Goal: Task Accomplishment & Management: Complete application form

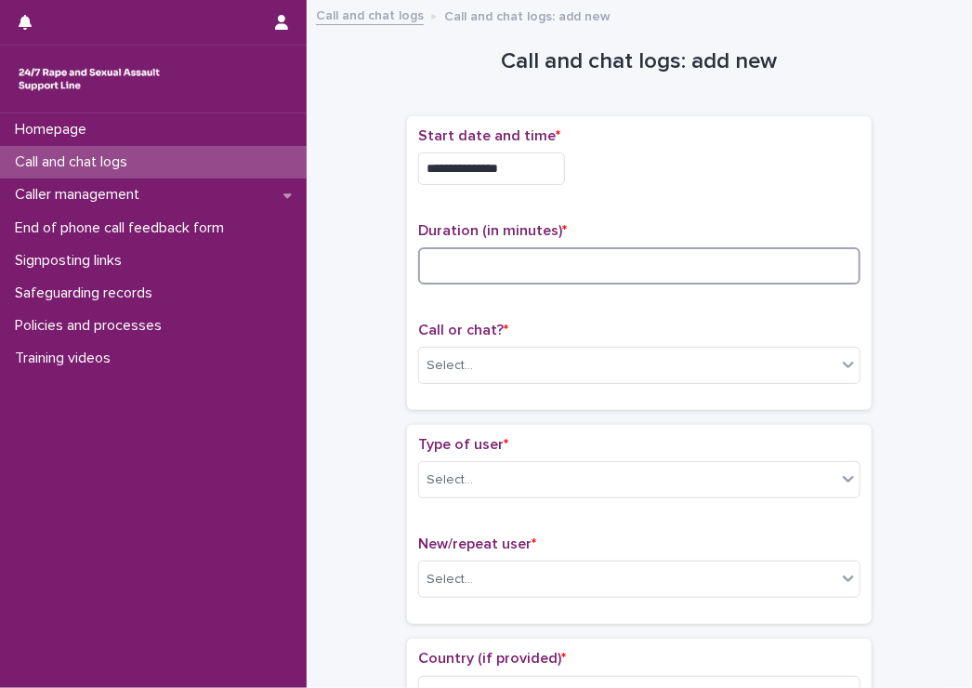
click at [470, 261] on input at bounding box center [639, 265] width 443 height 37
type input "**"
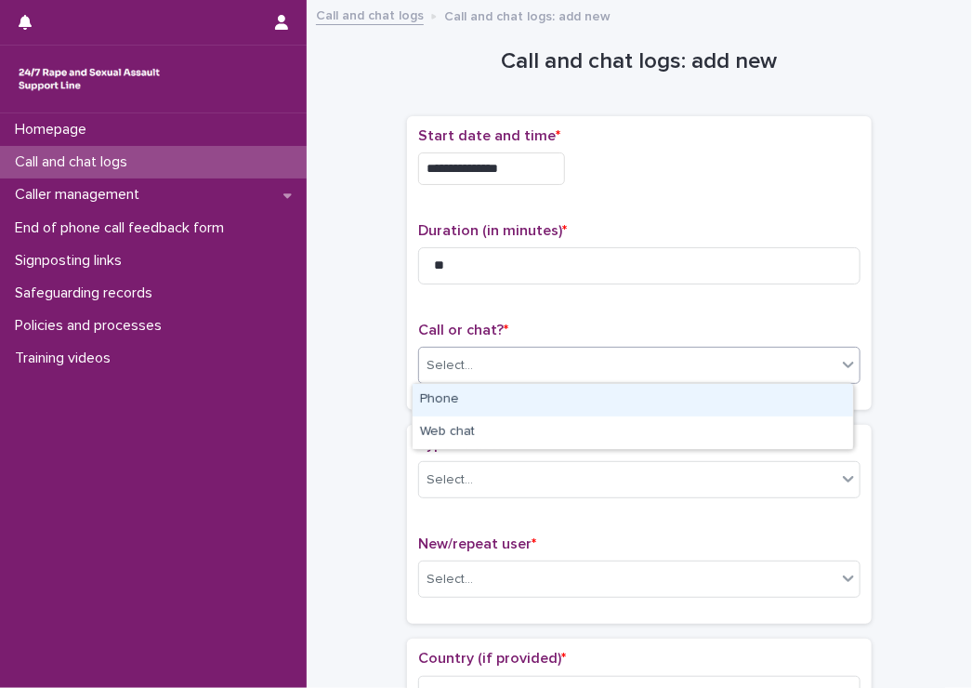
click at [490, 363] on div "Select..." at bounding box center [627, 365] width 417 height 31
click at [477, 399] on div "Phone" at bounding box center [633, 400] width 441 height 33
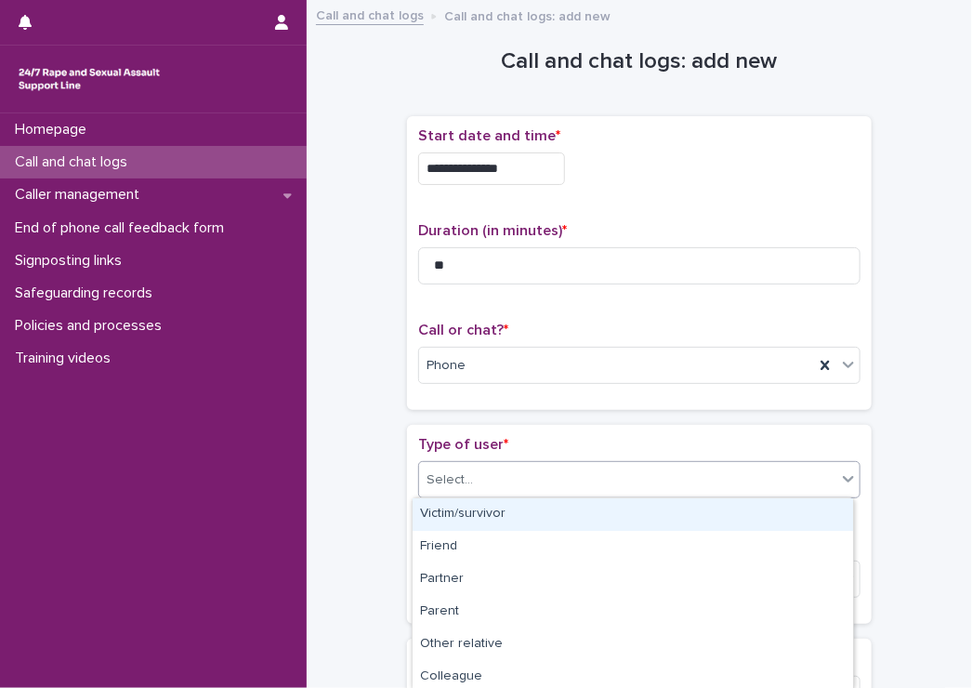
click at [443, 485] on div "Select..." at bounding box center [450, 480] width 46 height 20
drag, startPoint x: 449, startPoint y: 519, endPoint x: 452, endPoint y: 548, distance: 29.9
click at [450, 519] on div "Victim/survivor" at bounding box center [633, 514] width 441 height 33
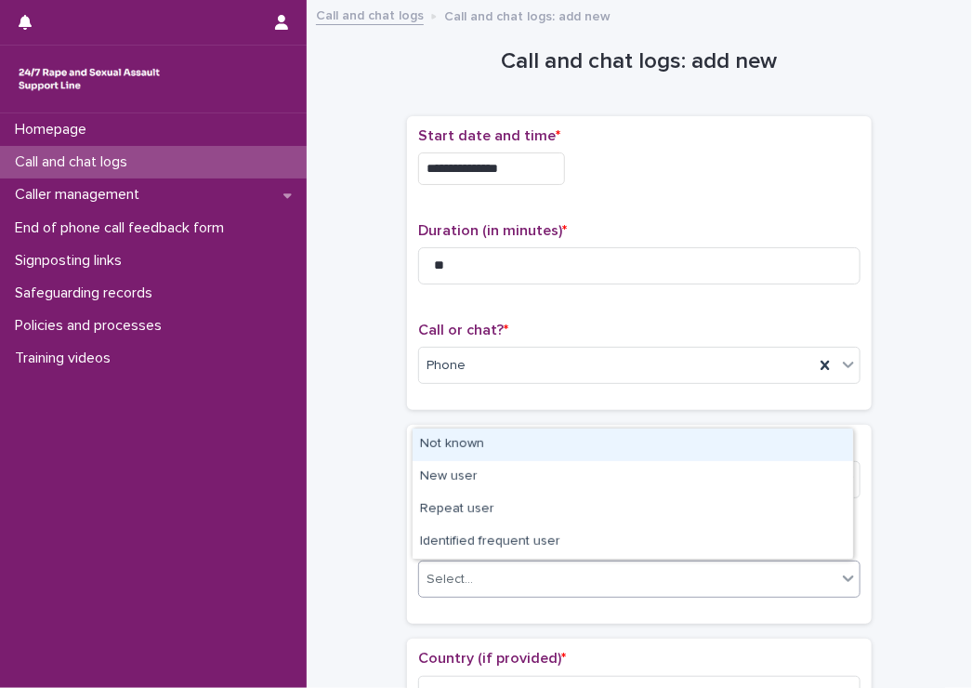
drag, startPoint x: 457, startPoint y: 570, endPoint x: 455, endPoint y: 585, distance: 15.1
click at [456, 574] on div "Select..." at bounding box center [450, 580] width 46 height 20
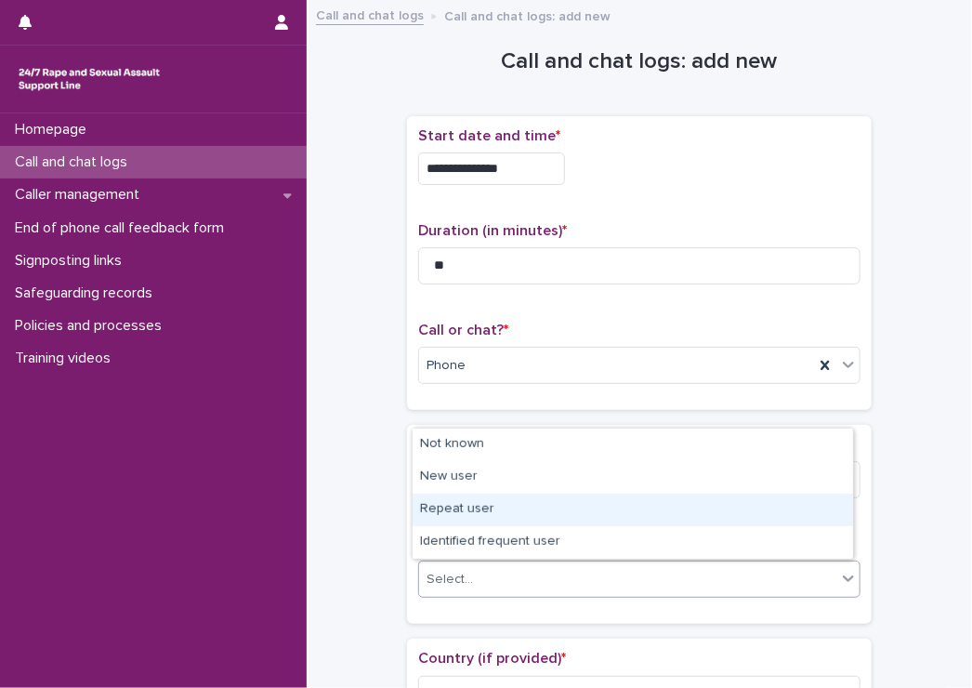
click at [446, 505] on div "Repeat user" at bounding box center [633, 510] width 441 height 33
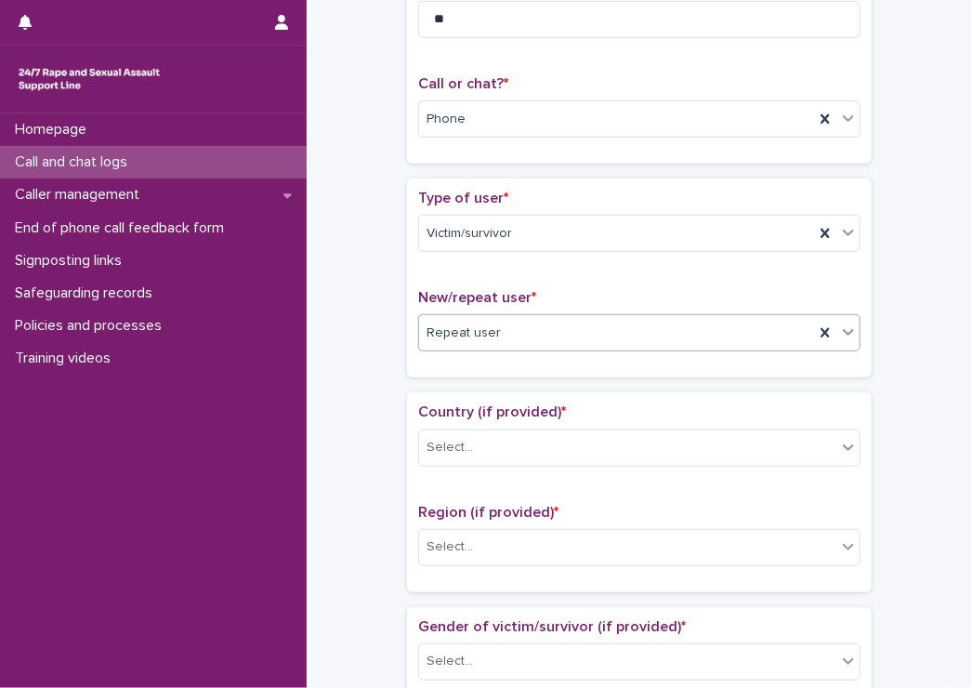
scroll to position [279, 0]
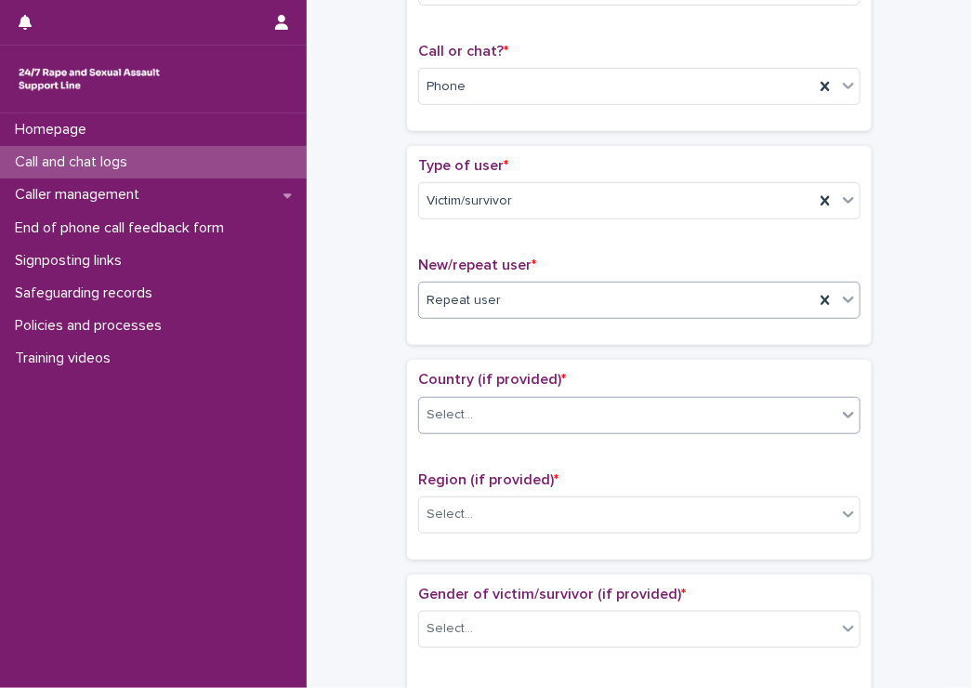
click at [483, 405] on div "Select..." at bounding box center [627, 415] width 417 height 31
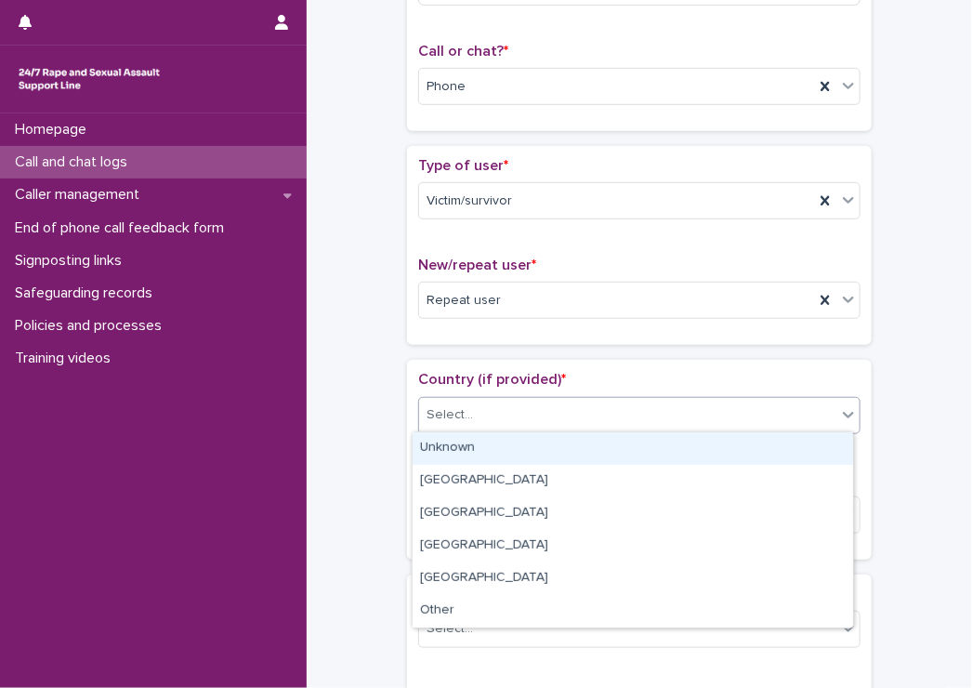
drag, startPoint x: 450, startPoint y: 456, endPoint x: 440, endPoint y: 501, distance: 46.7
click at [450, 456] on div "Unknown" at bounding box center [633, 448] width 441 height 33
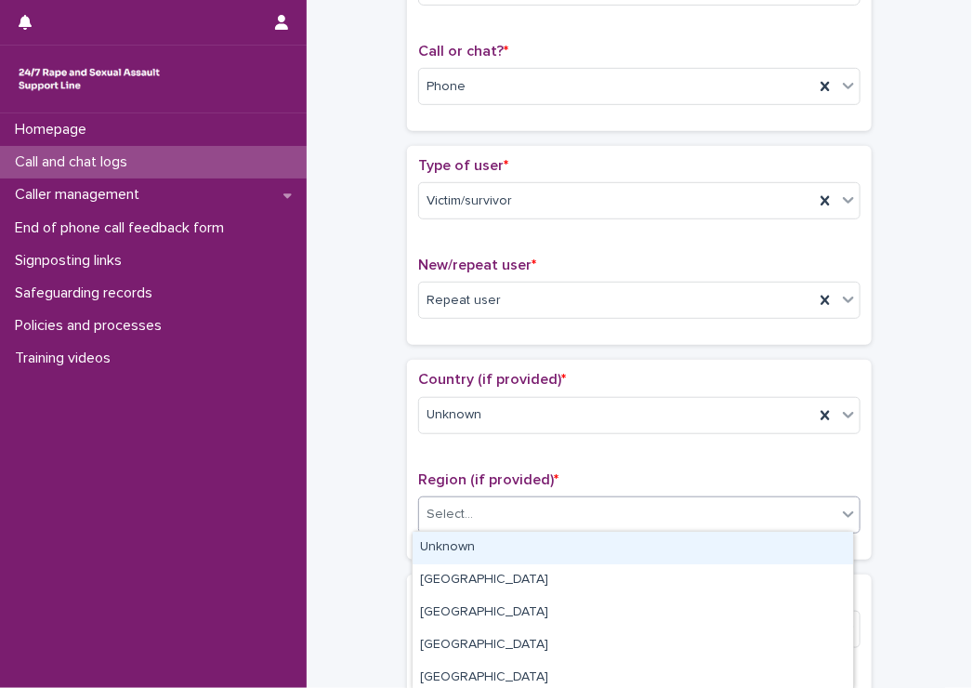
click at [429, 523] on div "Select..." at bounding box center [627, 514] width 417 height 31
click at [430, 536] on div "Unknown" at bounding box center [633, 548] width 441 height 33
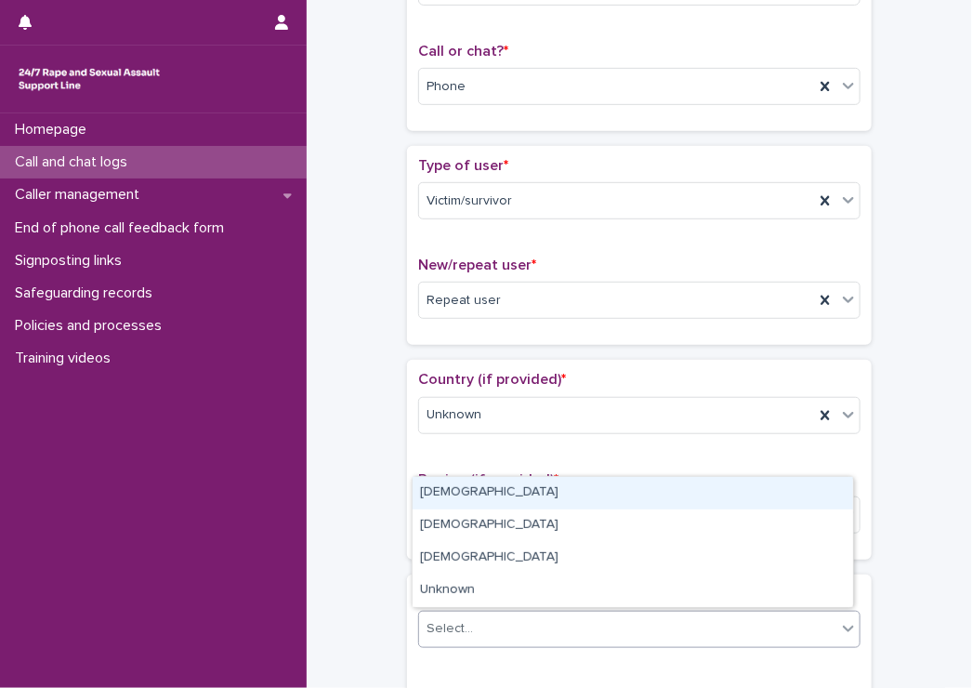
drag, startPoint x: 492, startPoint y: 609, endPoint x: 491, endPoint y: 618, distance: 9.3
click at [492, 613] on div "Select..." at bounding box center [639, 629] width 443 height 37
drag, startPoint x: 454, startPoint y: 489, endPoint x: 361, endPoint y: 487, distance: 93.0
click at [450, 489] on div "[DEMOGRAPHIC_DATA]" at bounding box center [633, 493] width 441 height 33
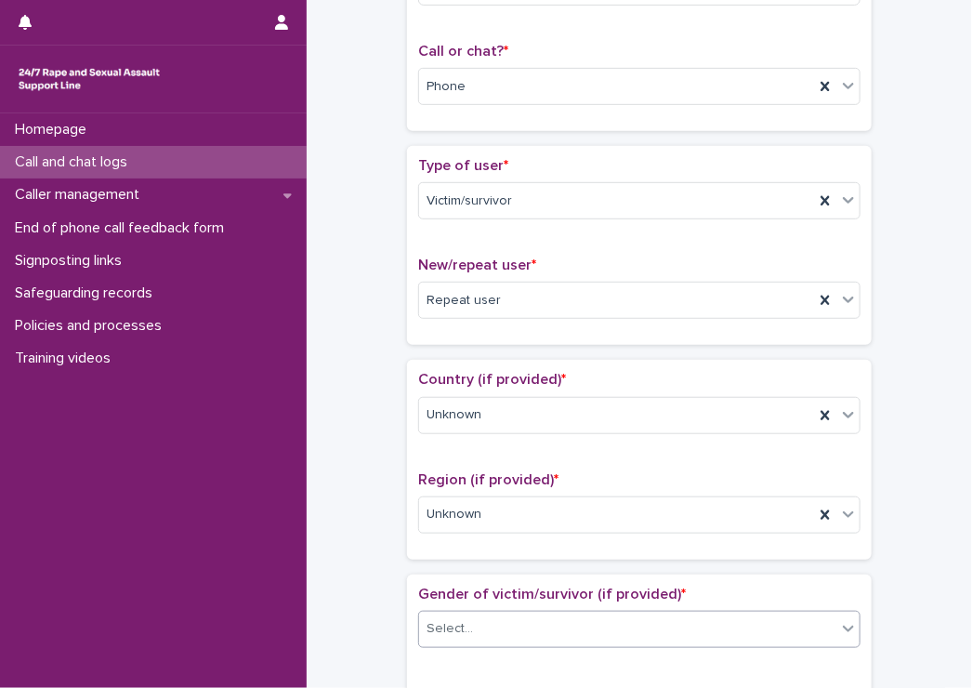
click at [361, 486] on div "**********" at bounding box center [639, 682] width 628 height 1900
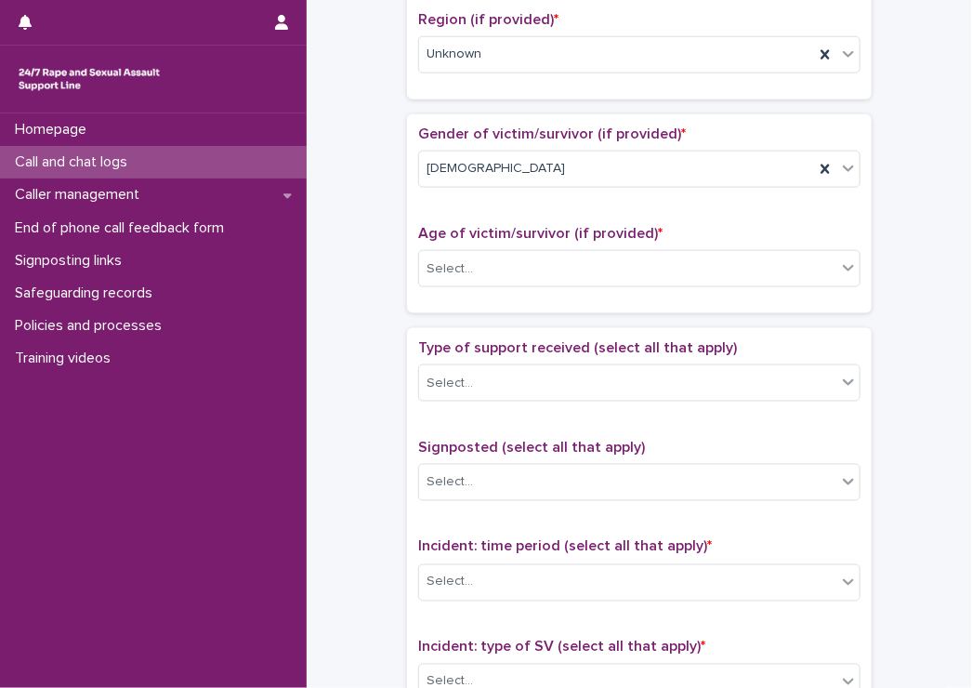
scroll to position [744, 0]
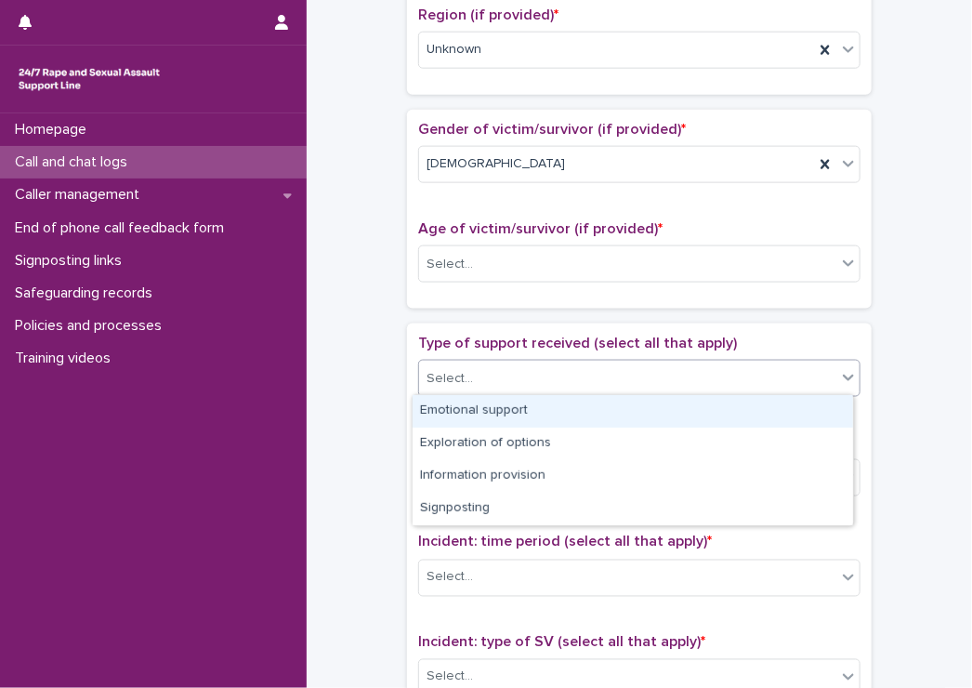
click at [545, 381] on div "Select..." at bounding box center [627, 378] width 417 height 31
click at [470, 420] on div "Emotional support" at bounding box center [633, 411] width 441 height 33
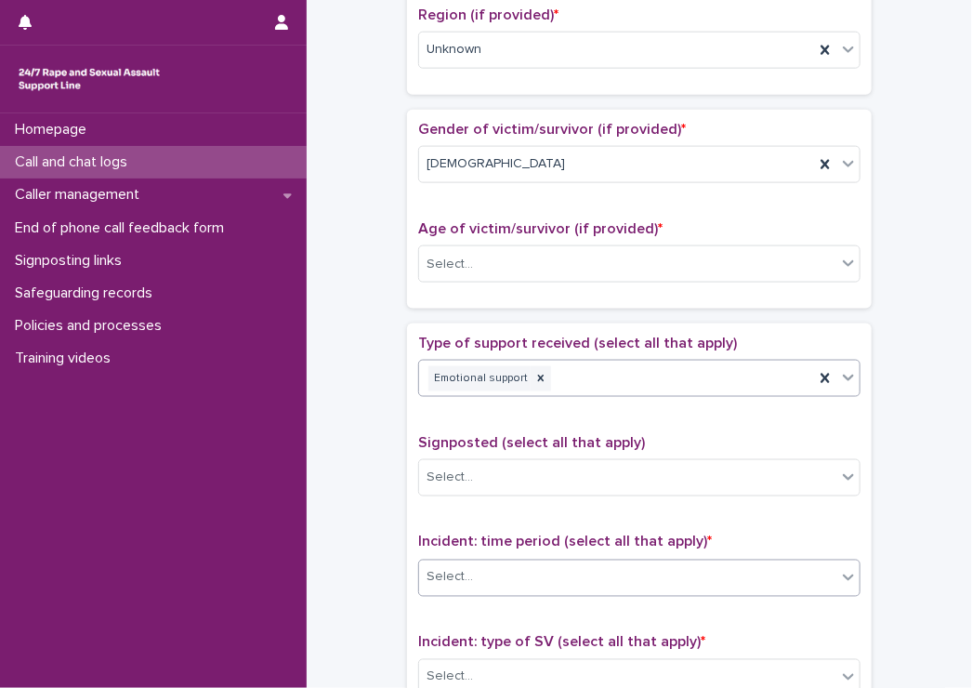
click at [458, 571] on div "Select..." at bounding box center [450, 578] width 46 height 20
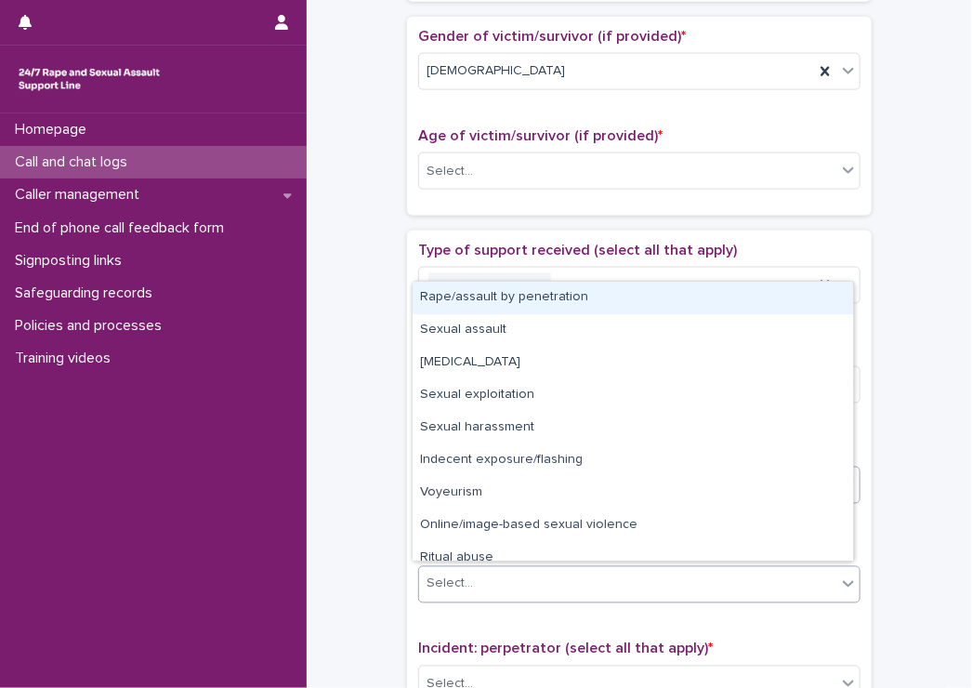
click at [452, 580] on div "Select..." at bounding box center [450, 585] width 46 height 20
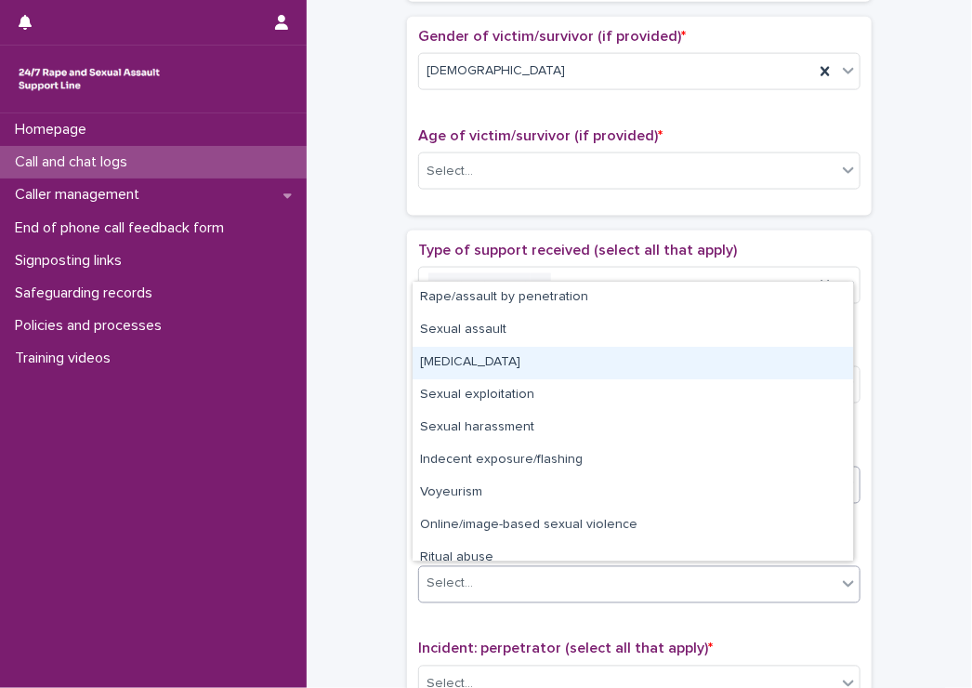
click at [451, 355] on div "[MEDICAL_DATA]" at bounding box center [633, 363] width 441 height 33
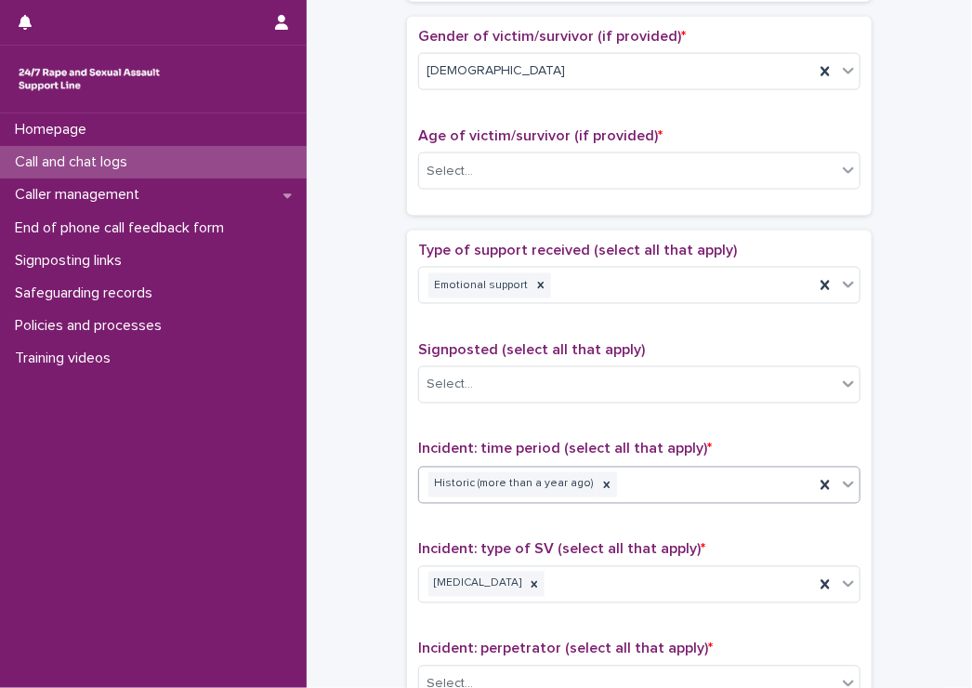
click at [409, 375] on div "Type of support received (select all that apply) Emotional support Signposted (…" at bounding box center [639, 630] width 465 height 799
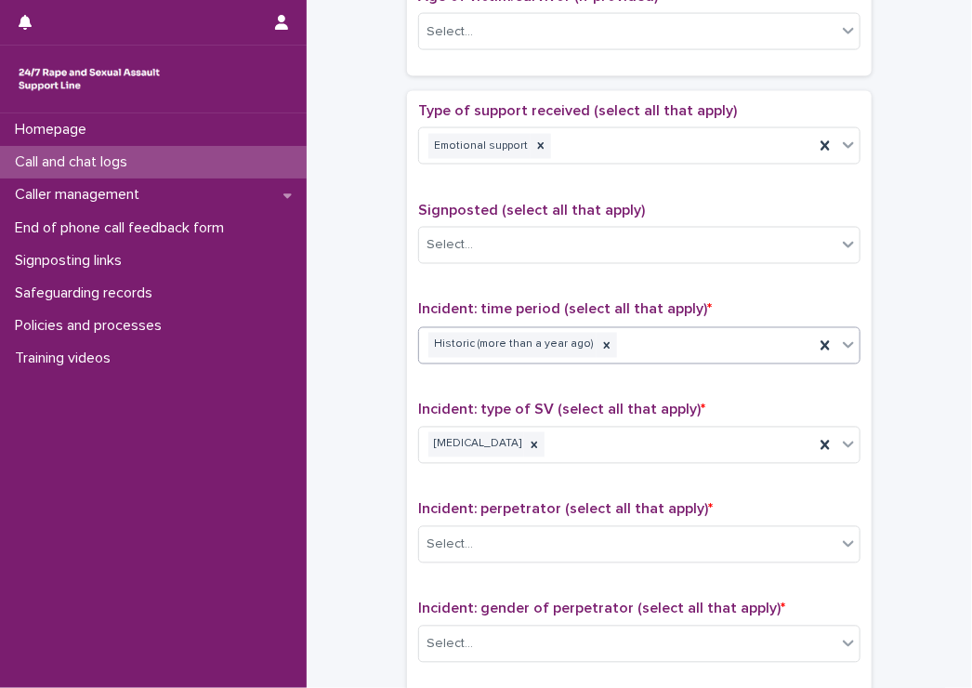
scroll to position [1023, 0]
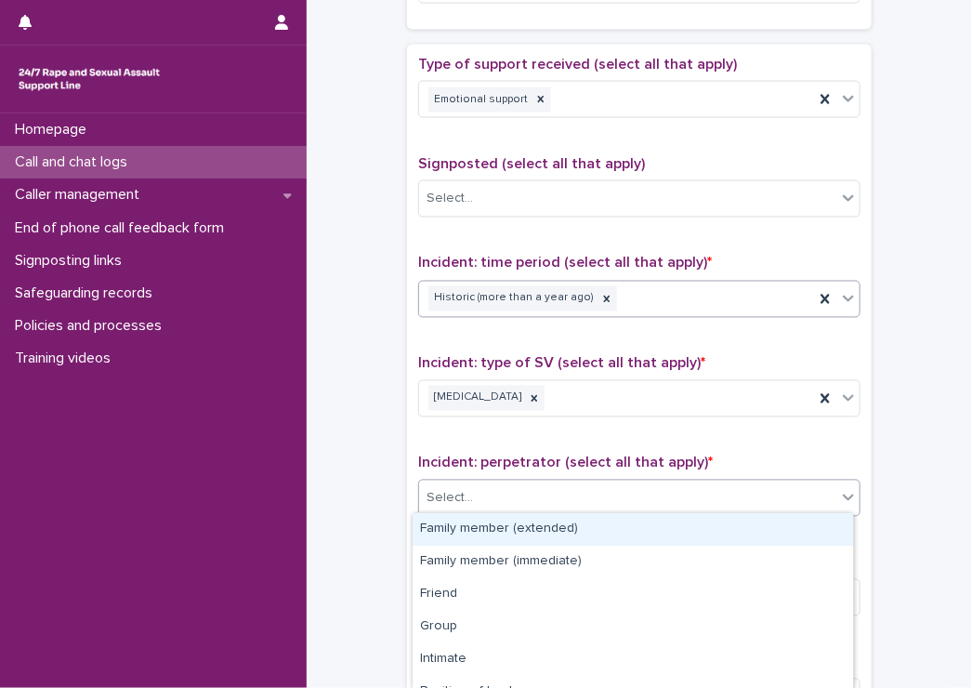
drag, startPoint x: 502, startPoint y: 496, endPoint x: 486, endPoint y: 494, distance: 16.0
click at [497, 495] on div "Select..." at bounding box center [627, 498] width 417 height 31
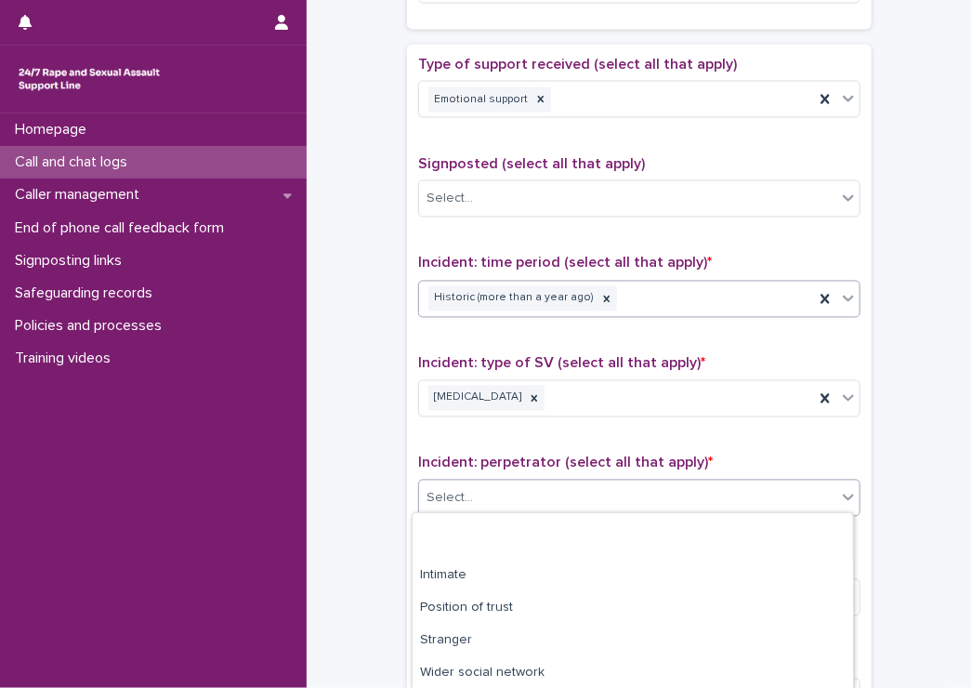
scroll to position [181, 0]
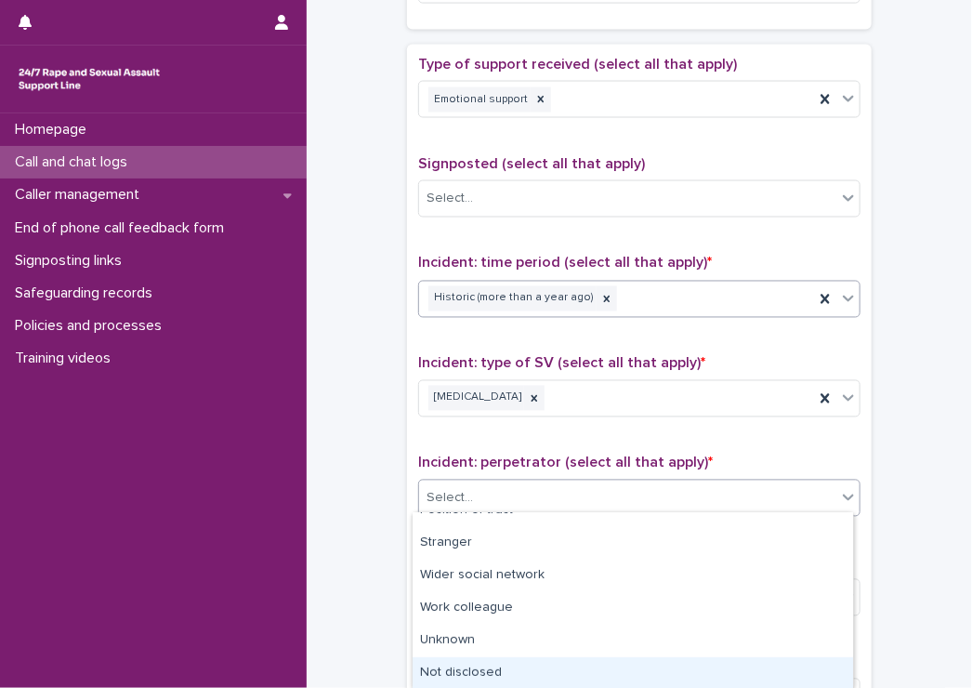
click at [439, 661] on div "Not disclosed" at bounding box center [633, 673] width 441 height 33
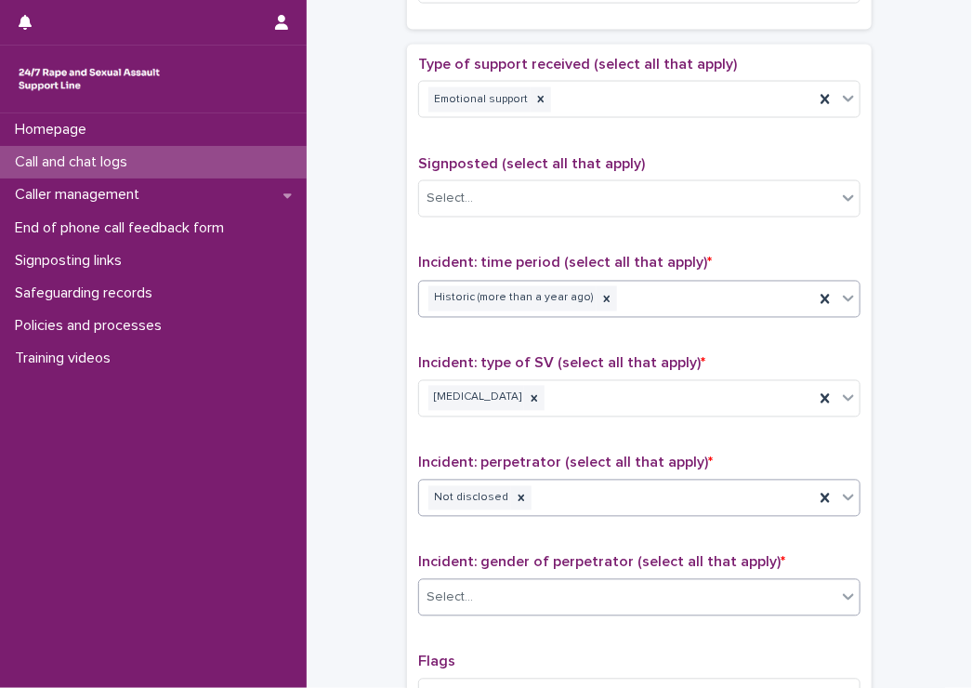
click at [457, 589] on div "Select..." at bounding box center [450, 598] width 46 height 20
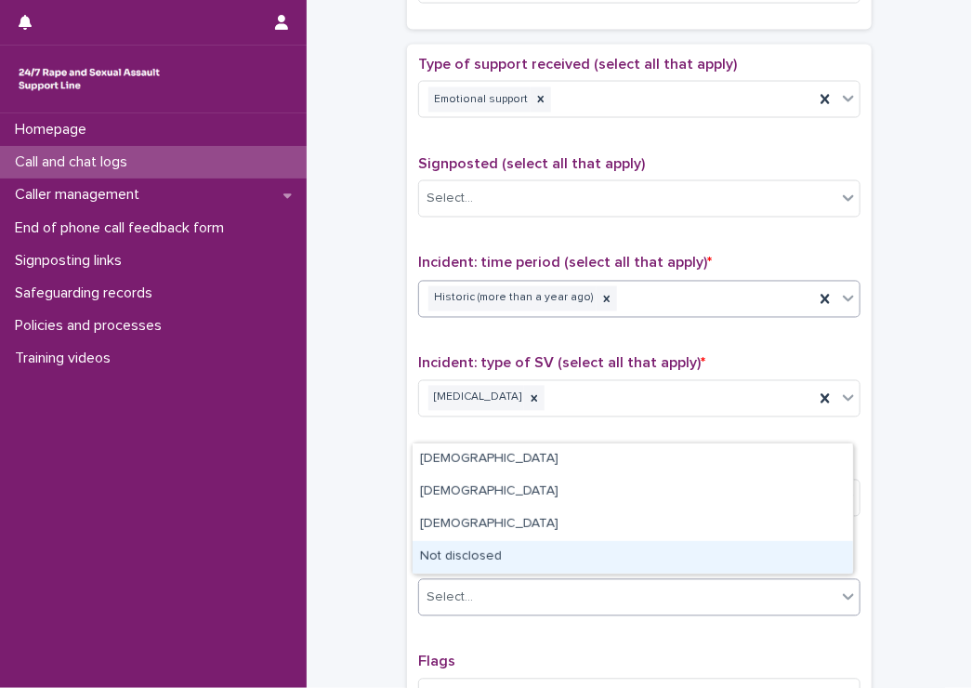
click at [458, 549] on div "Not disclosed" at bounding box center [633, 557] width 441 height 33
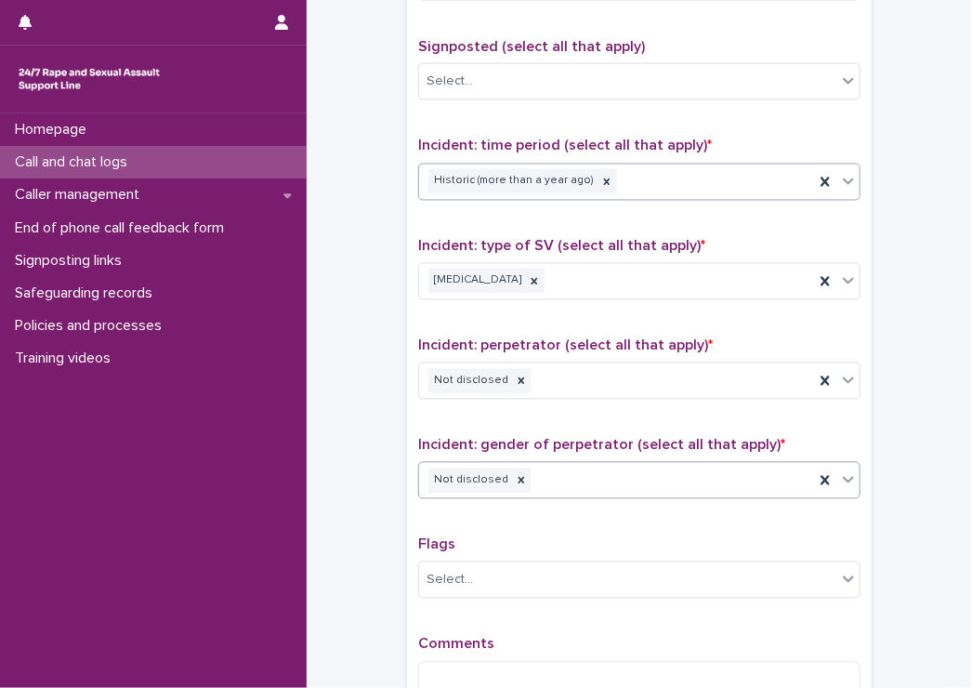
scroll to position [1209, 0]
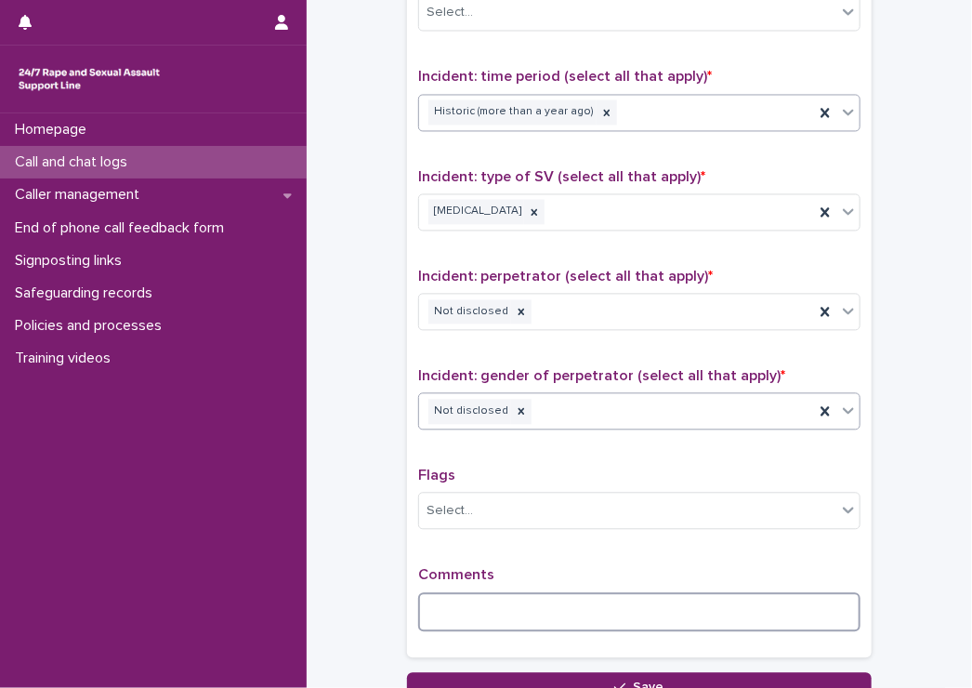
click at [483, 614] on textarea at bounding box center [639, 613] width 443 height 40
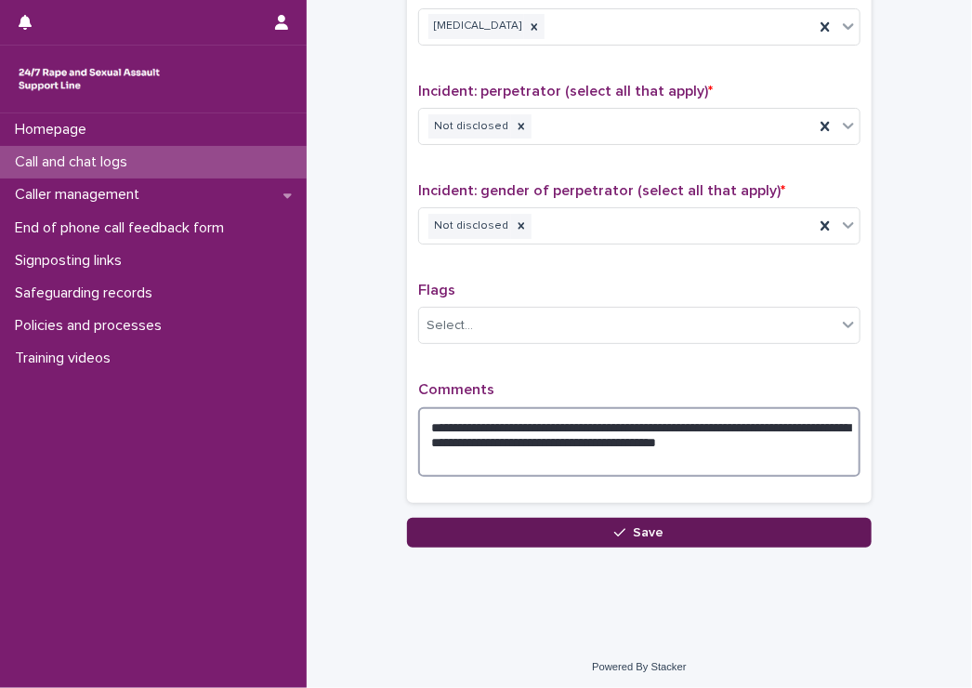
type textarea "**********"
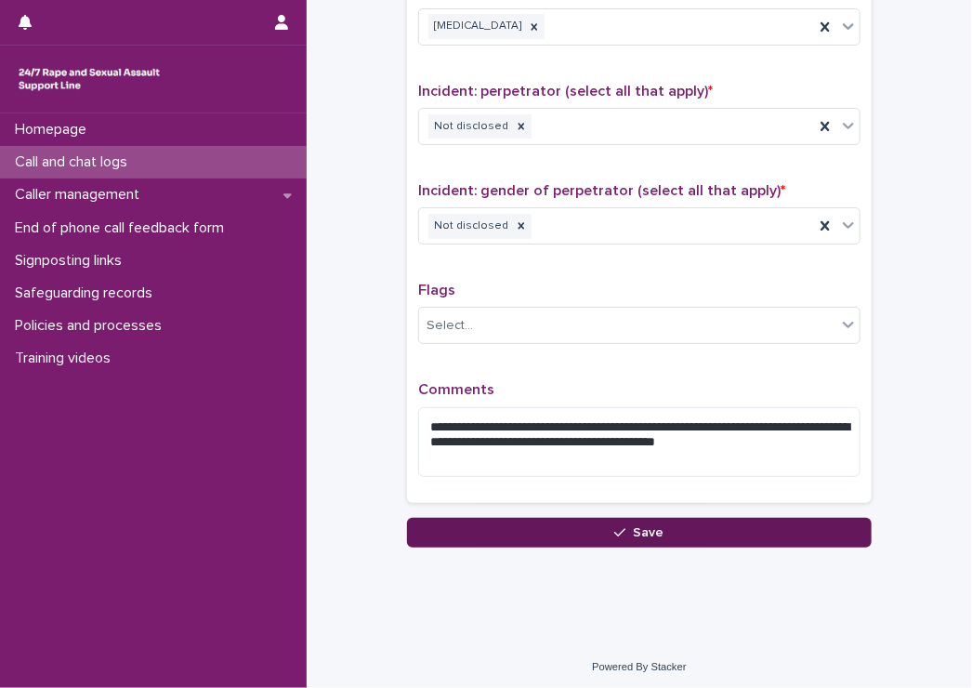
click at [760, 522] on button "Save" at bounding box center [639, 533] width 465 height 30
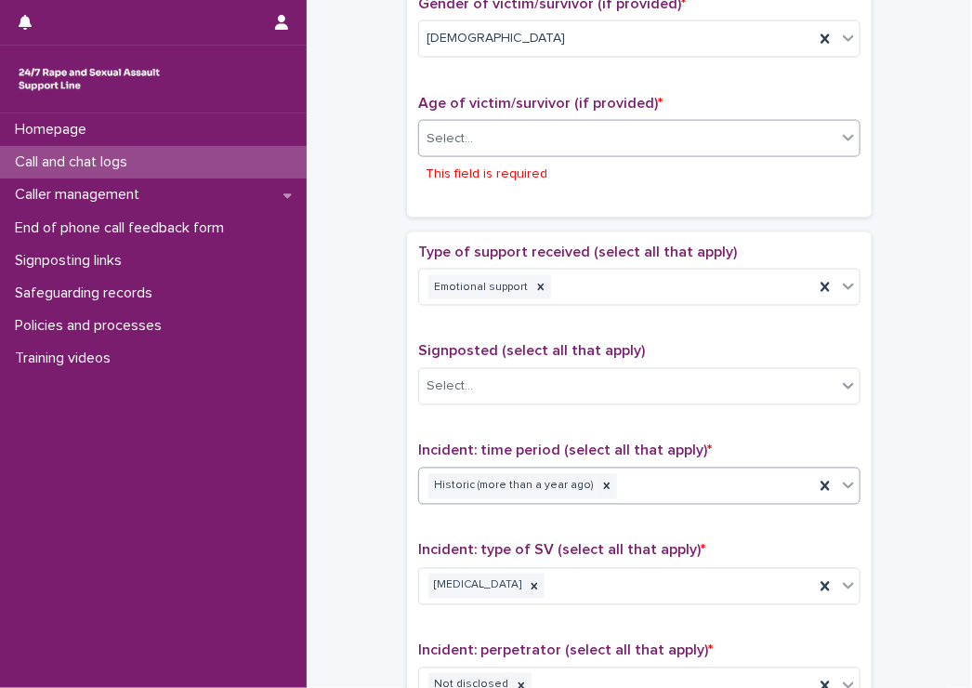
scroll to position [788, 0]
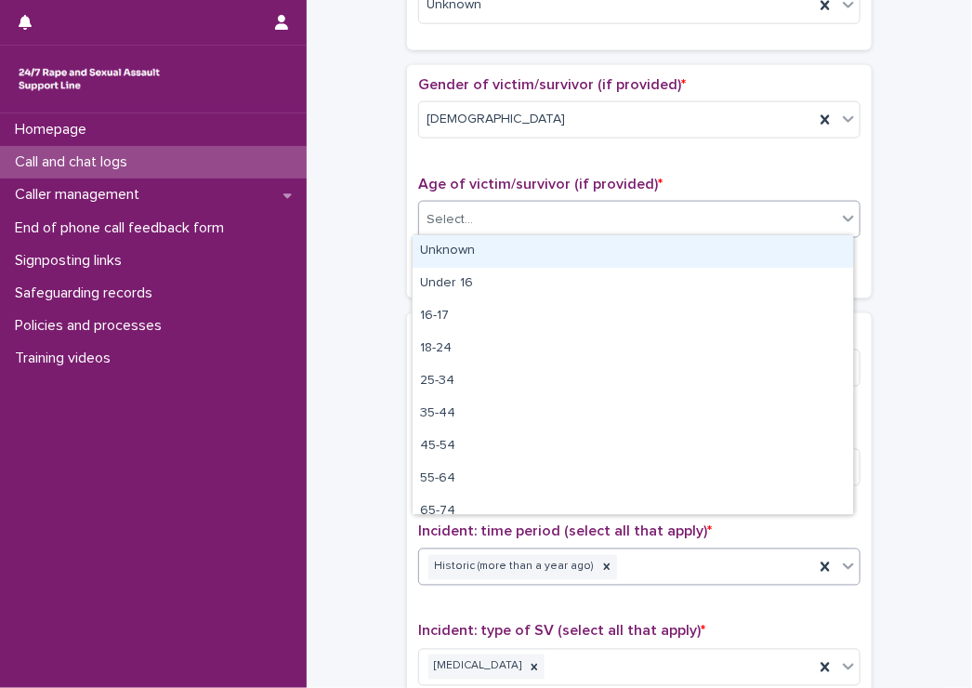
click at [504, 213] on div "Select..." at bounding box center [627, 220] width 417 height 31
click at [478, 246] on div "Unknown" at bounding box center [633, 251] width 441 height 33
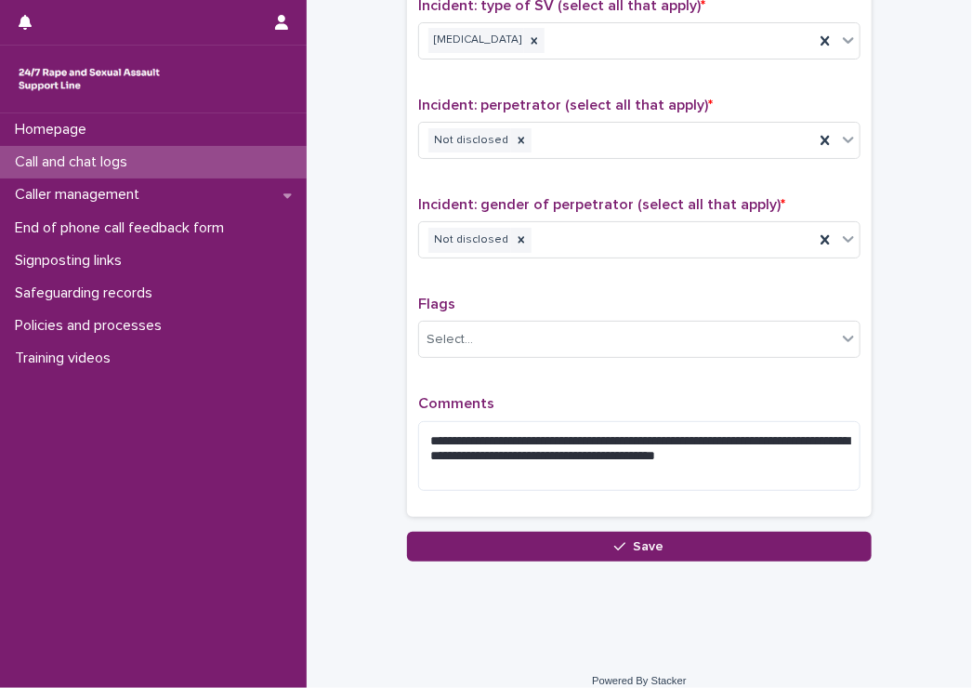
scroll to position [1394, 0]
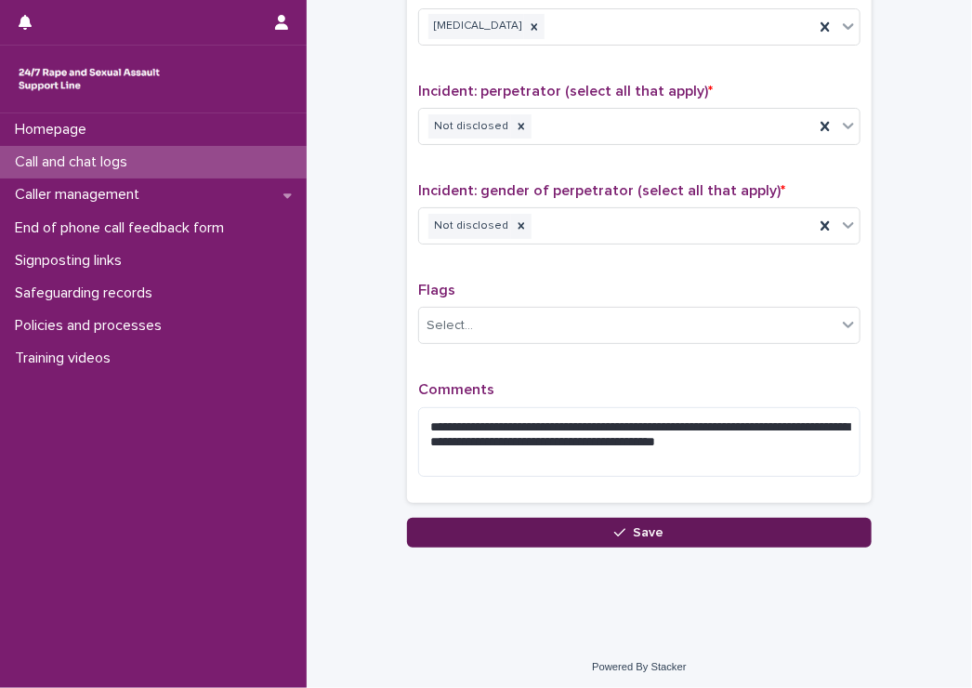
click at [657, 535] on button "Save" at bounding box center [639, 533] width 465 height 30
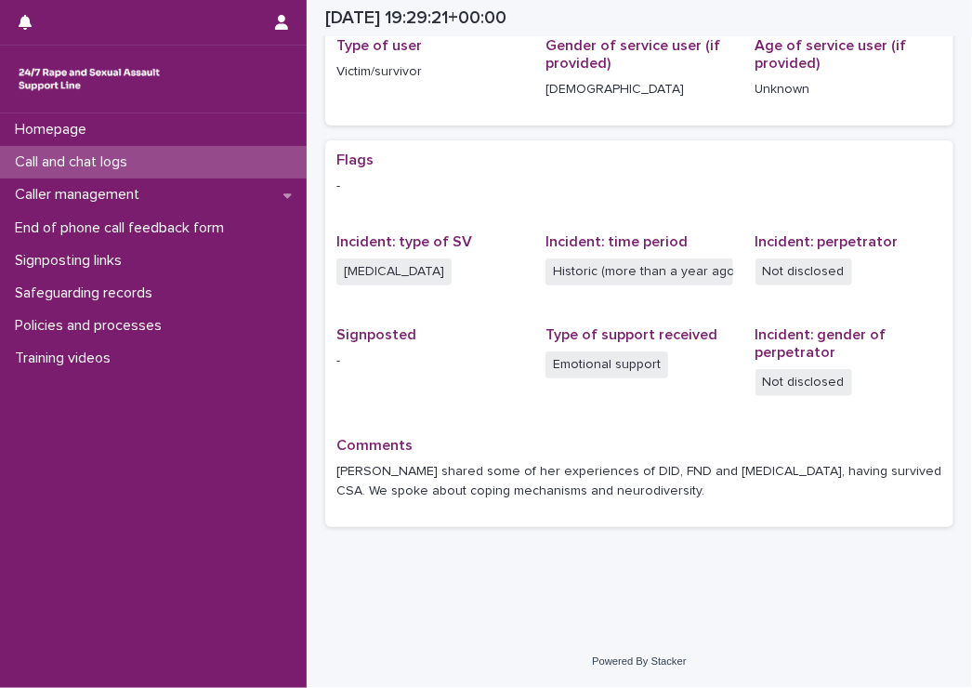
scroll to position [282, 0]
click at [88, 158] on p "Call and chat logs" at bounding box center [74, 162] width 135 height 18
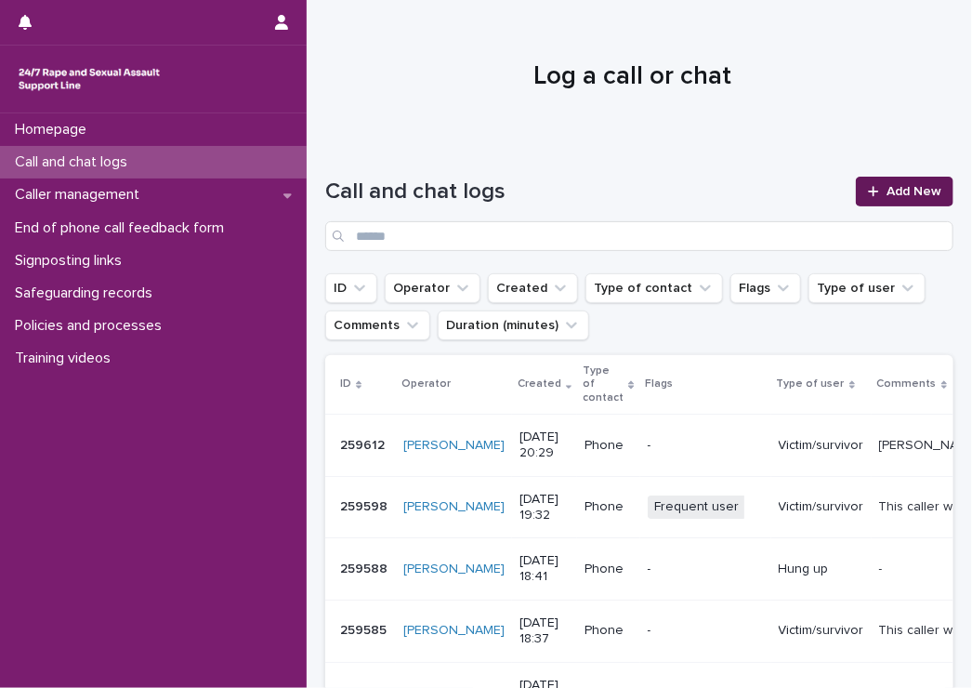
click at [869, 189] on div at bounding box center [877, 191] width 19 height 13
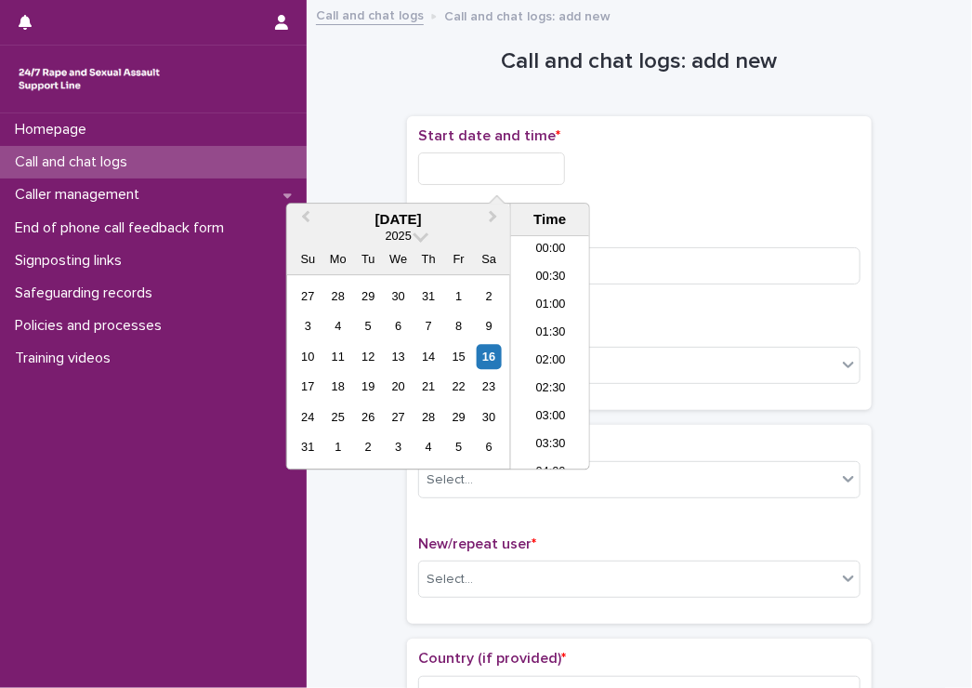
click at [495, 157] on input "text" at bounding box center [491, 168] width 147 height 33
click at [537, 380] on li "20:30" at bounding box center [550, 381] width 79 height 28
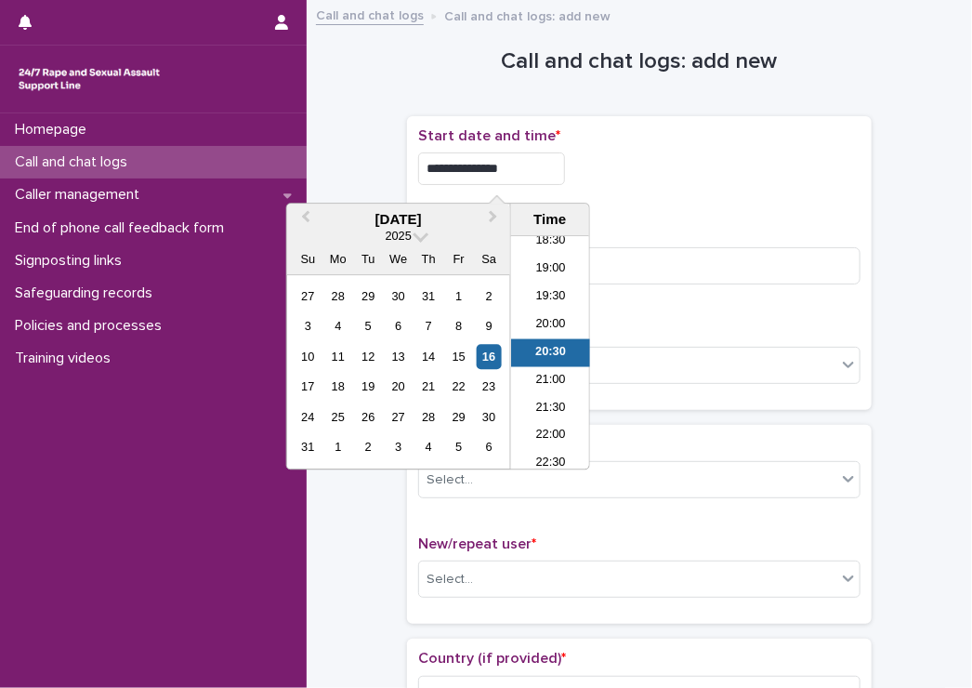
drag, startPoint x: 504, startPoint y: 173, endPoint x: 520, endPoint y: 173, distance: 15.8
click at [520, 173] on input "**********" at bounding box center [491, 168] width 147 height 33
click at [503, 163] on input "**********" at bounding box center [491, 168] width 147 height 33
type input "**********"
click at [758, 257] on input at bounding box center [639, 265] width 443 height 37
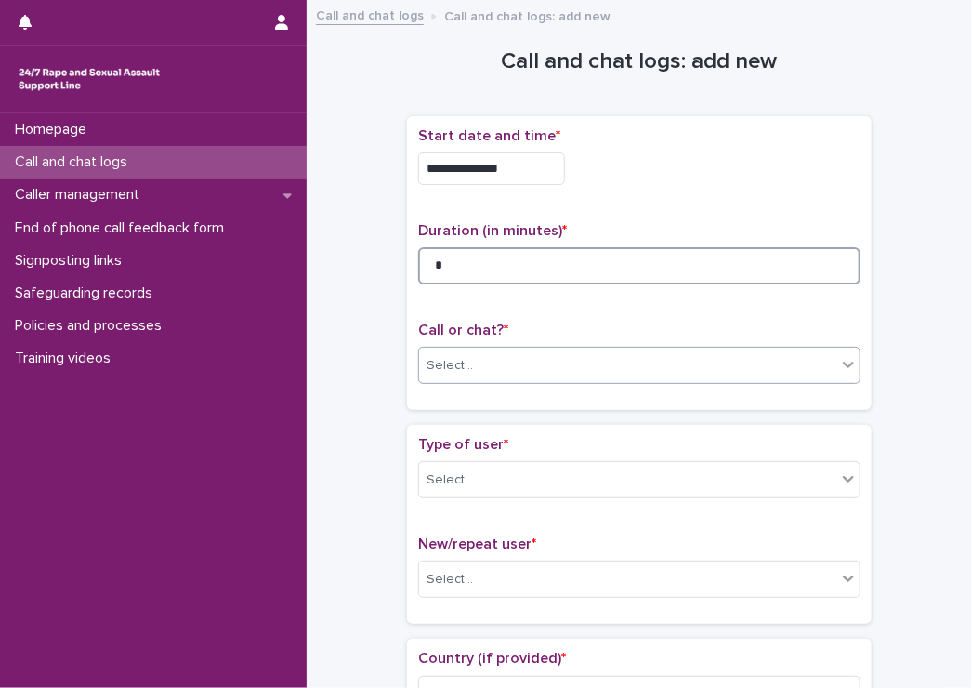
type input "*"
click at [509, 363] on div "Select..." at bounding box center [627, 365] width 417 height 31
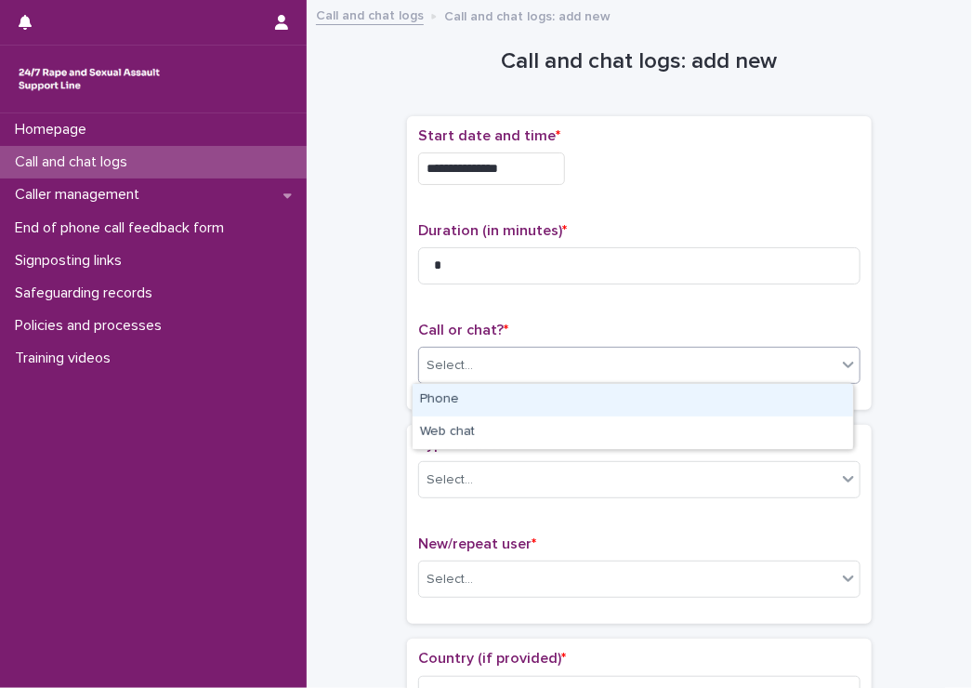
click at [483, 400] on div "Phone" at bounding box center [633, 400] width 441 height 33
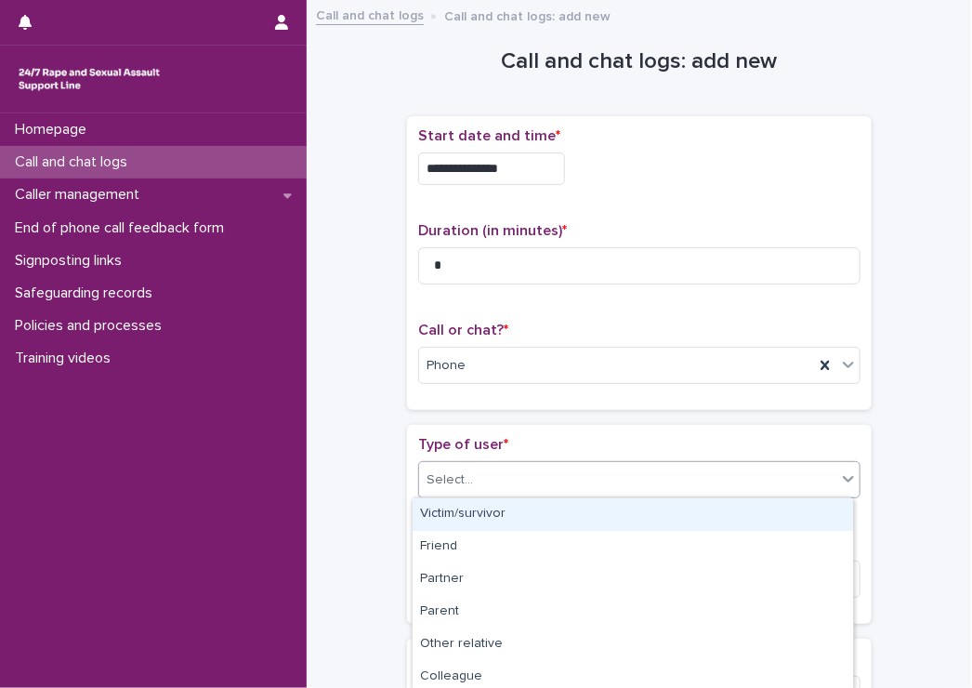
click at [483, 462] on div "Select..." at bounding box center [639, 479] width 443 height 37
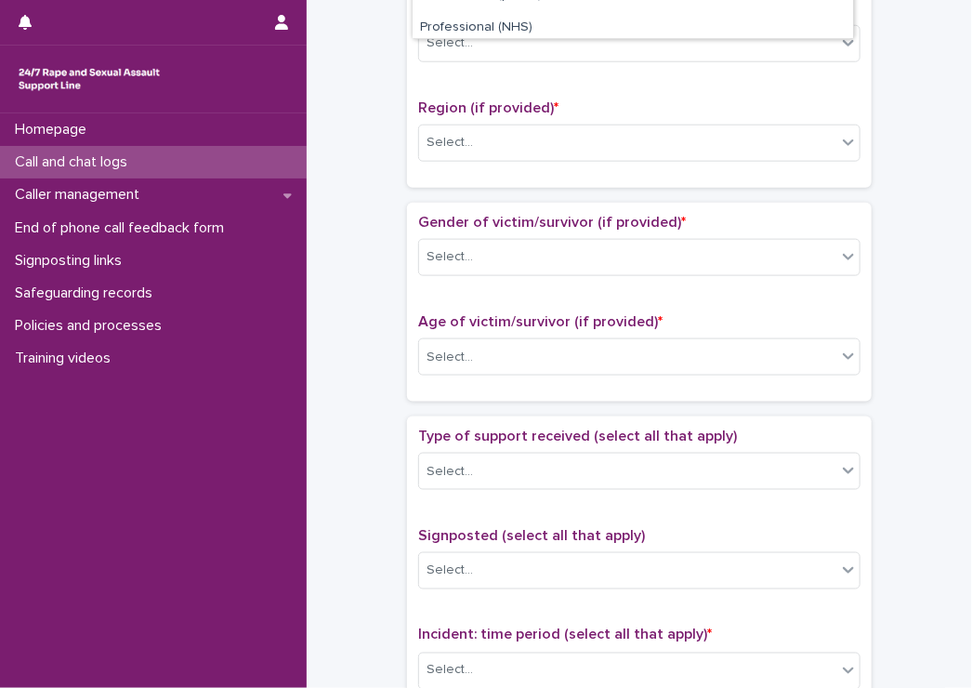
scroll to position [93, 0]
click at [919, 133] on div "**********" at bounding box center [639, 310] width 628 height 1900
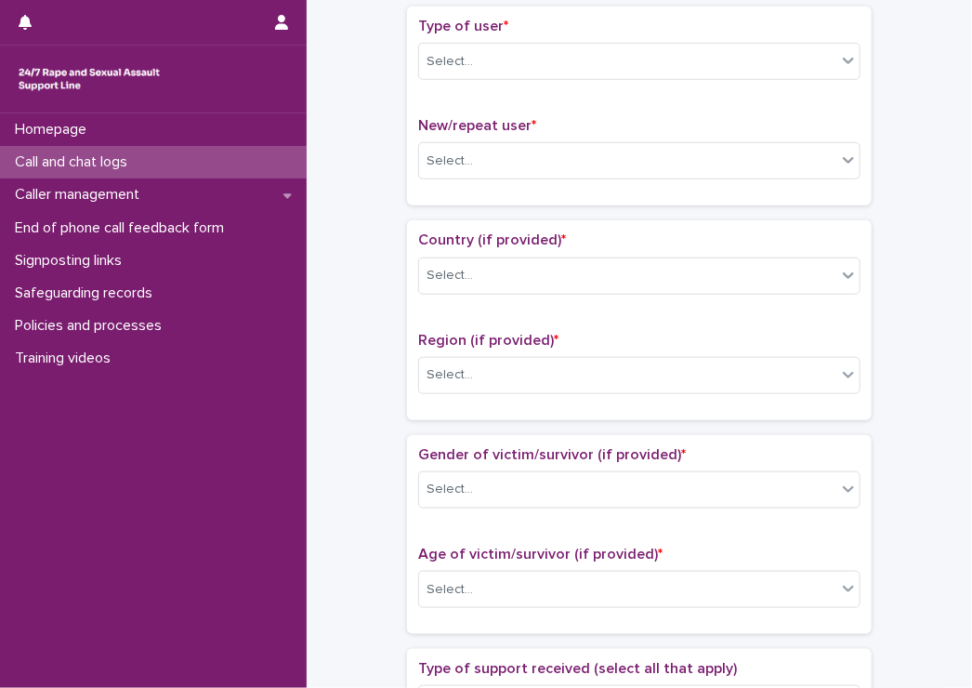
scroll to position [372, 0]
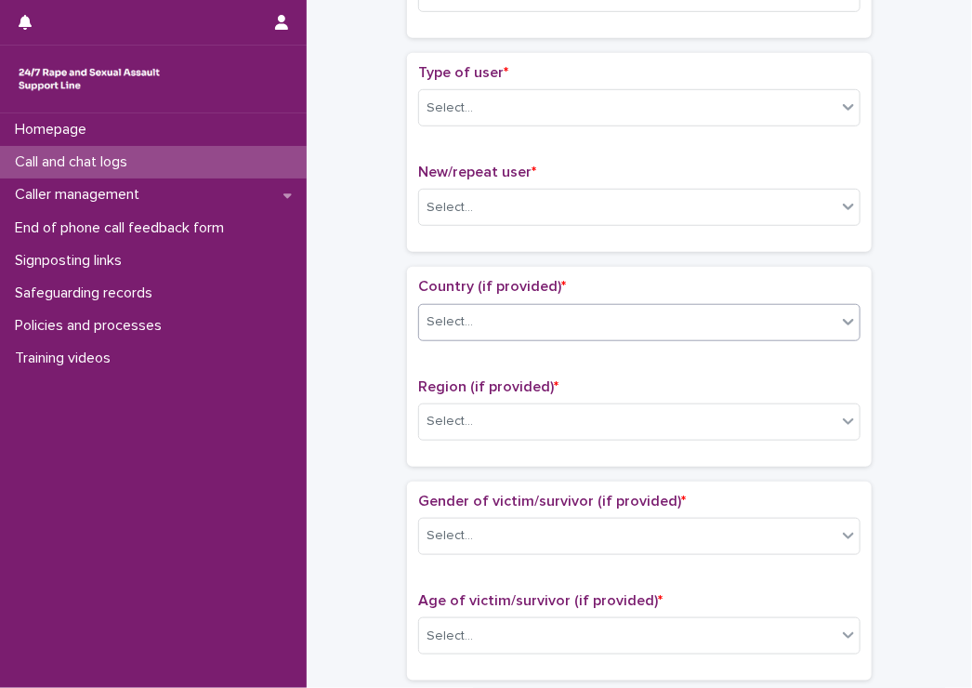
click at [462, 337] on div "Select..." at bounding box center [639, 322] width 443 height 37
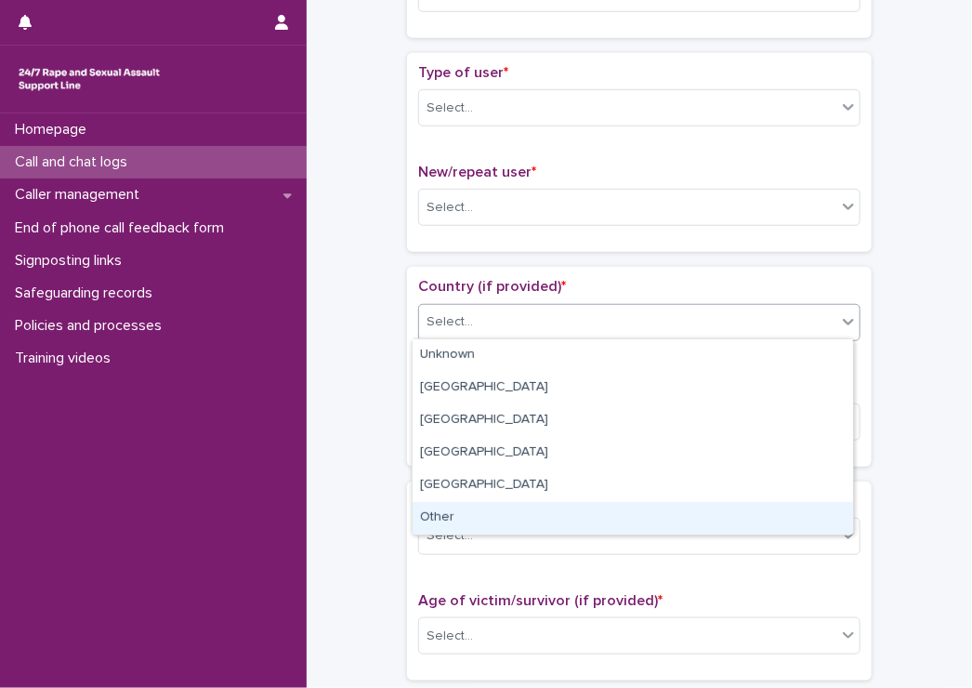
click at [458, 505] on div "Other" at bounding box center [633, 518] width 441 height 33
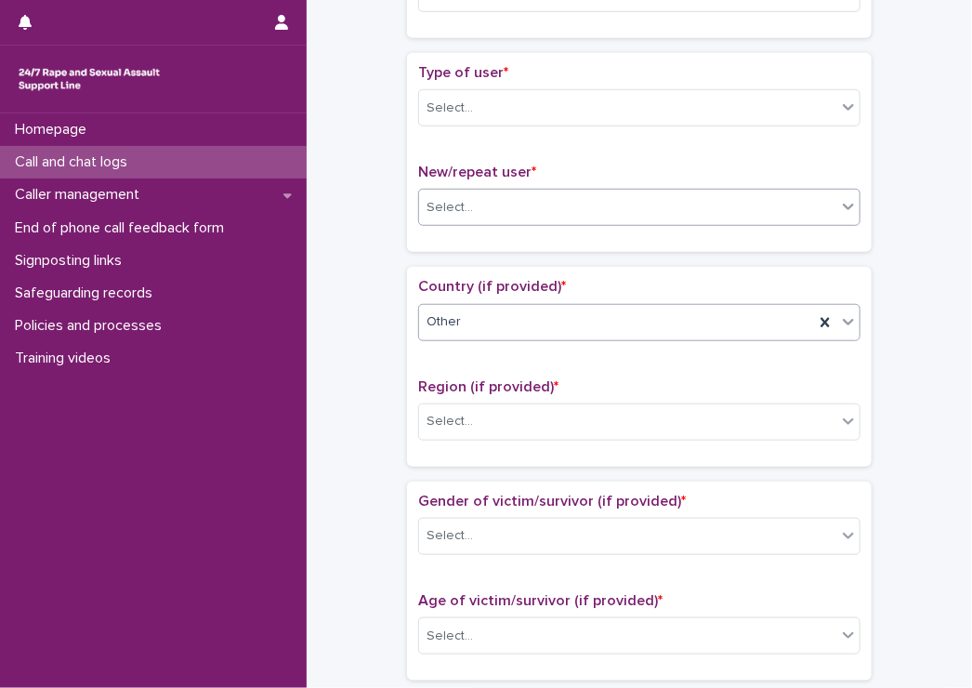
click at [463, 193] on div "Select..." at bounding box center [627, 207] width 417 height 31
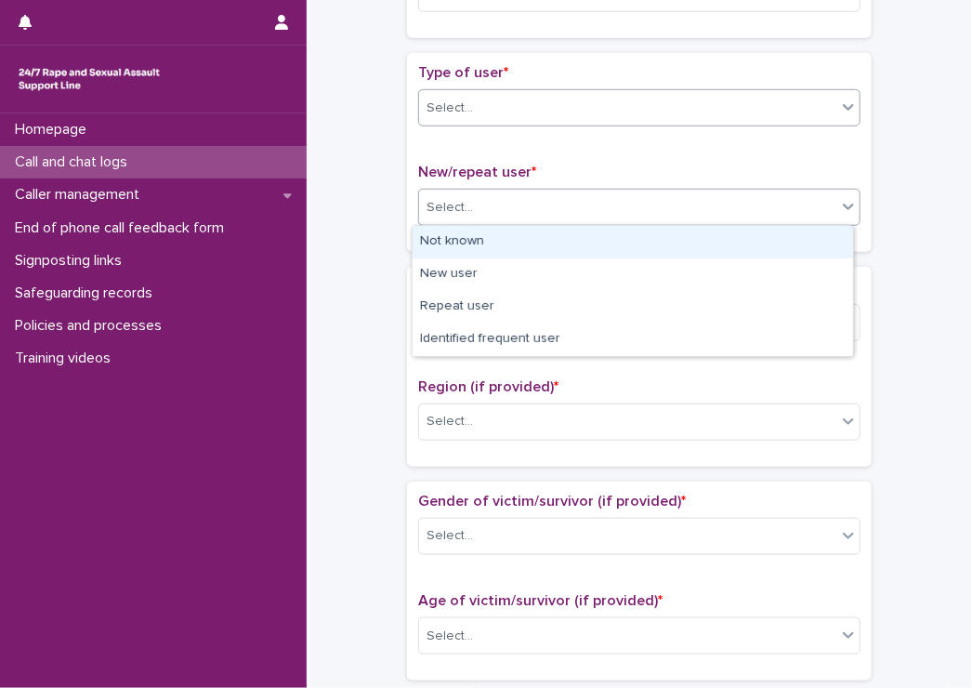
click at [483, 107] on div "Select..." at bounding box center [627, 108] width 417 height 31
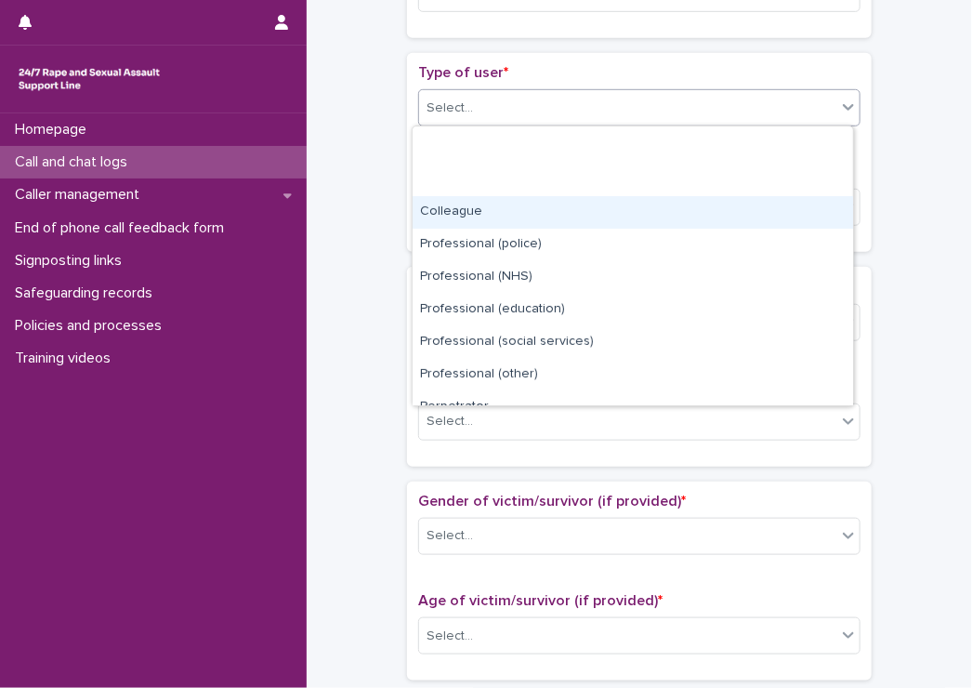
scroll to position [208, 0]
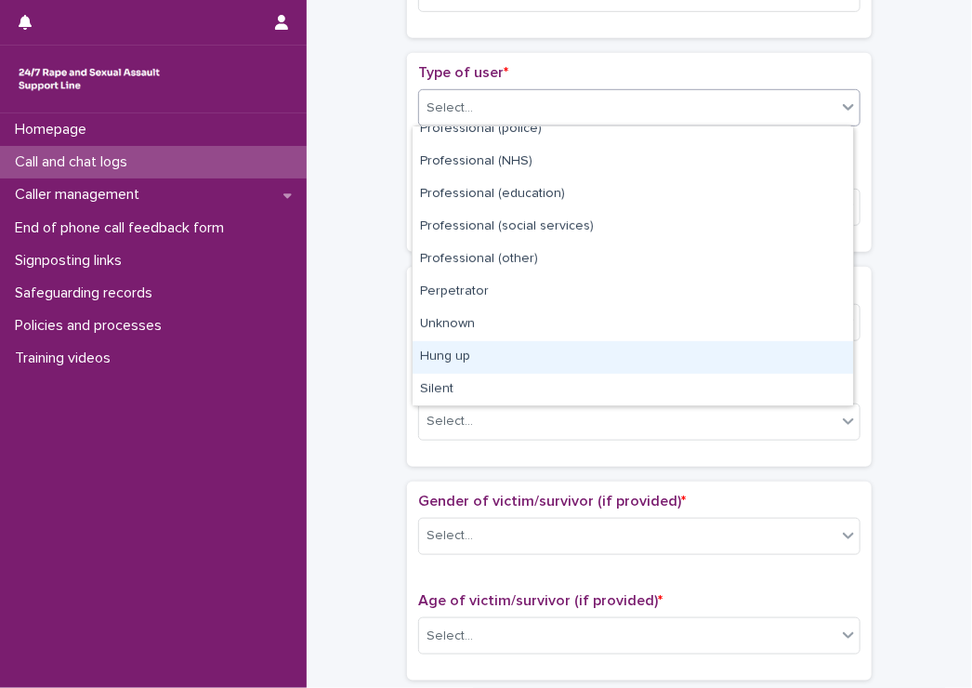
click at [473, 361] on div "Hung up" at bounding box center [633, 357] width 441 height 33
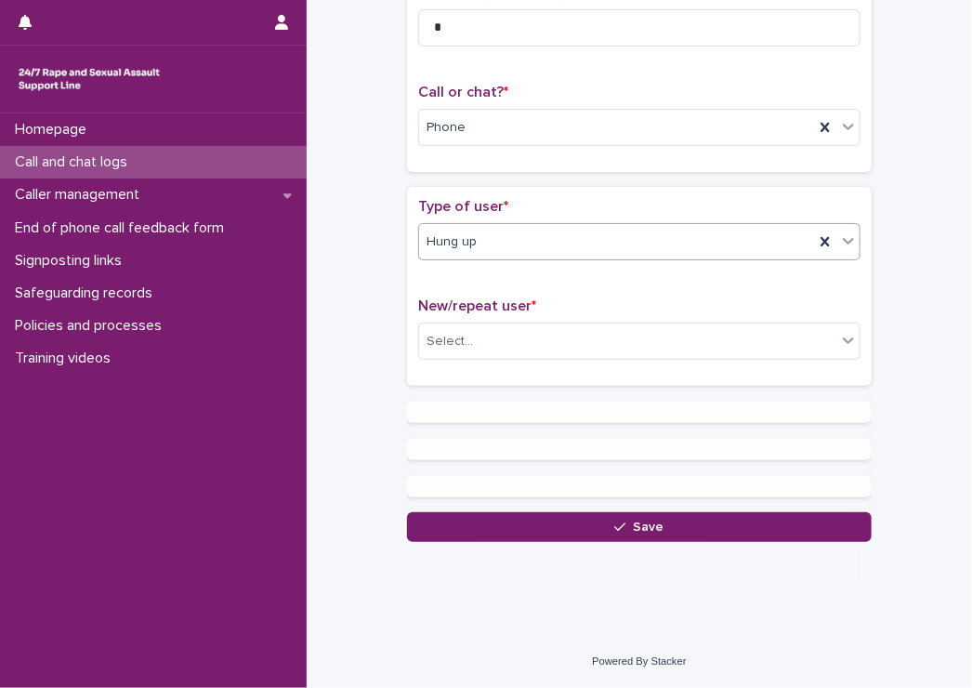
scroll to position [0, 0]
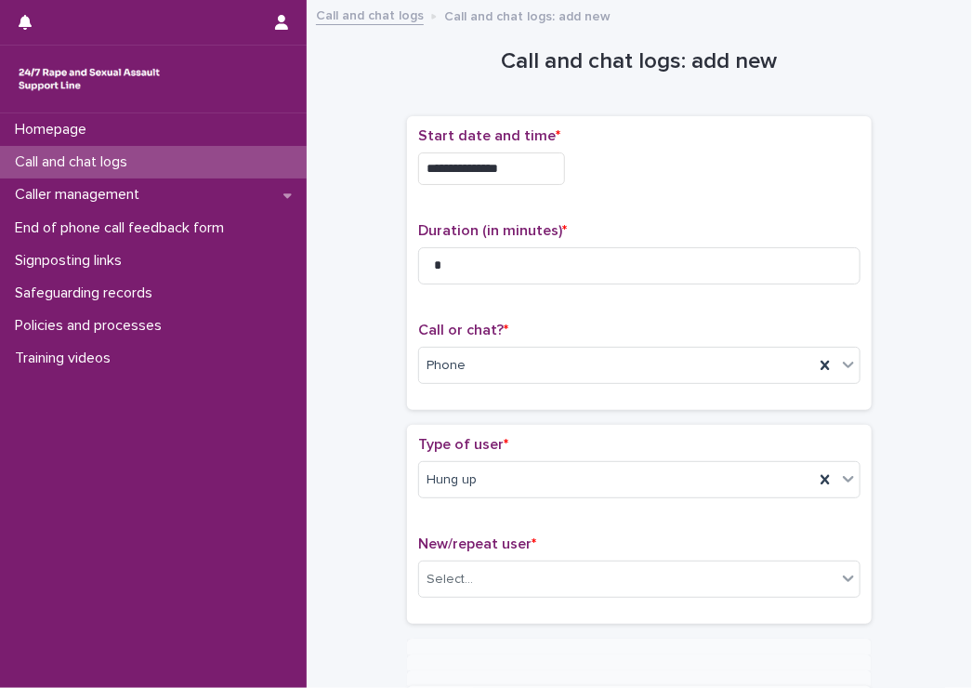
click at [480, 222] on p "Duration (in minutes) *" at bounding box center [639, 231] width 443 height 18
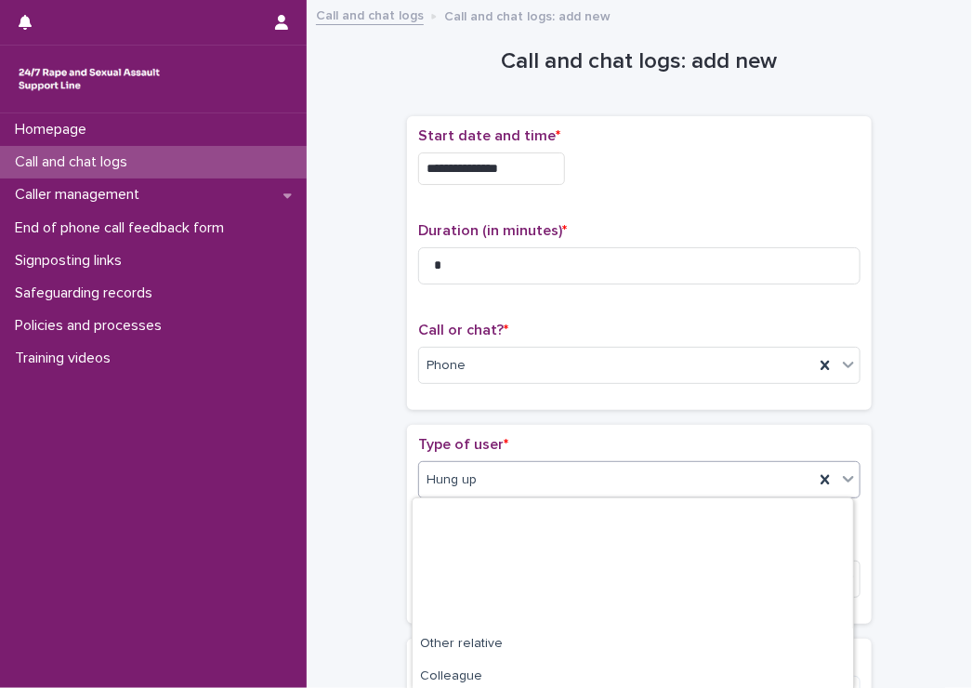
scroll to position [208, 0]
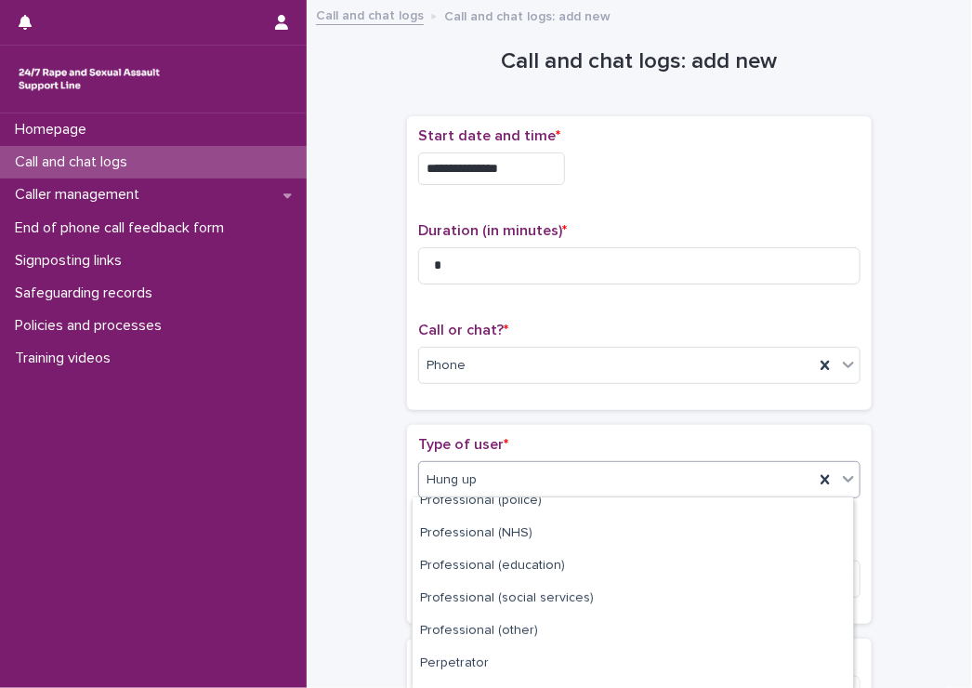
drag, startPoint x: 456, startPoint y: 479, endPoint x: 447, endPoint y: 474, distance: 10.4
click at [460, 475] on span "Hung up" at bounding box center [452, 480] width 50 height 20
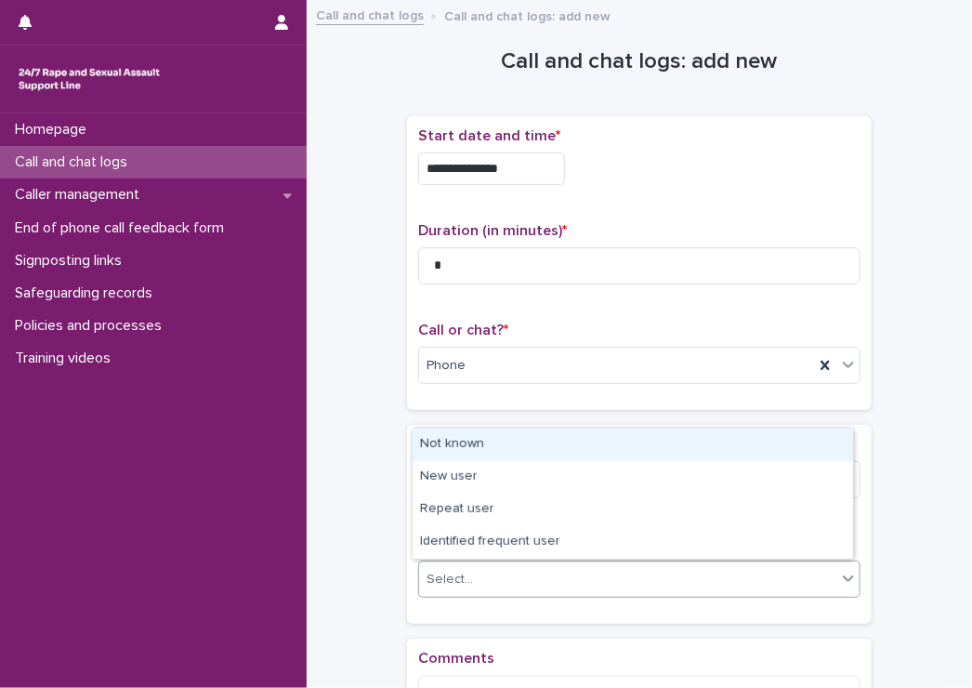
click at [456, 565] on div "Select..." at bounding box center [627, 579] width 417 height 31
click at [427, 456] on div "Not known" at bounding box center [633, 445] width 441 height 33
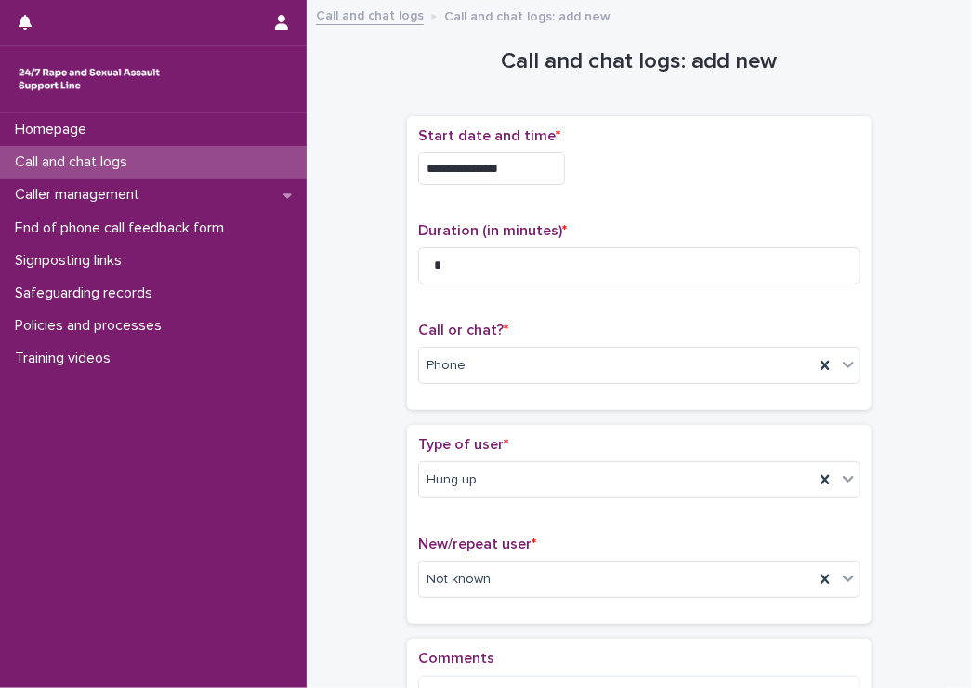
click at [337, 452] on div "**********" at bounding box center [639, 398] width 628 height 774
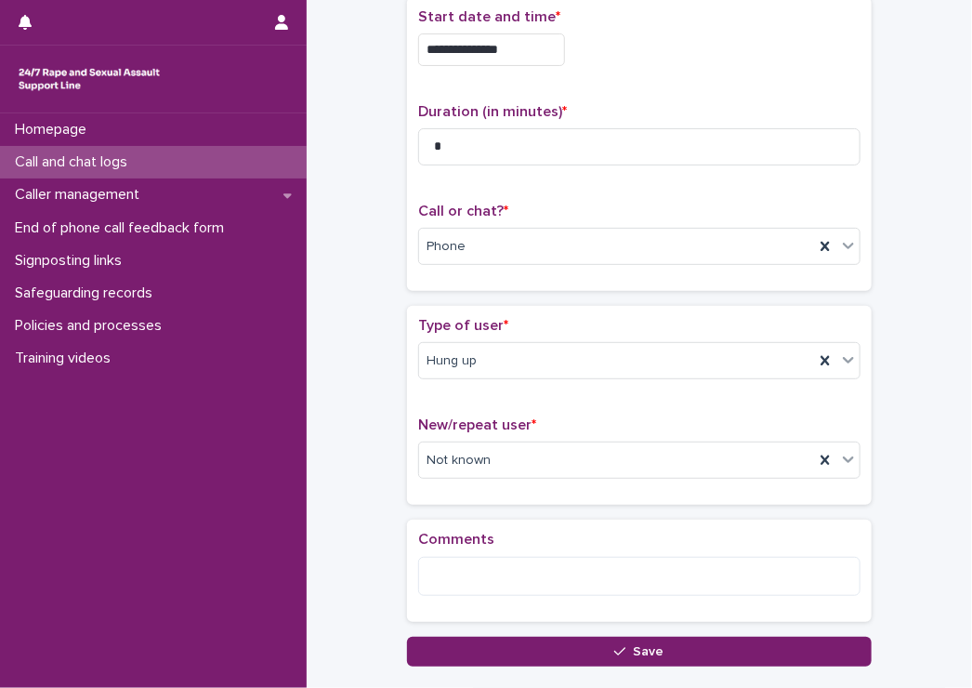
scroll to position [242, 0]
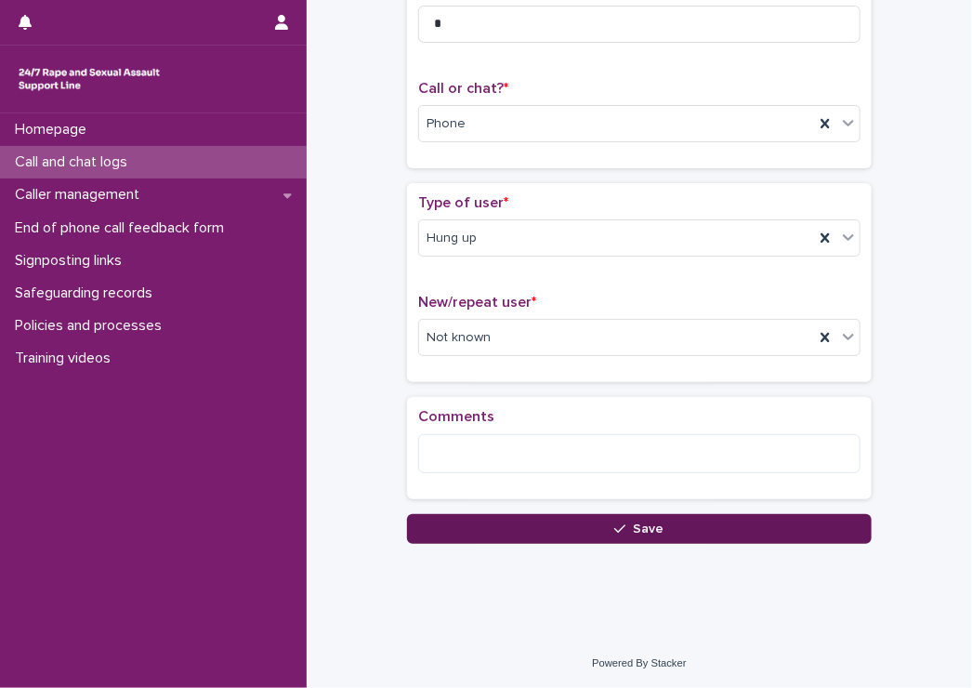
drag, startPoint x: 487, startPoint y: 538, endPoint x: 466, endPoint y: 535, distance: 21.7
click at [487, 537] on button "Save" at bounding box center [639, 529] width 465 height 30
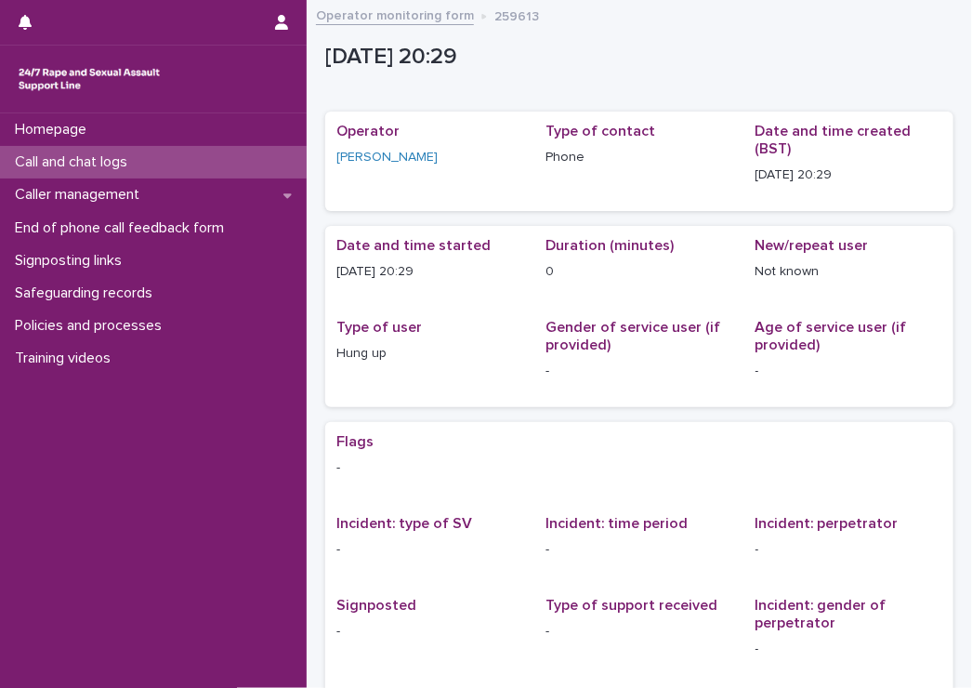
click at [35, 159] on p "Call and chat logs" at bounding box center [74, 162] width 135 height 18
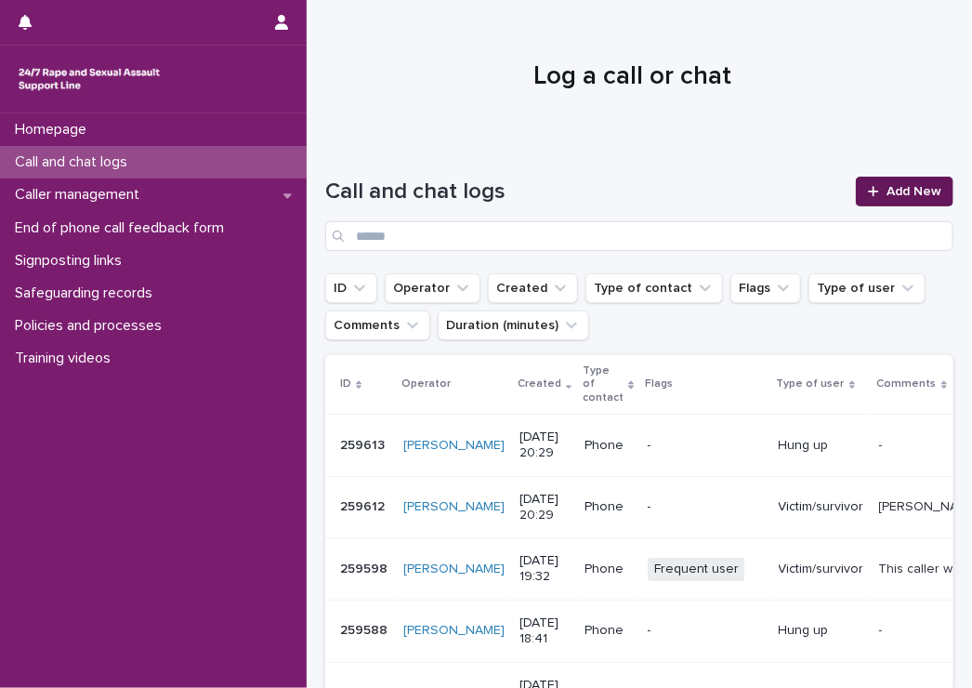
click at [868, 196] on icon at bounding box center [873, 191] width 11 height 13
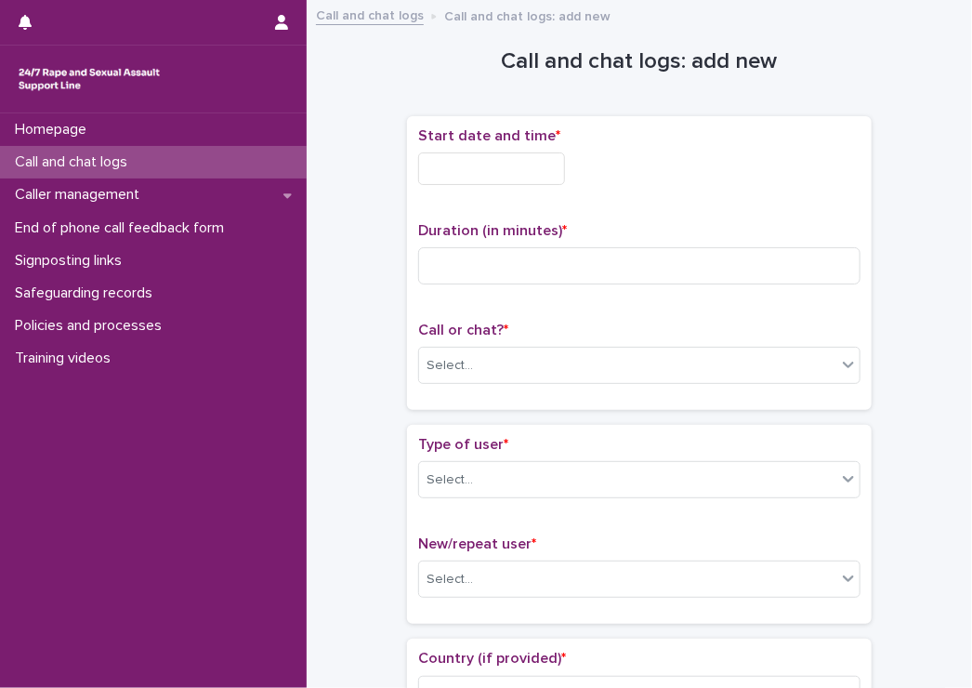
click at [509, 164] on input "text" at bounding box center [491, 168] width 147 height 33
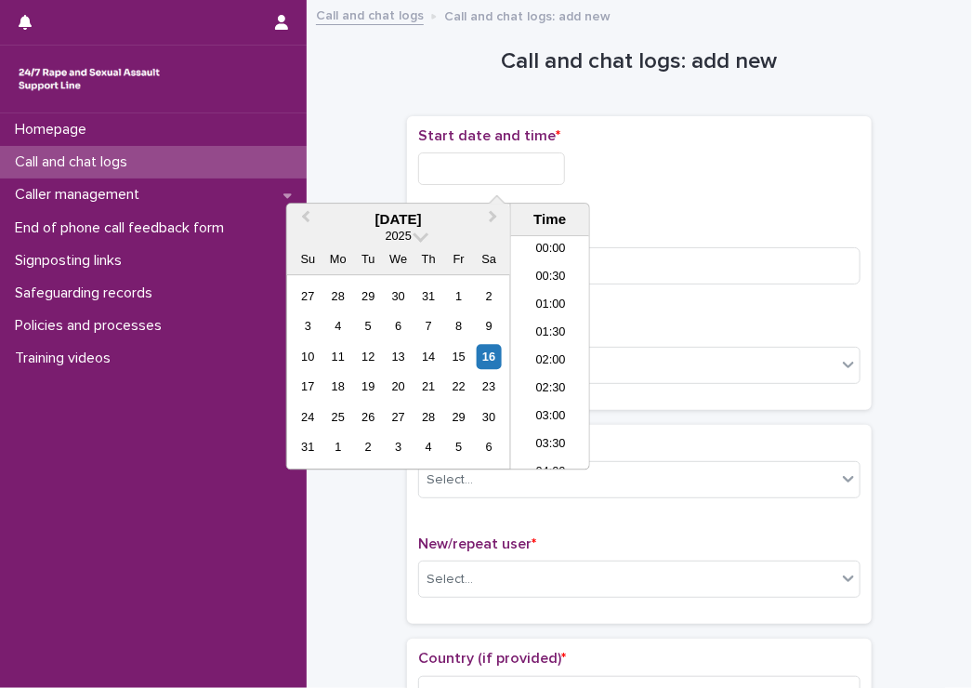
scroll to position [1041, 0]
click at [543, 350] on li "20:30" at bounding box center [550, 353] width 79 height 28
type input "**********"
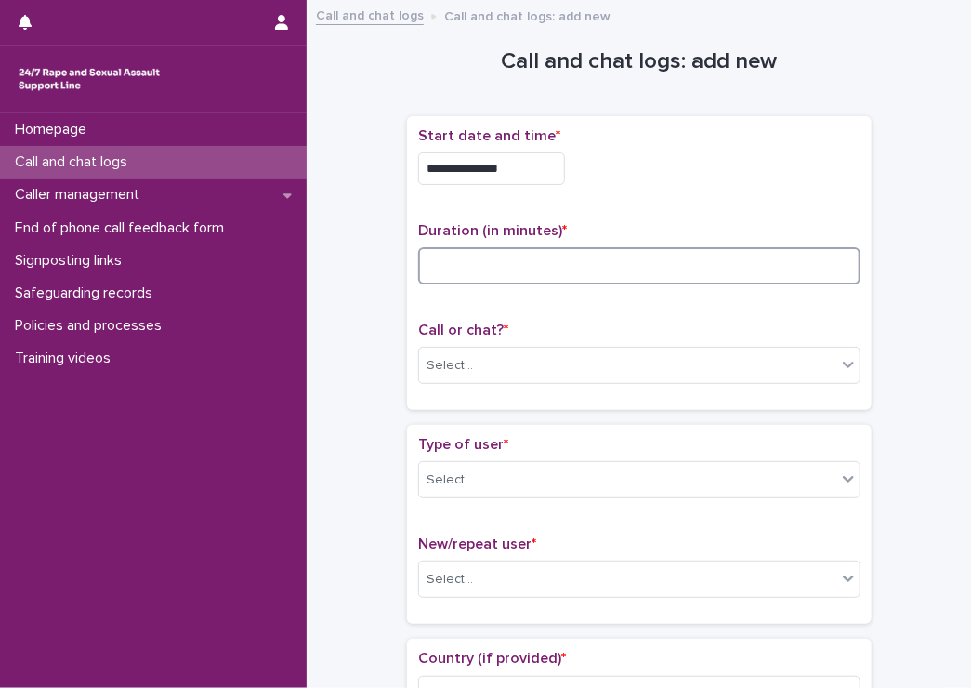
click at [464, 261] on input at bounding box center [639, 265] width 443 height 37
type input "*"
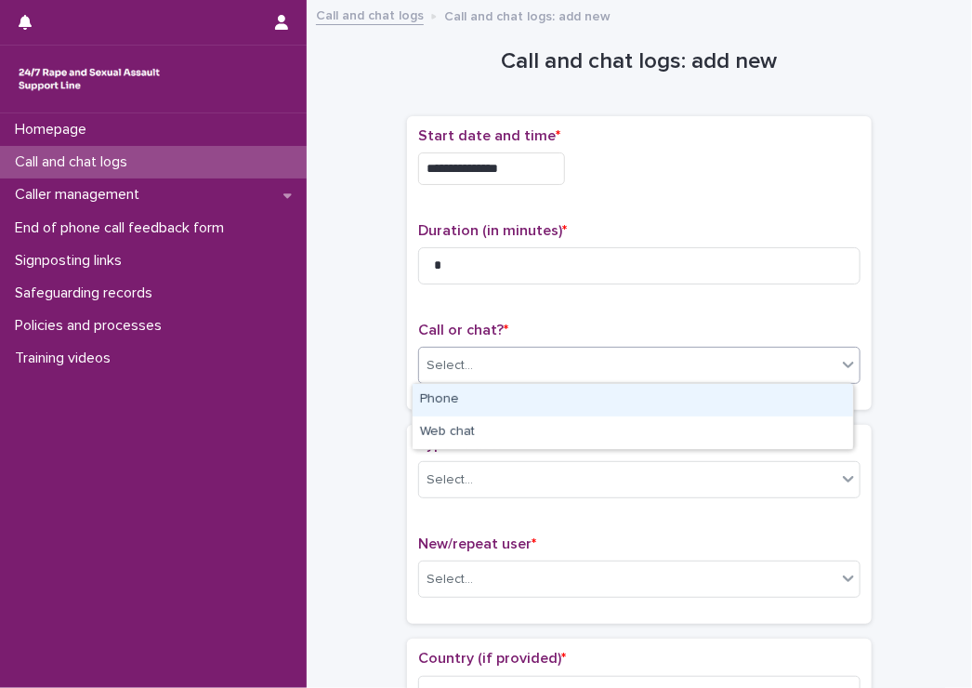
click at [491, 363] on div "Select..." at bounding box center [627, 365] width 417 height 31
click at [473, 397] on div "Phone" at bounding box center [633, 400] width 441 height 33
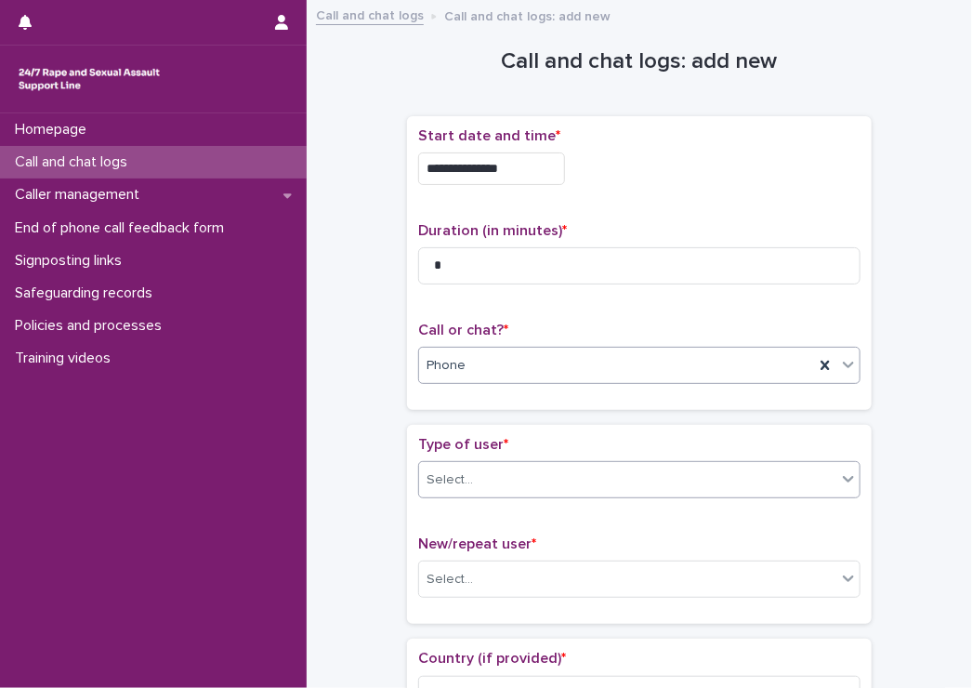
click at [495, 491] on div "Select..." at bounding box center [627, 480] width 417 height 31
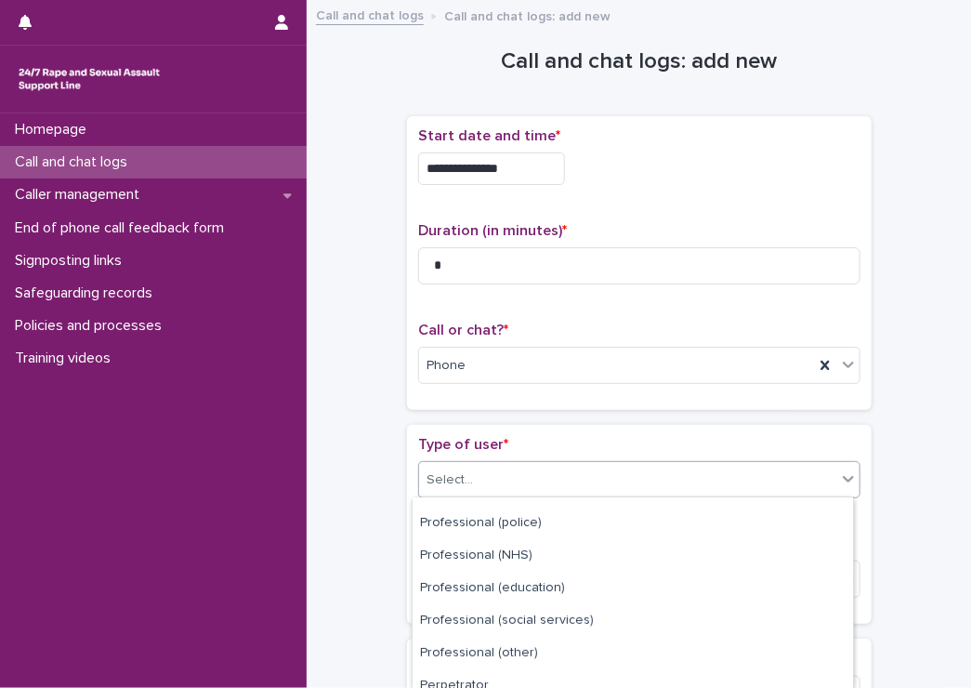
scroll to position [297, 0]
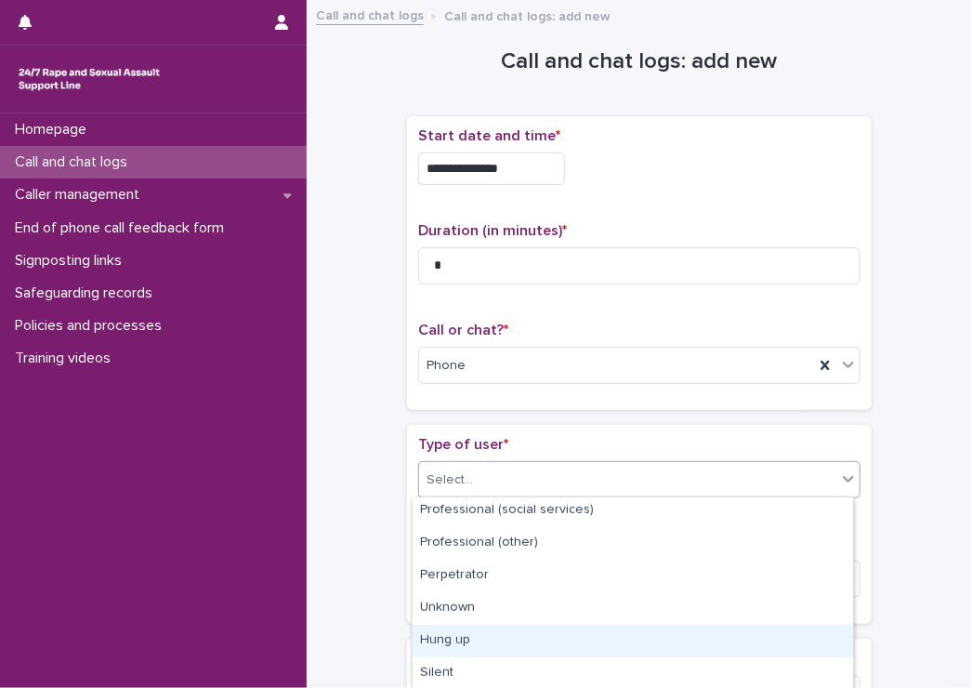
drag, startPoint x: 517, startPoint y: 617, endPoint x: 506, endPoint y: 632, distance: 18.6
click at [505, 641] on div "Hung up" at bounding box center [633, 641] width 441 height 33
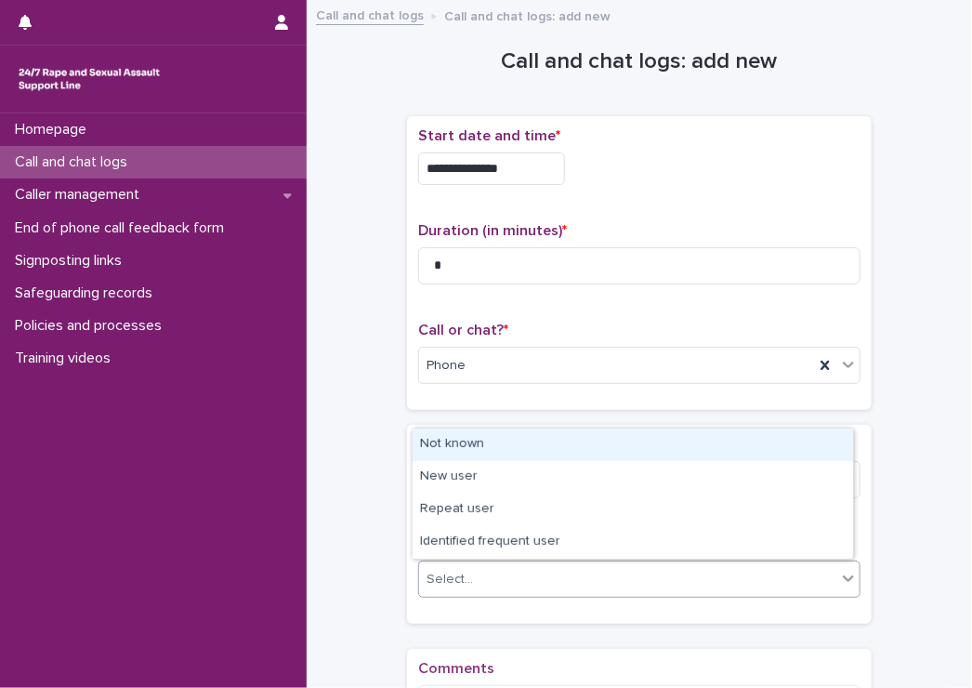
click at [469, 568] on div "Select..." at bounding box center [627, 579] width 417 height 31
click at [466, 456] on div "Not known" at bounding box center [633, 445] width 441 height 33
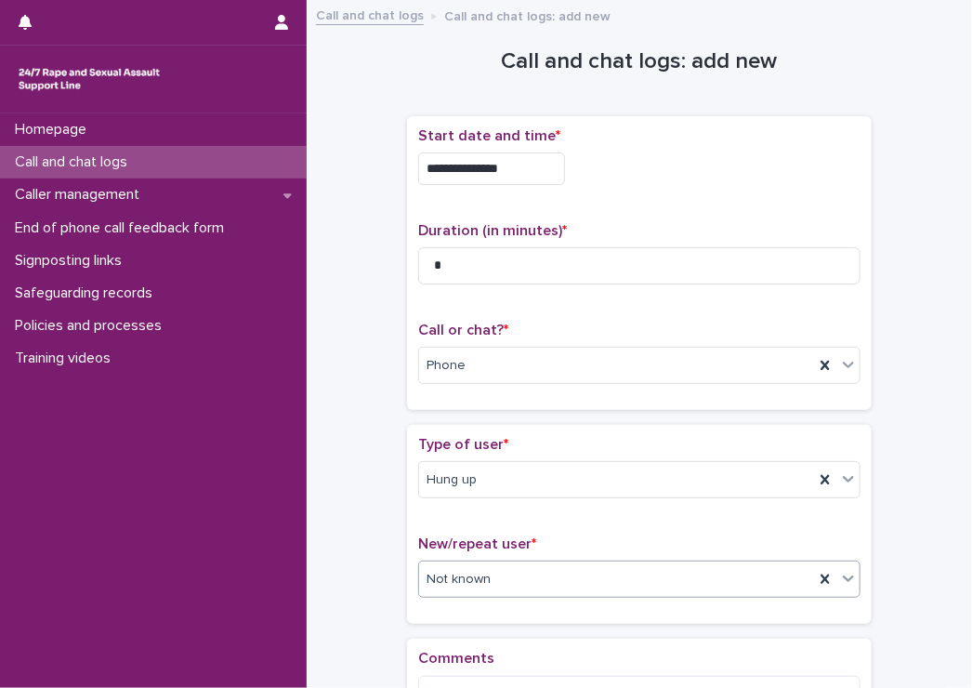
click at [336, 452] on div "**********" at bounding box center [639, 398] width 628 height 774
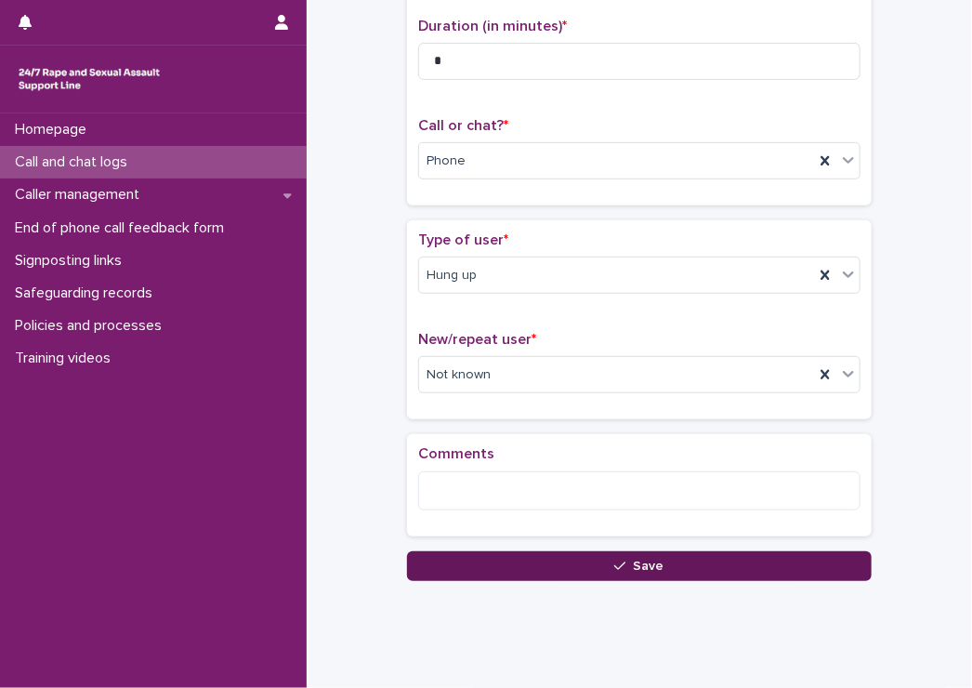
scroll to position [242, 0]
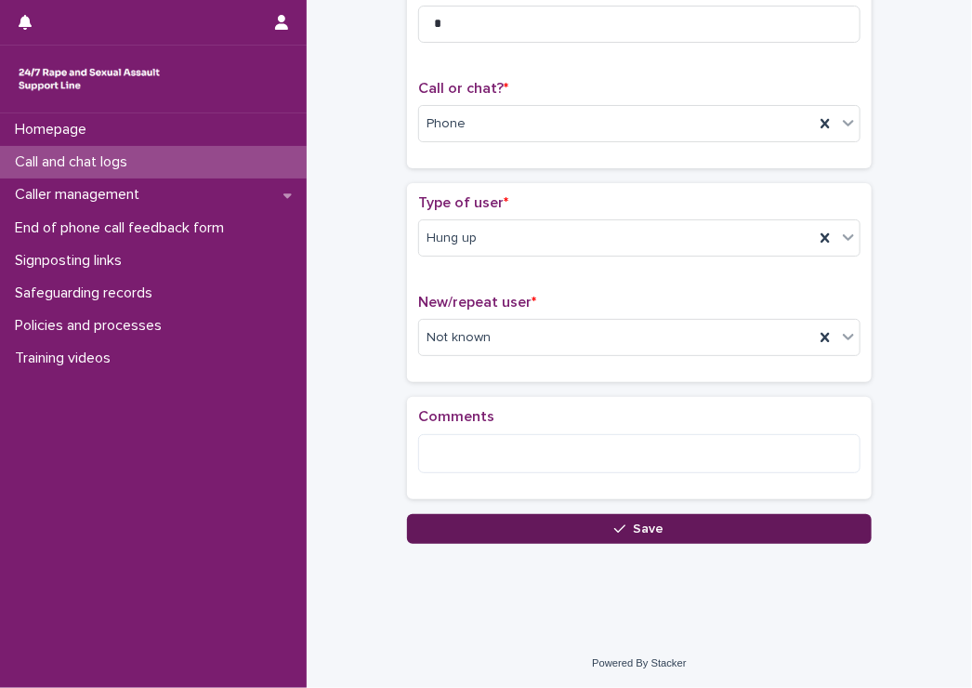
click at [509, 527] on button "Save" at bounding box center [639, 529] width 465 height 30
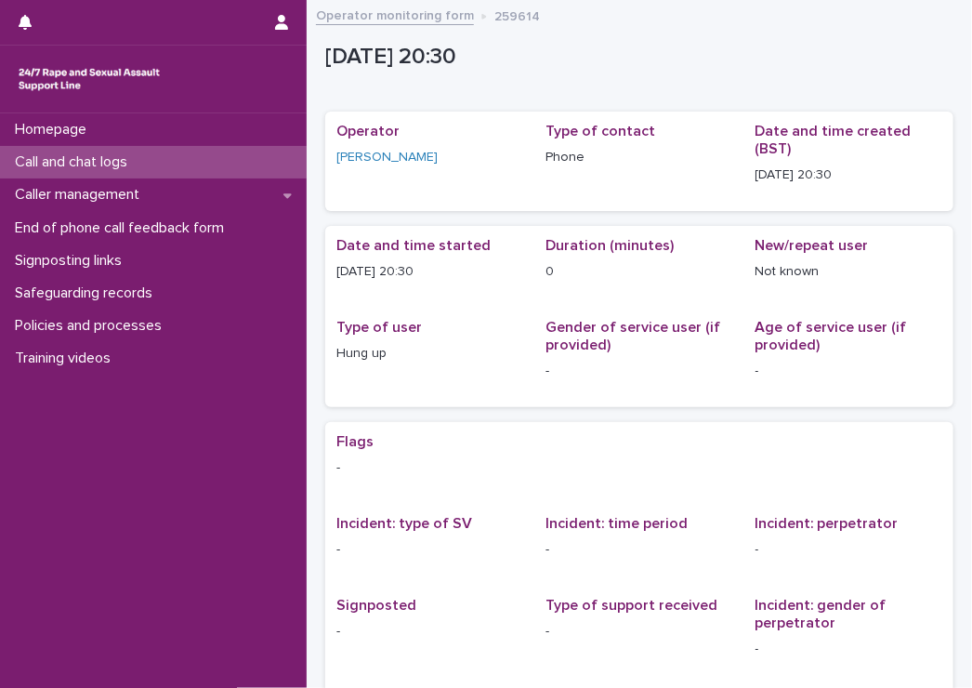
click at [162, 155] on div "Call and chat logs" at bounding box center [153, 162] width 307 height 33
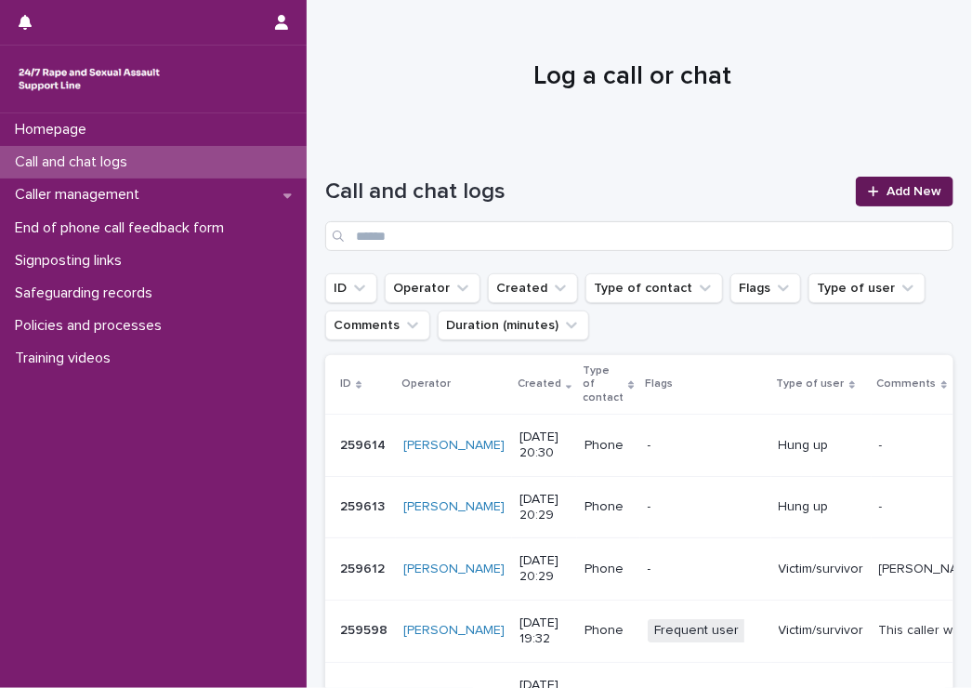
click at [908, 178] on link "Add New" at bounding box center [905, 192] width 98 height 30
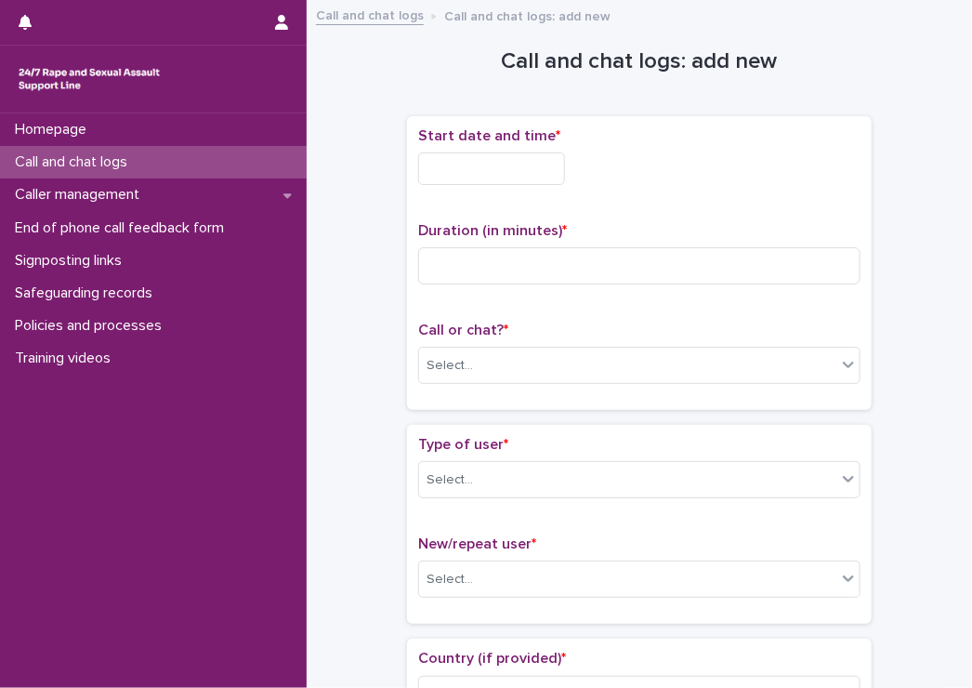
click at [474, 166] on input "text" at bounding box center [491, 168] width 147 height 33
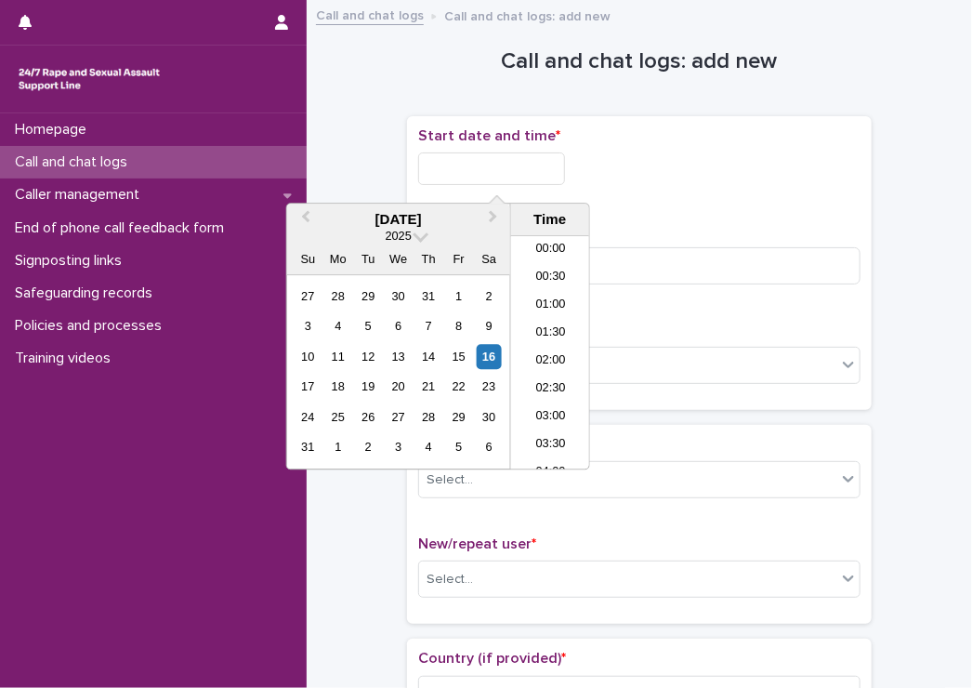
scroll to position [1041, 0]
click at [545, 352] on li "20:30" at bounding box center [550, 353] width 79 height 28
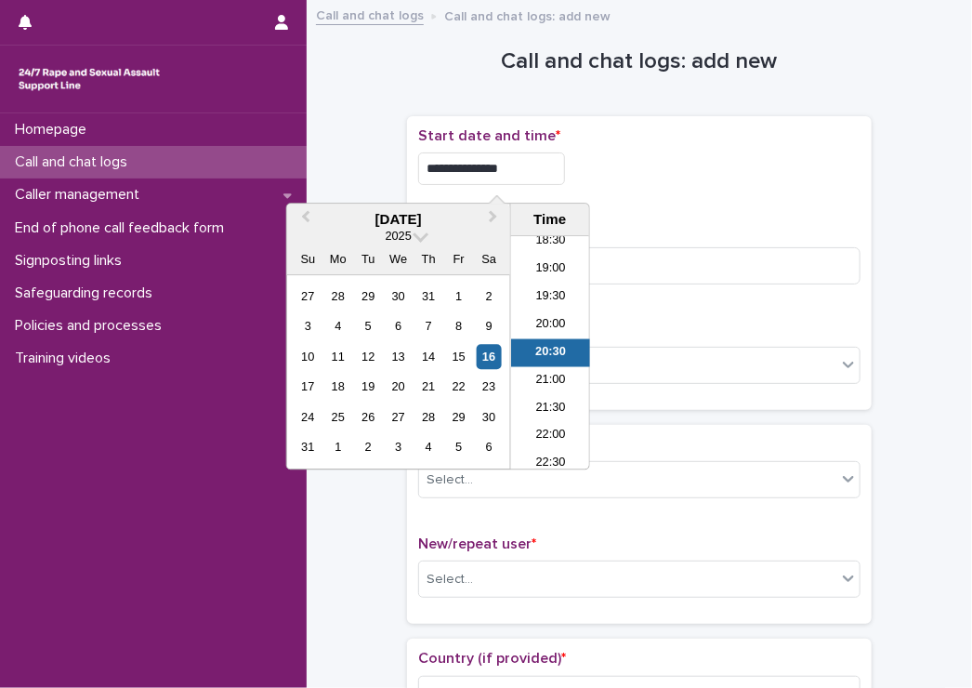
drag, startPoint x: 503, startPoint y: 170, endPoint x: 554, endPoint y: 171, distance: 51.1
click at [554, 171] on input "**********" at bounding box center [491, 168] width 147 height 33
type input "**********"
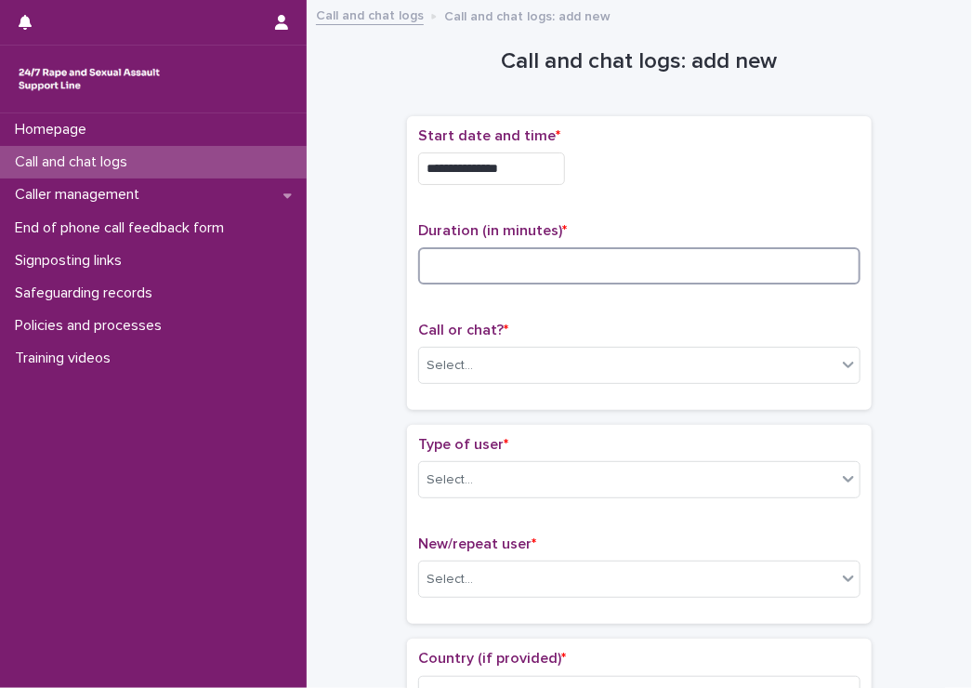
click at [646, 267] on input at bounding box center [639, 265] width 443 height 37
type input "*"
click at [530, 377] on div "Select..." at bounding box center [627, 365] width 417 height 31
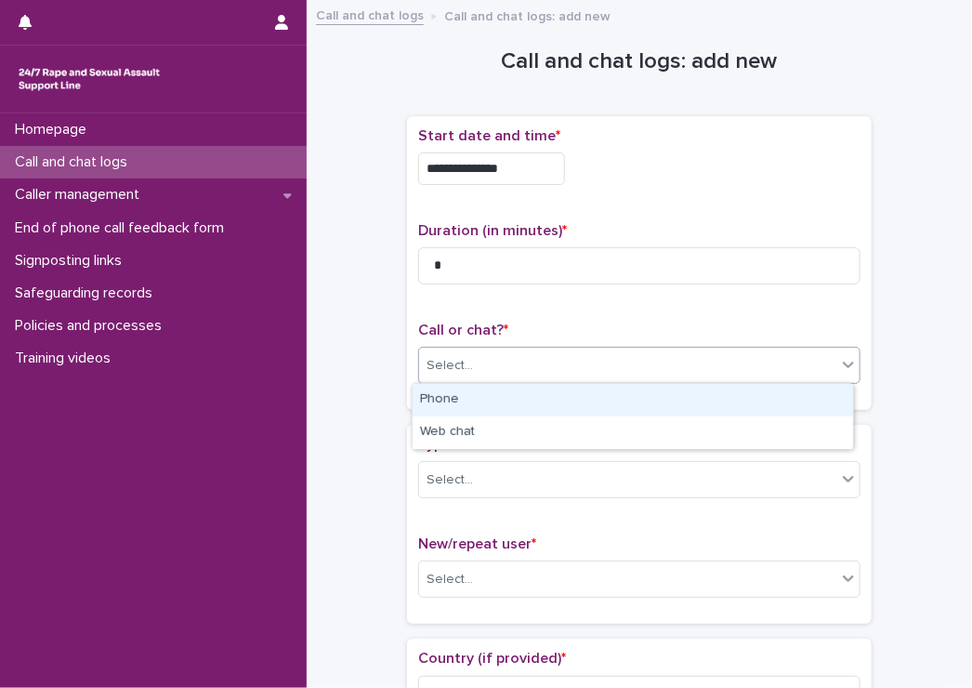
click at [498, 414] on div "Phone" at bounding box center [633, 400] width 441 height 33
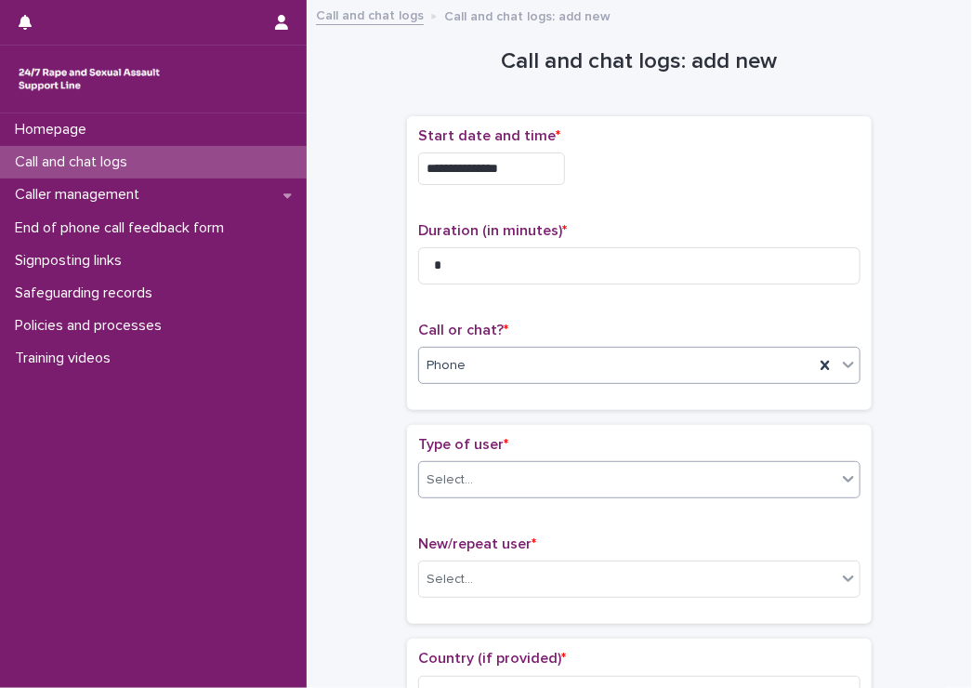
click at [475, 473] on div "Select..." at bounding box center [627, 480] width 417 height 31
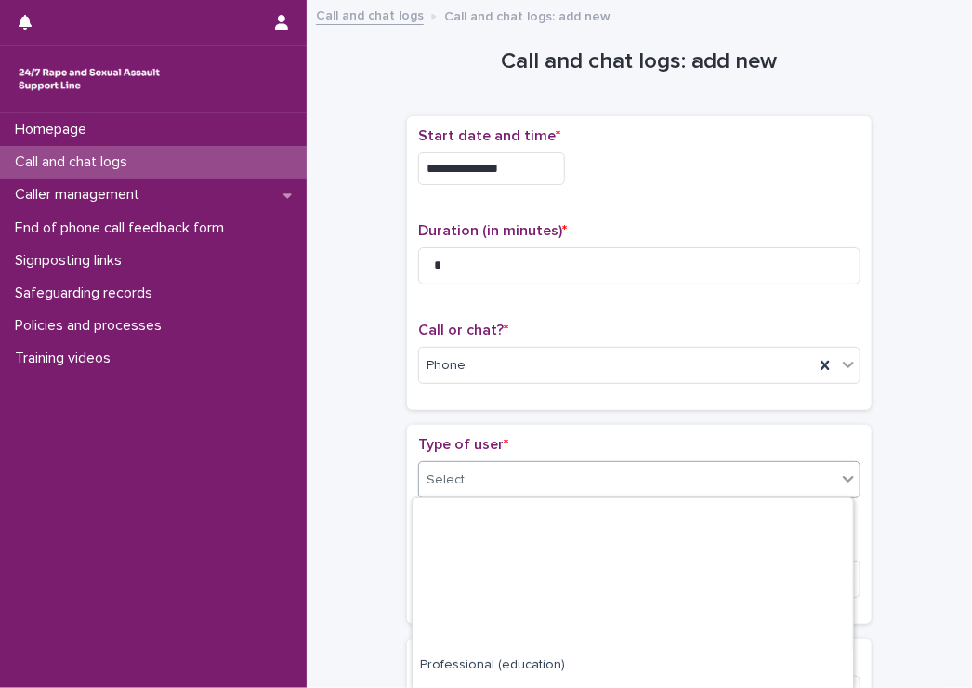
scroll to position [297, 0]
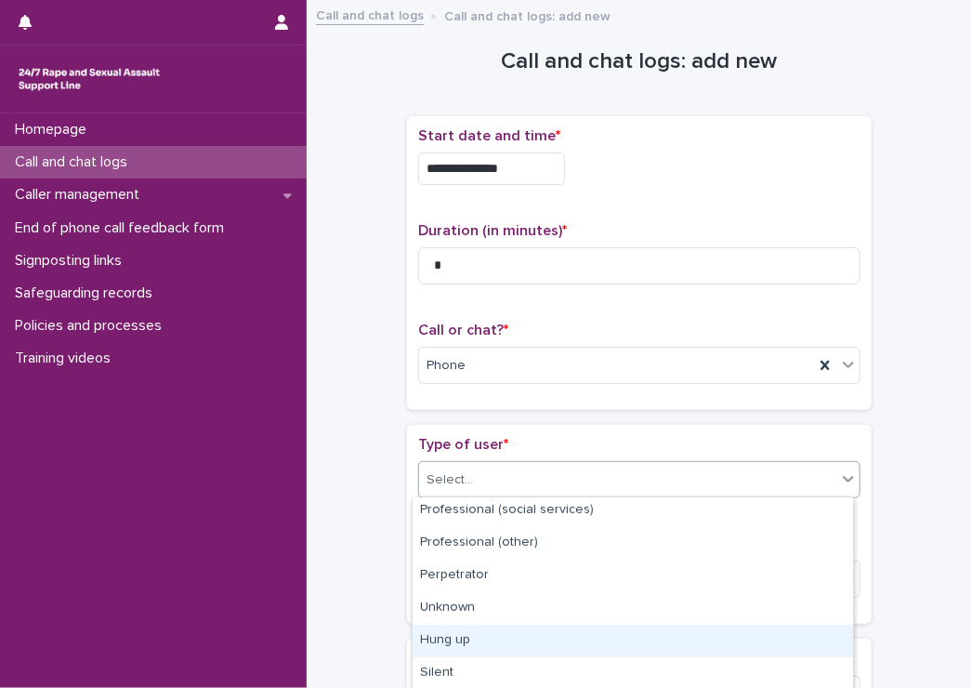
click at [462, 635] on div "Hung up" at bounding box center [633, 641] width 441 height 33
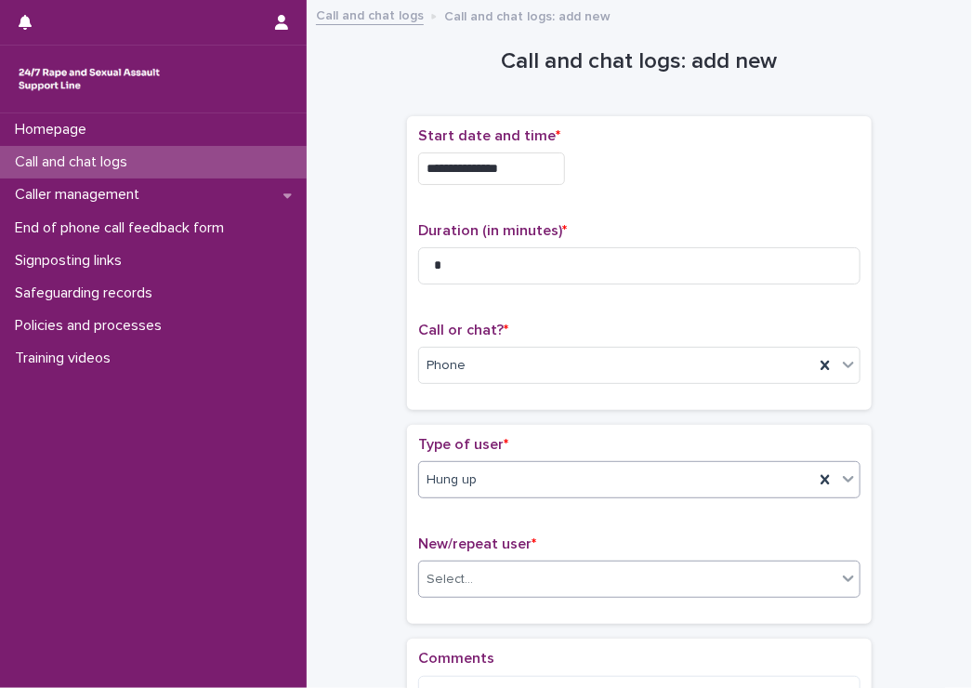
click at [451, 588] on div "Select..." at bounding box center [627, 579] width 417 height 31
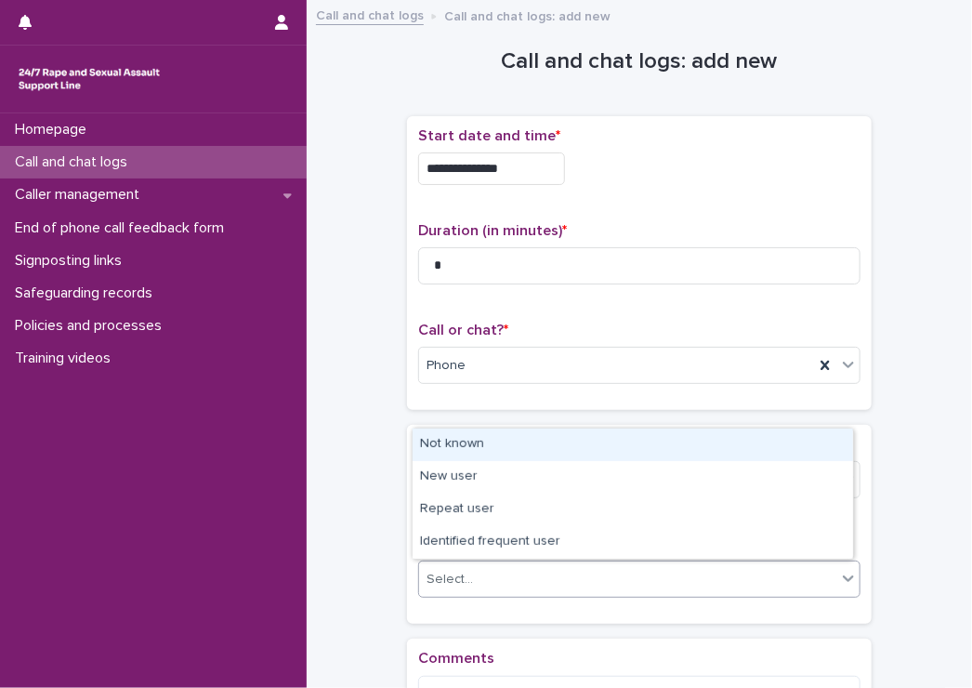
click at [431, 456] on div "Not known" at bounding box center [633, 445] width 441 height 33
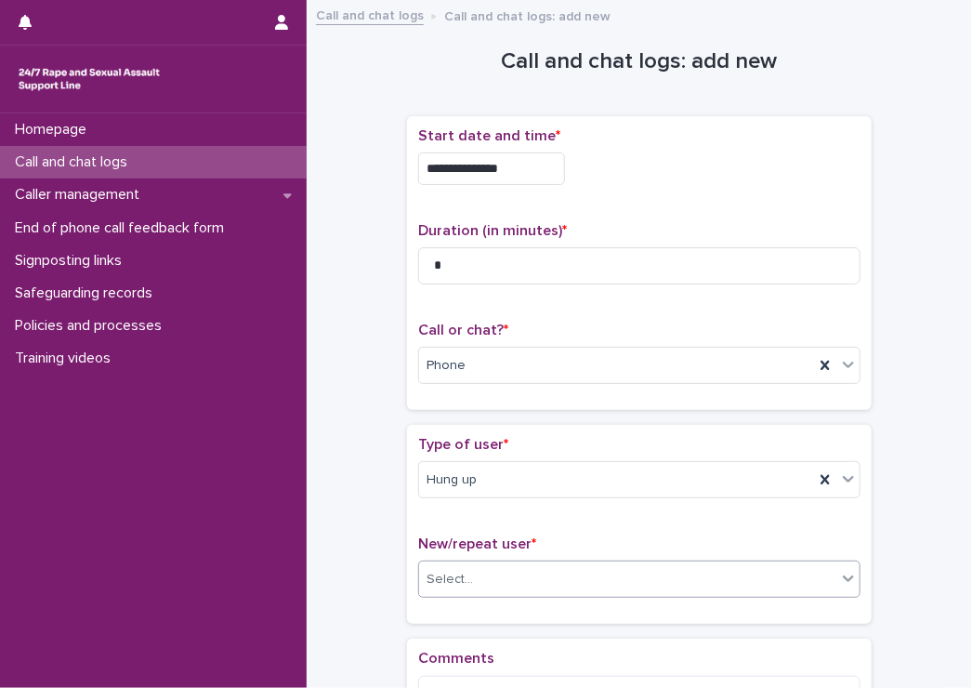
click at [311, 430] on div "**********" at bounding box center [640, 444] width 666 height 867
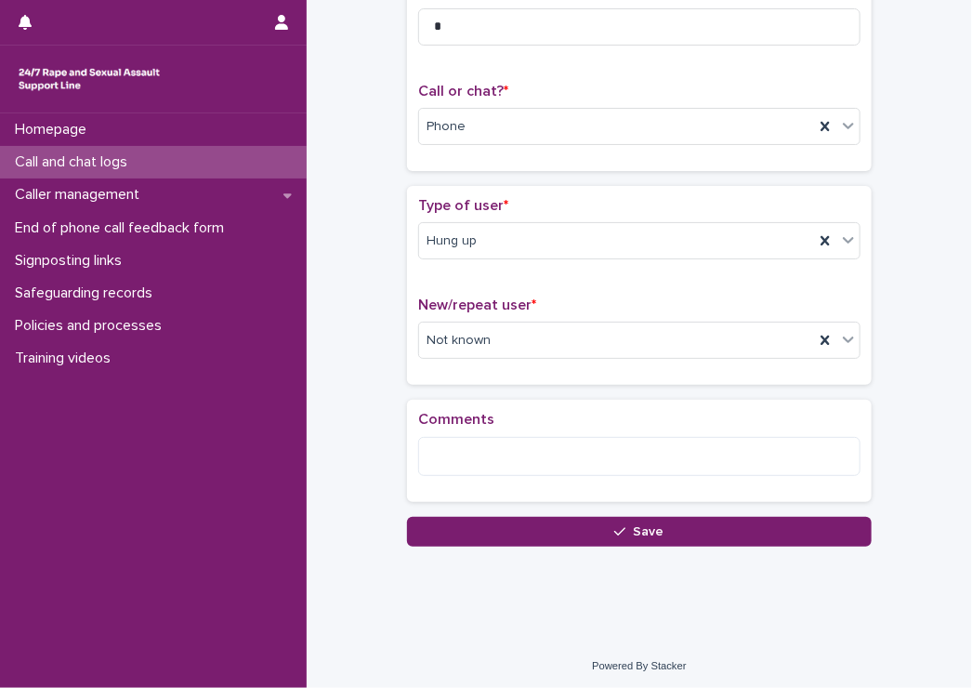
scroll to position [242, 0]
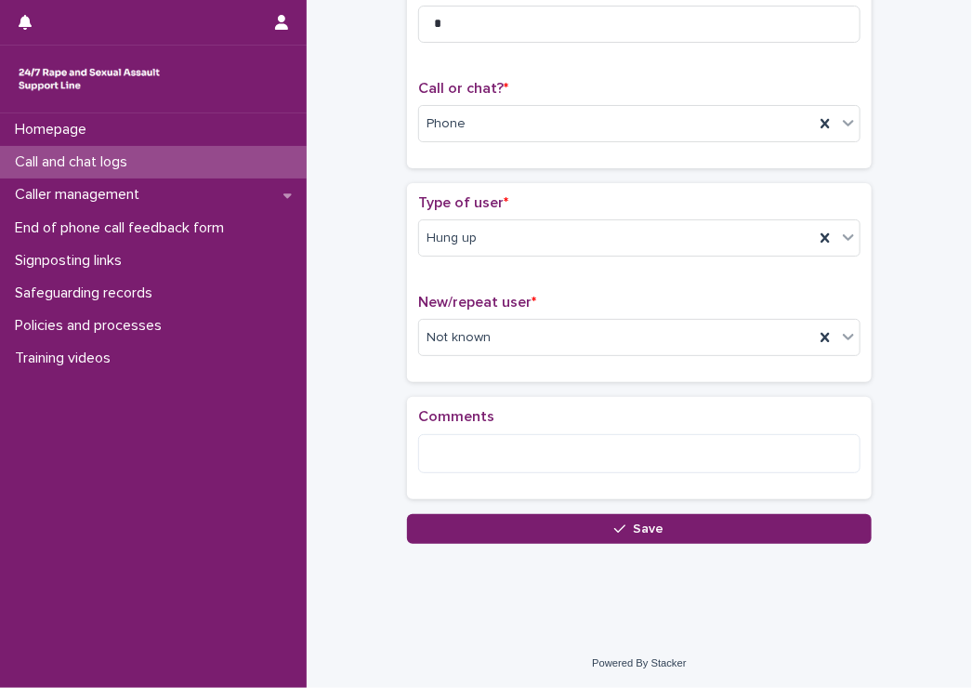
click at [432, 504] on div "Loading... Saving… Comments" at bounding box center [639, 455] width 465 height 117
drag, startPoint x: 426, startPoint y: 535, endPoint x: 405, endPoint y: 533, distance: 20.5
click at [424, 533] on button "Save" at bounding box center [639, 529] width 465 height 30
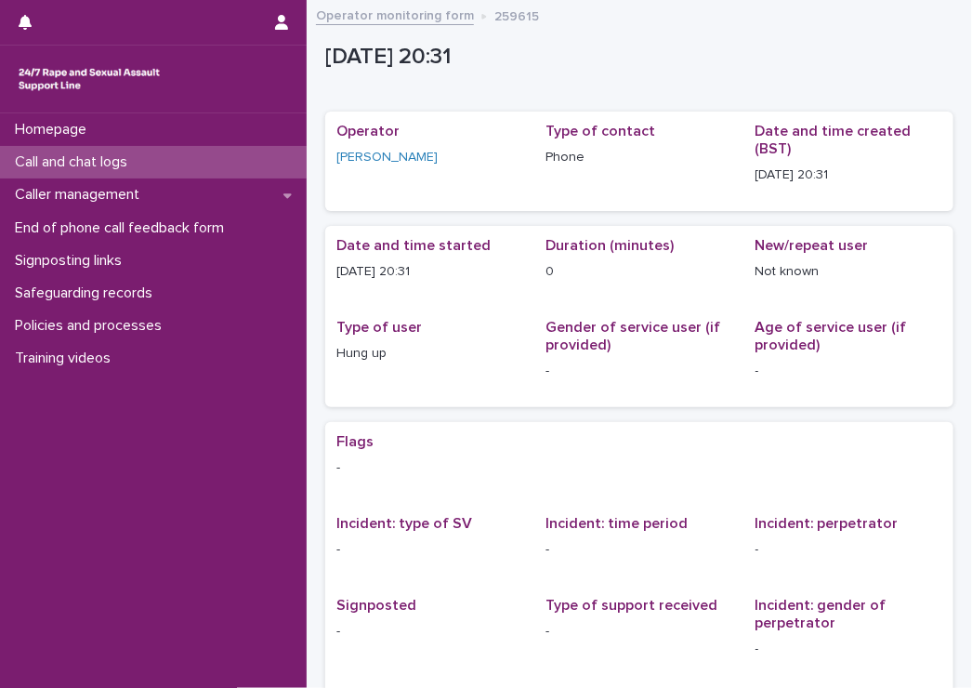
click at [95, 169] on p "Call and chat logs" at bounding box center [74, 162] width 135 height 18
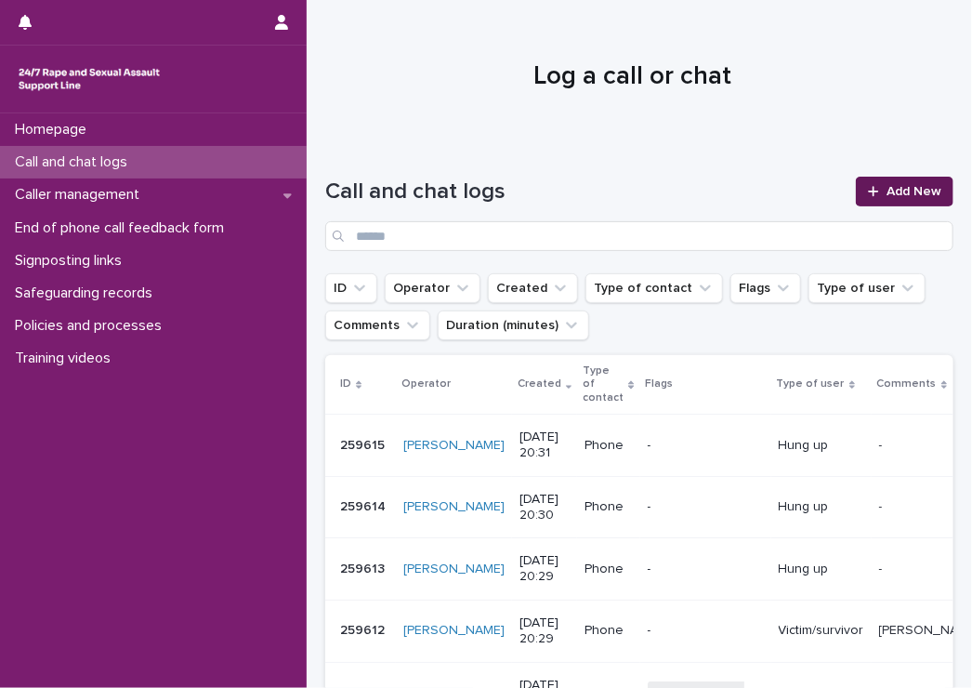
click at [887, 190] on span "Add New" at bounding box center [914, 191] width 55 height 13
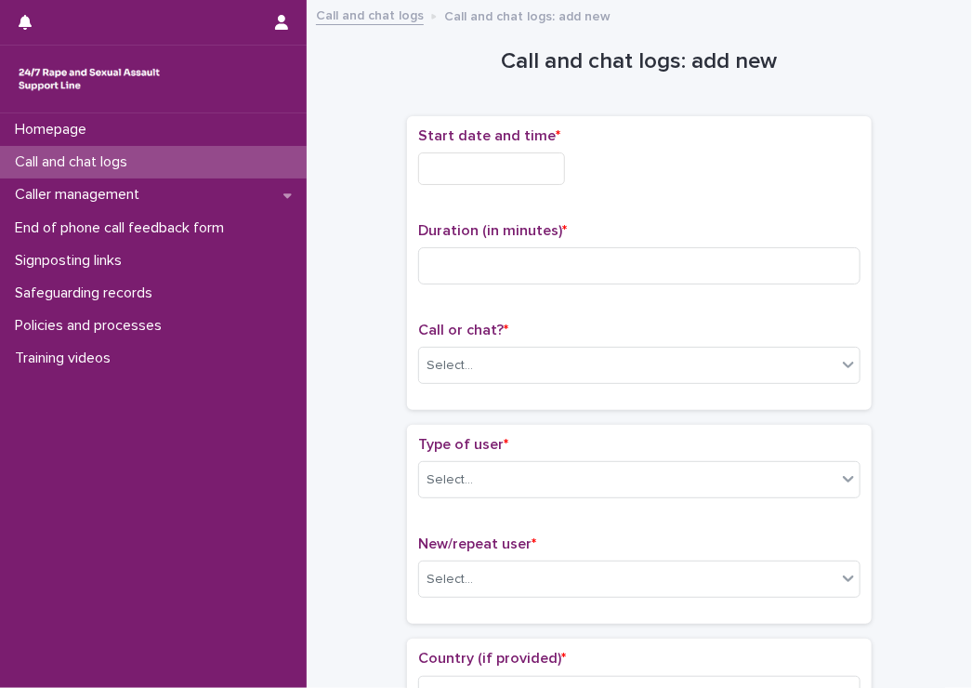
click at [432, 169] on input "text" at bounding box center [491, 168] width 147 height 33
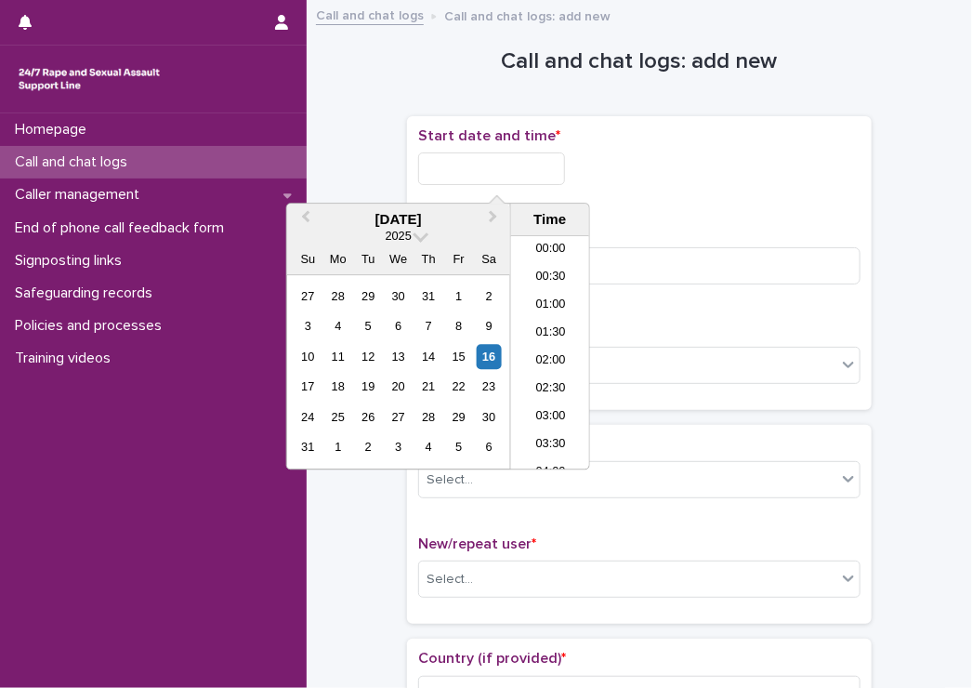
scroll to position [1041, 0]
click at [555, 349] on li "20:30" at bounding box center [550, 353] width 79 height 28
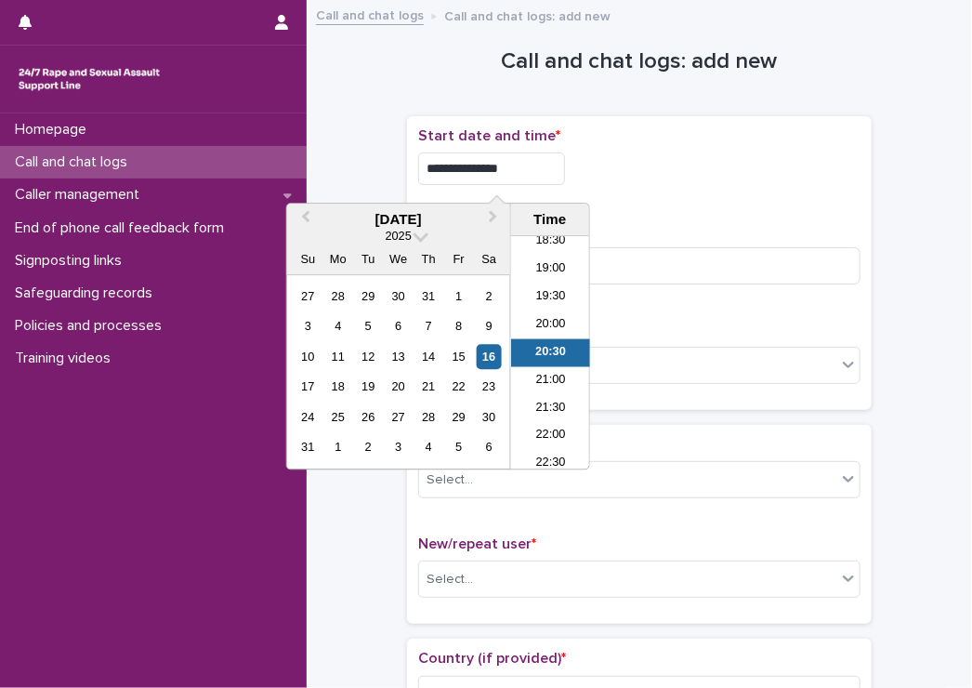
click at [509, 170] on input "**********" at bounding box center [491, 168] width 147 height 33
type input "**********"
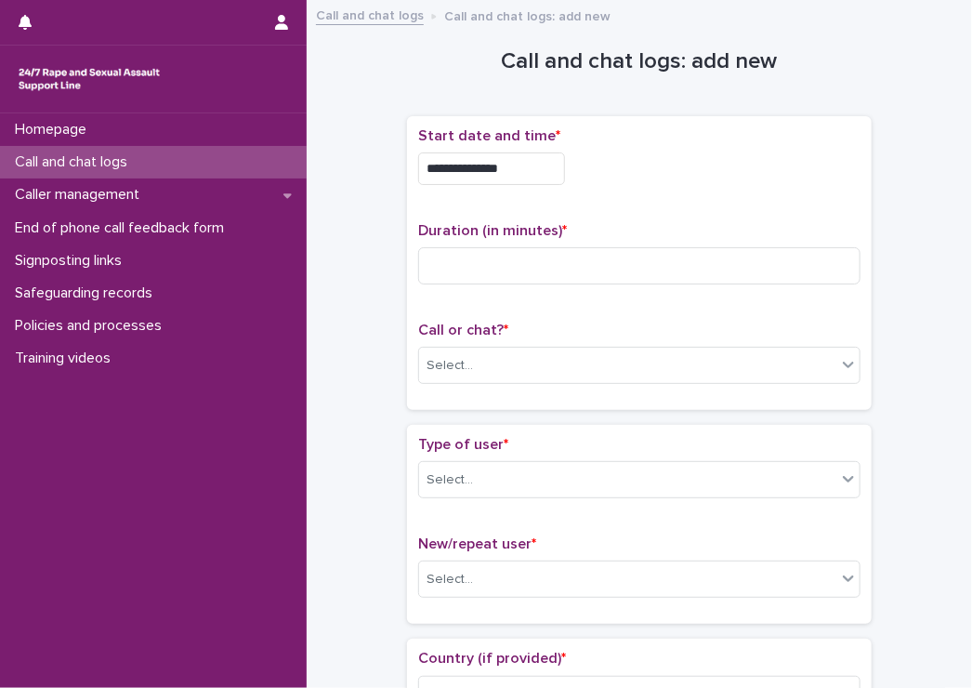
click at [733, 176] on div "**********" at bounding box center [639, 168] width 443 height 33
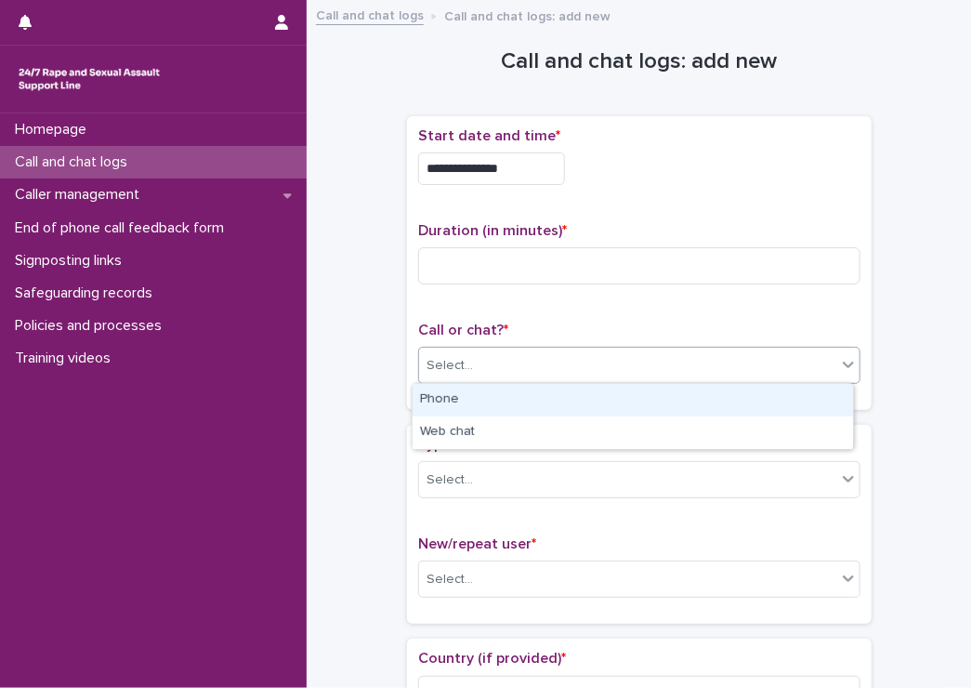
click at [456, 360] on div "Select..." at bounding box center [450, 366] width 46 height 20
click at [458, 404] on div "Phone" at bounding box center [633, 400] width 441 height 33
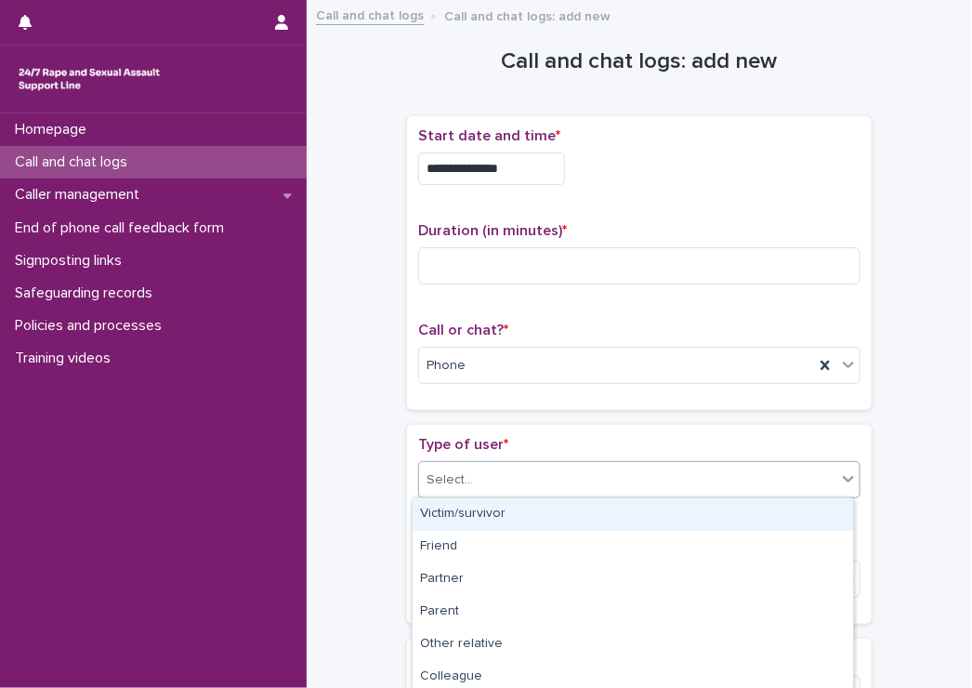
click at [495, 490] on div "Select..." at bounding box center [627, 480] width 417 height 31
click at [466, 509] on div "Victim/survivor" at bounding box center [633, 514] width 441 height 33
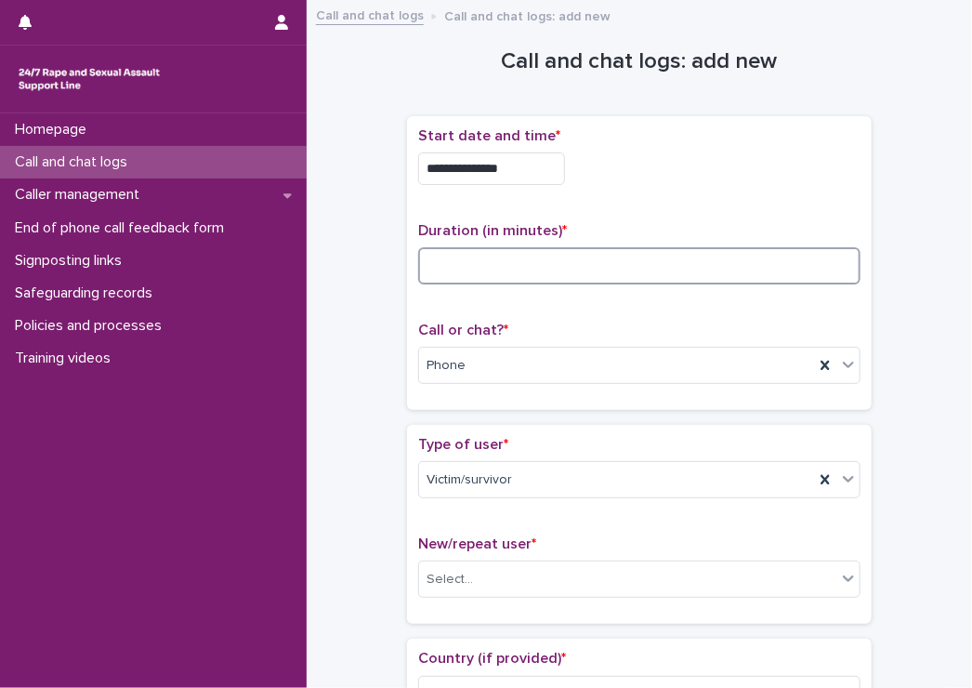
click at [458, 276] on input at bounding box center [639, 265] width 443 height 37
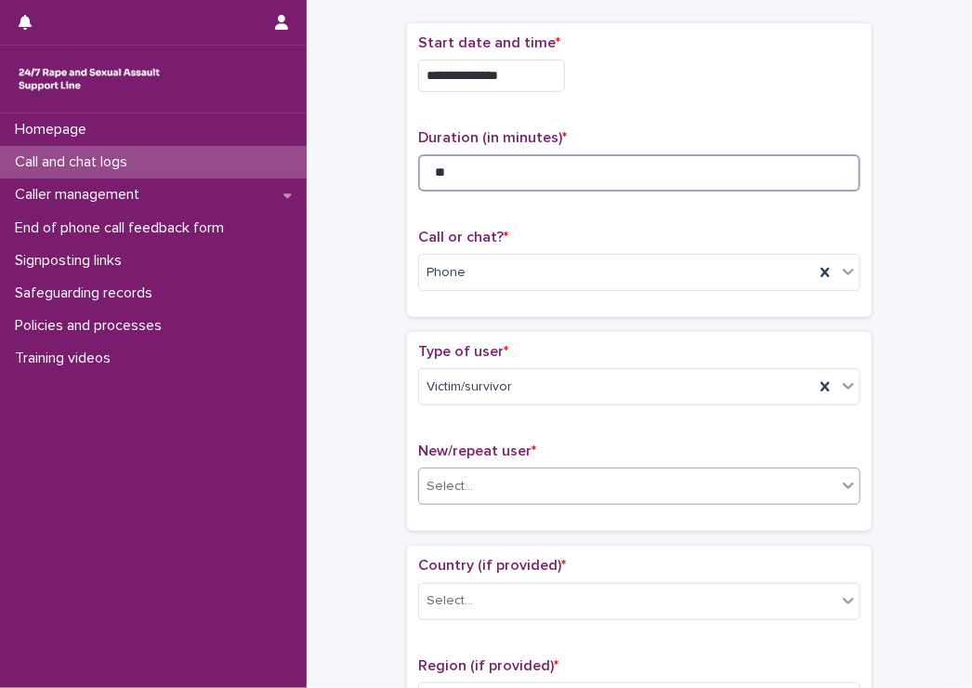
type input "**"
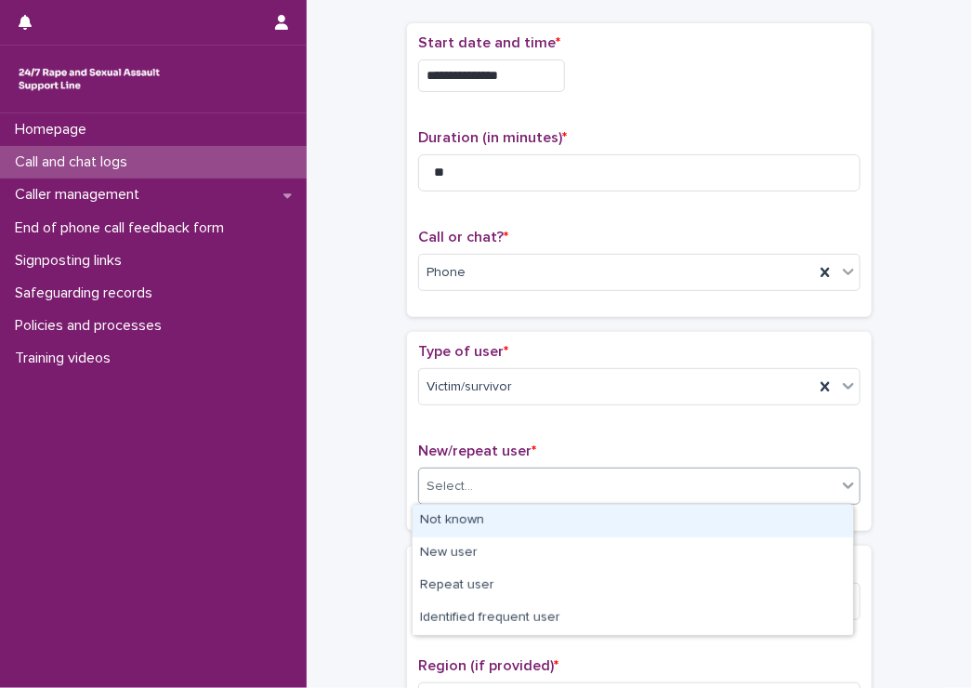
click at [439, 497] on div "Select..." at bounding box center [627, 486] width 417 height 31
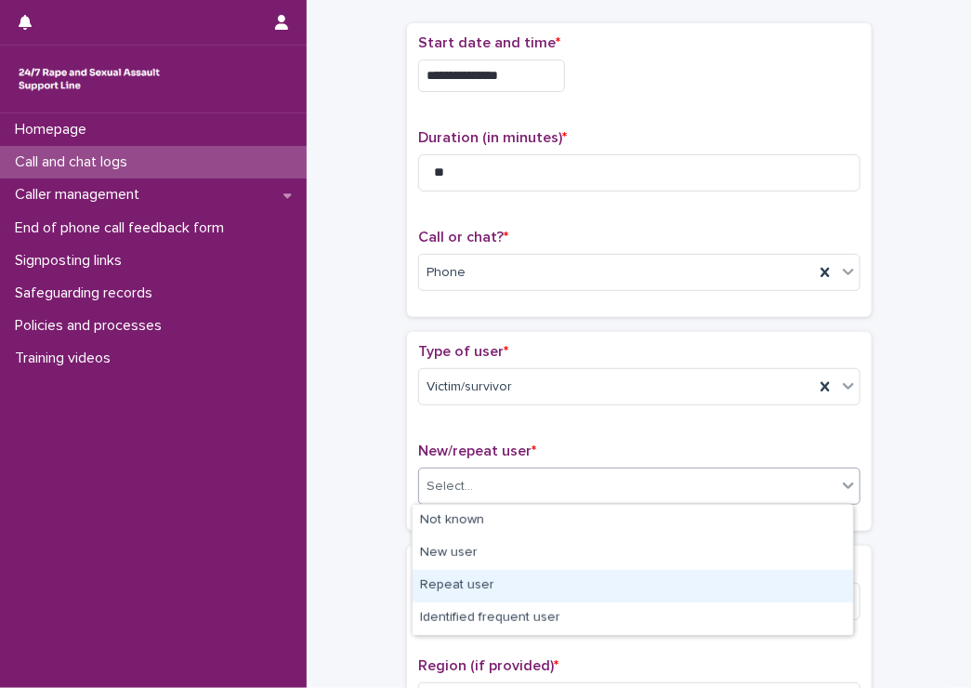
click at [433, 571] on div "Repeat user" at bounding box center [633, 586] width 441 height 33
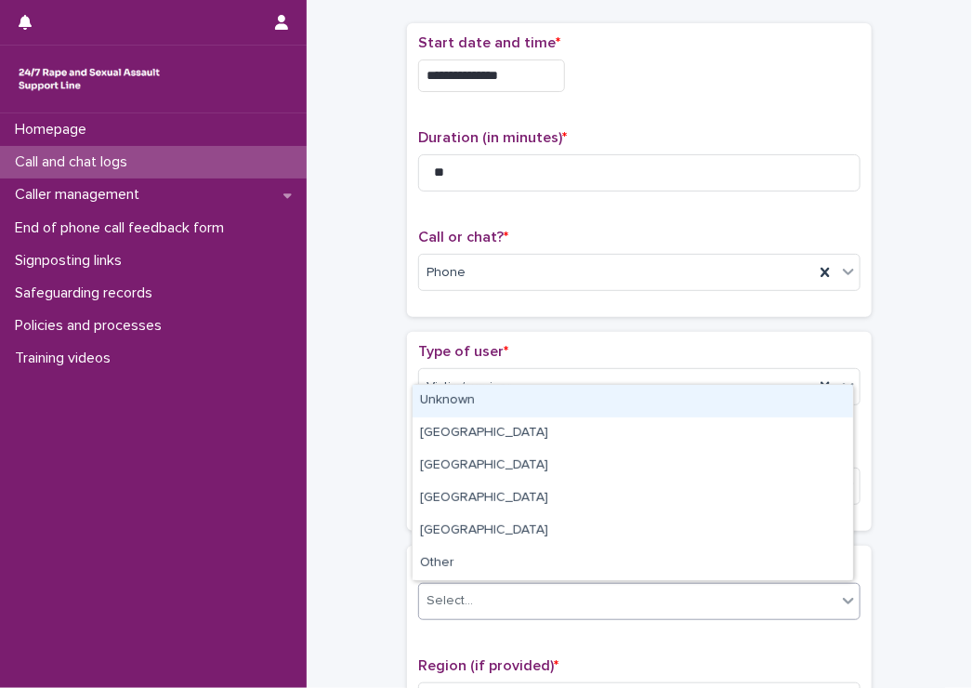
click at [441, 598] on div "Select..." at bounding box center [450, 601] width 46 height 20
click at [447, 416] on div "Unknown" at bounding box center [633, 401] width 441 height 33
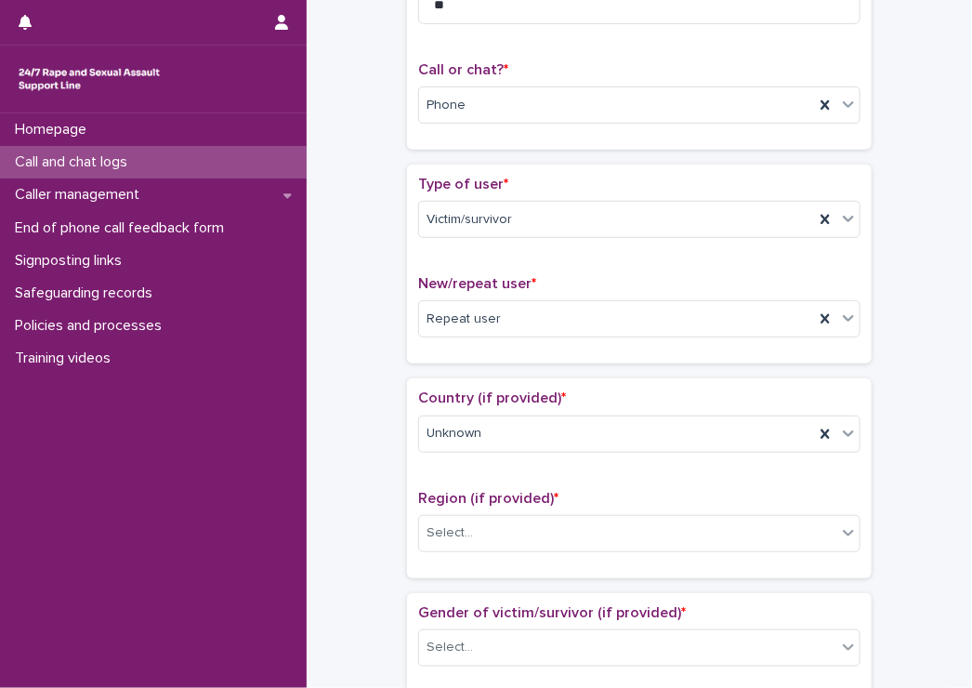
scroll to position [279, 0]
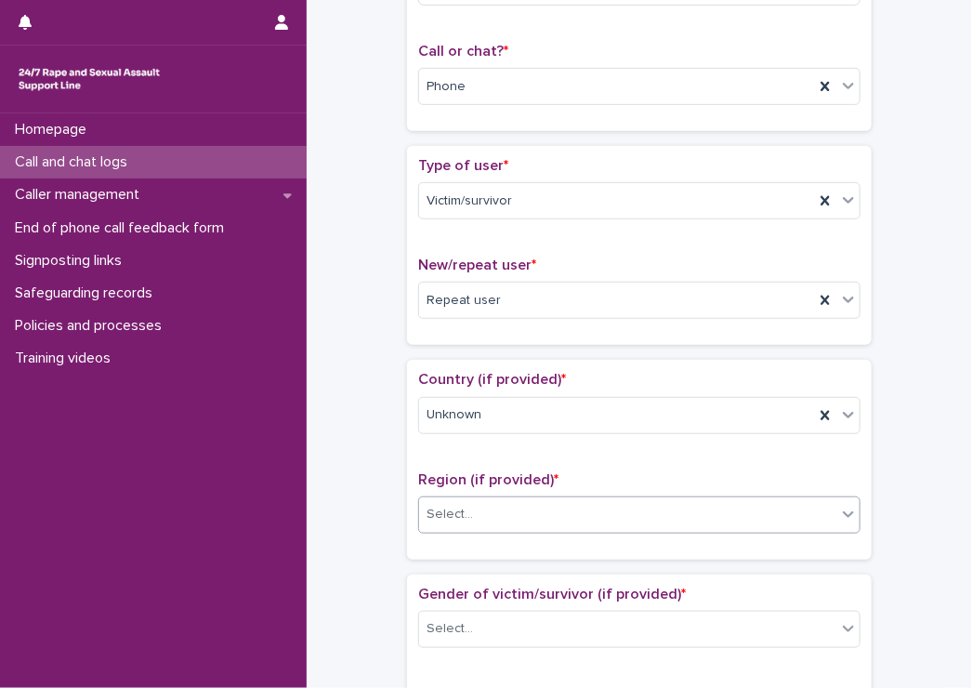
click at [475, 515] on input "text" at bounding box center [476, 515] width 2 height 16
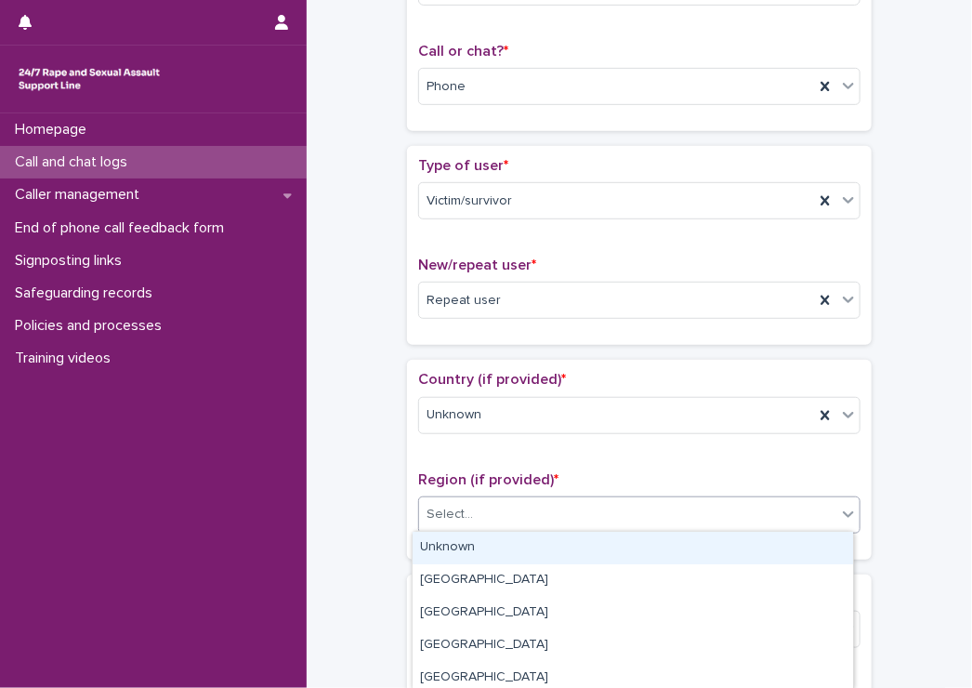
click at [456, 546] on div "Unknown" at bounding box center [633, 548] width 441 height 33
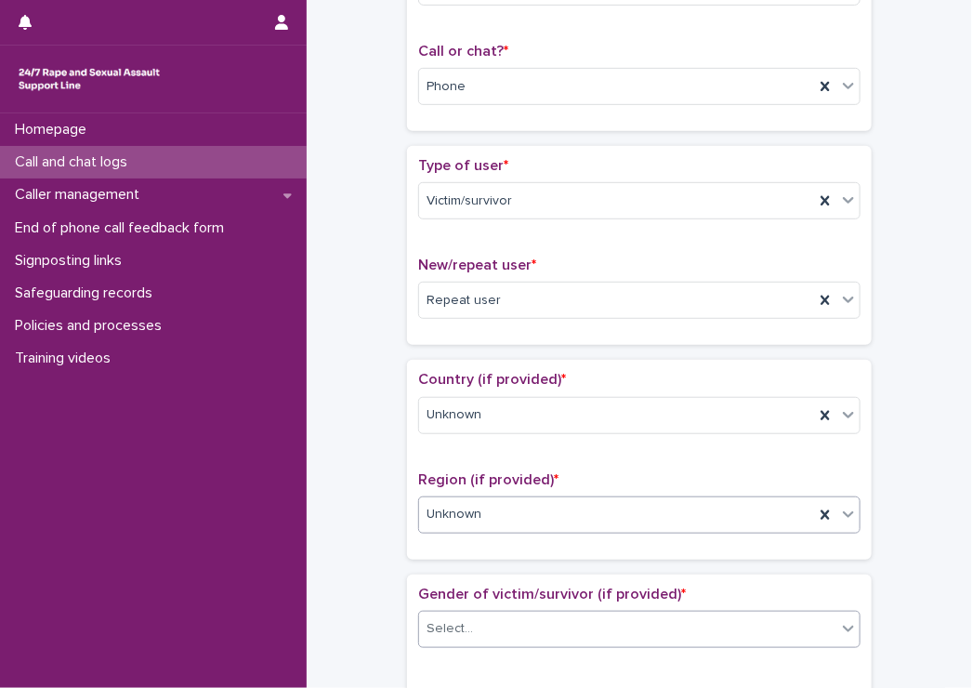
click at [502, 641] on div "Select..." at bounding box center [627, 629] width 417 height 31
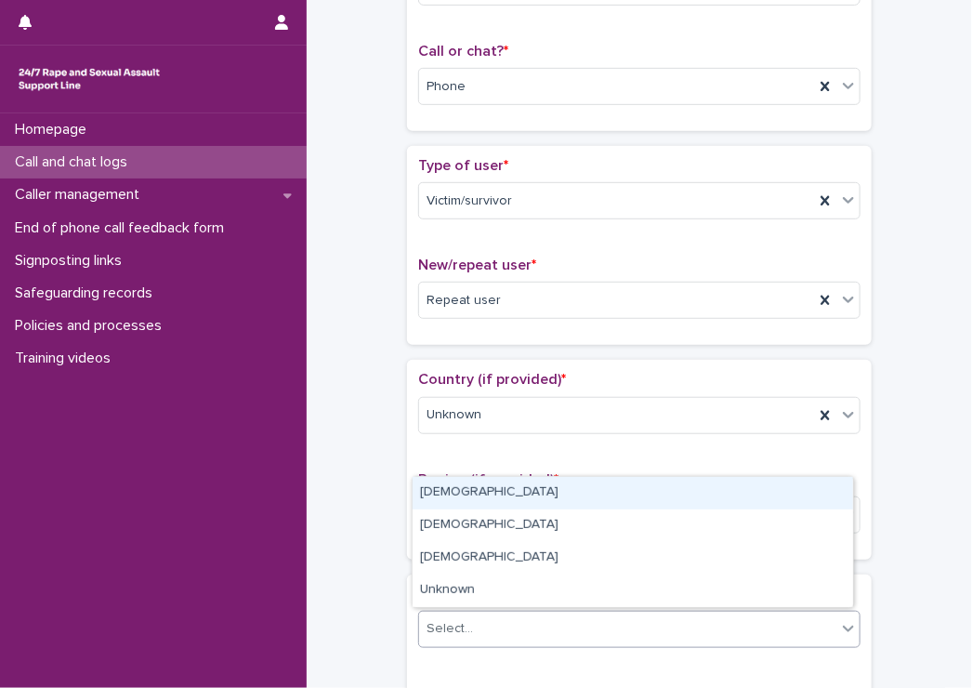
click at [431, 495] on div "[DEMOGRAPHIC_DATA]" at bounding box center [633, 493] width 441 height 33
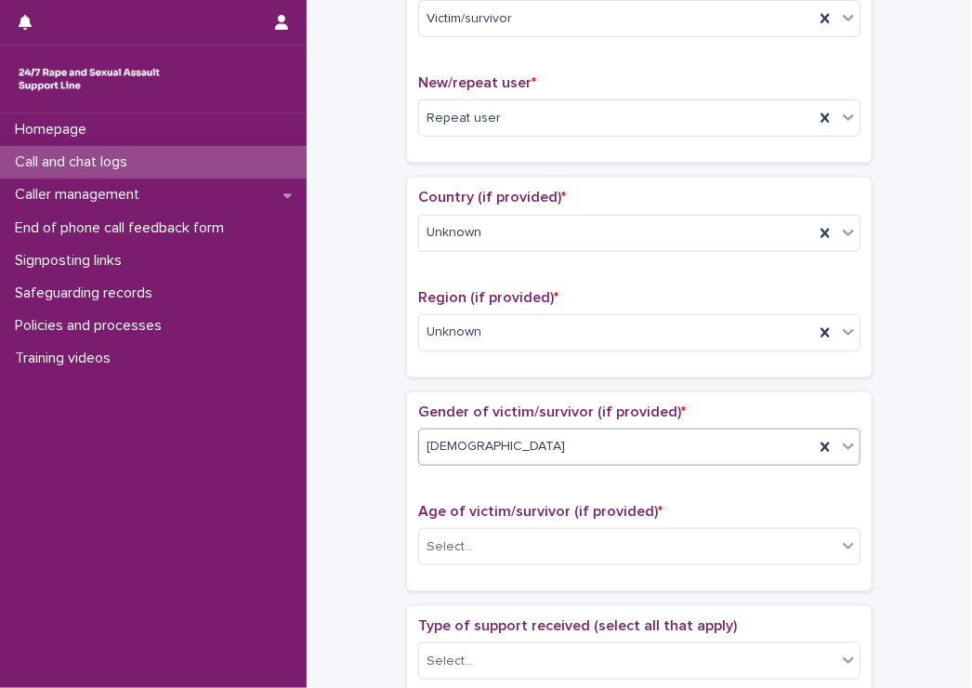
scroll to position [465, 0]
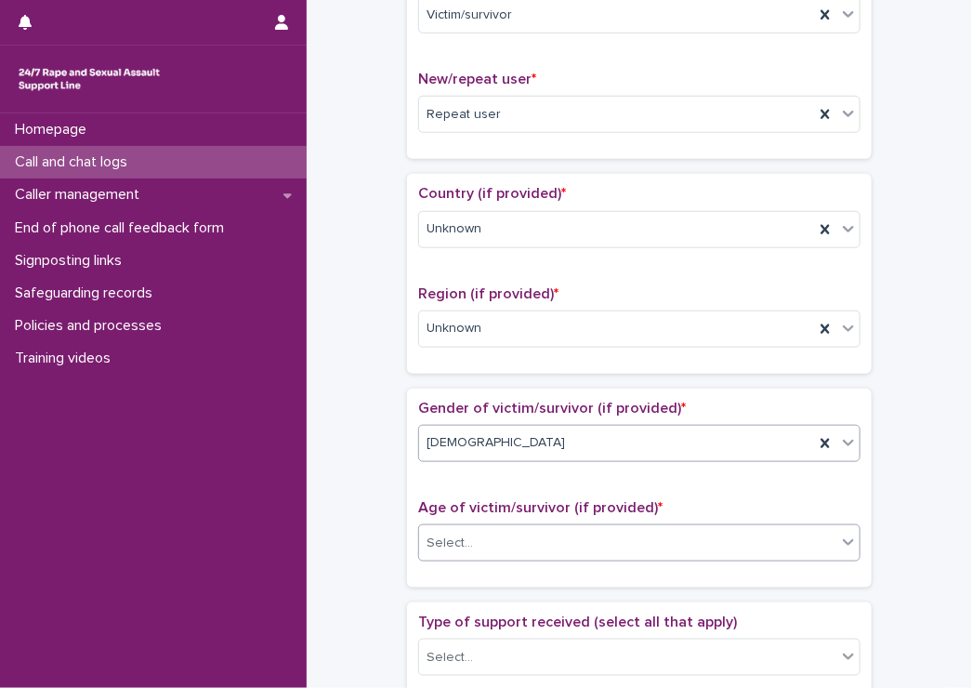
click at [428, 545] on div "Select..." at bounding box center [450, 544] width 46 height 20
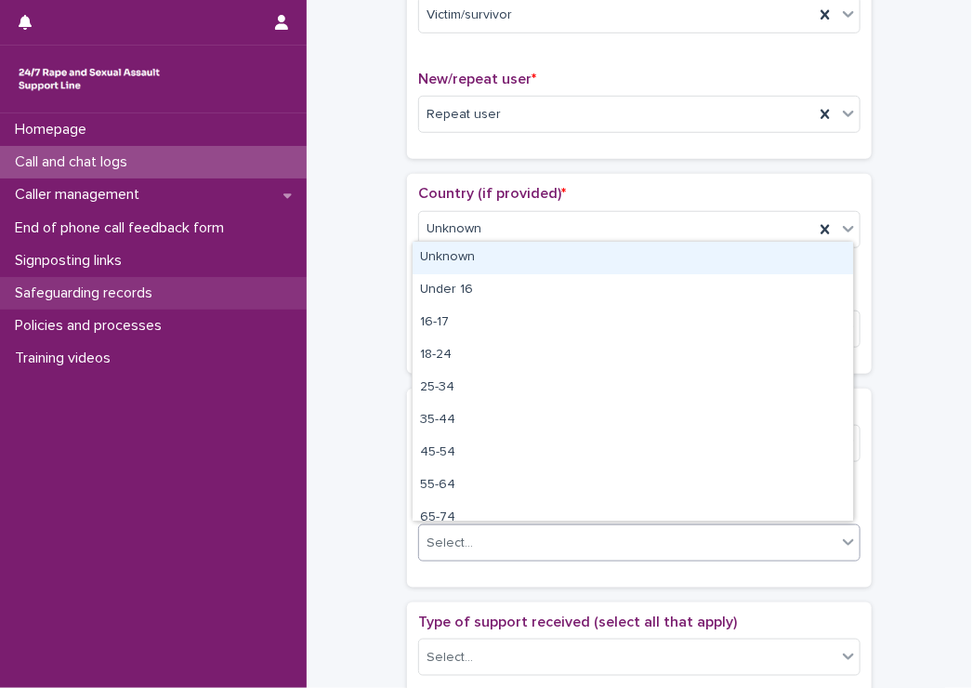
drag, startPoint x: 432, startPoint y: 260, endPoint x: 301, endPoint y: 278, distance: 132.3
click at [429, 260] on div "Unknown" at bounding box center [633, 258] width 441 height 33
click at [301, 278] on div "Safeguarding records" at bounding box center [153, 293] width 307 height 33
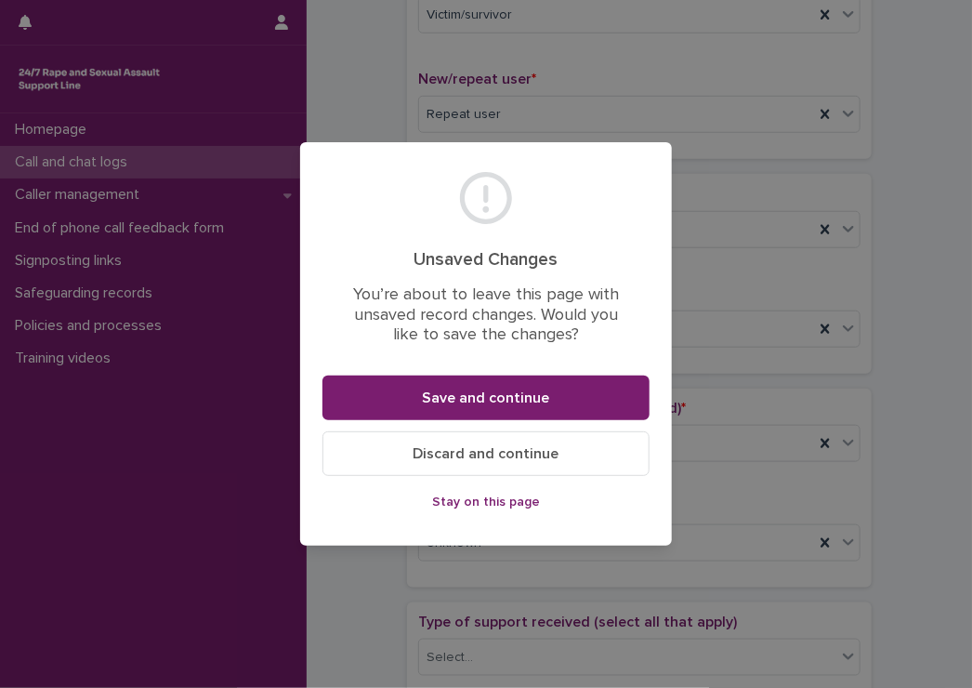
click at [484, 460] on button "Discard and continue" at bounding box center [486, 453] width 327 height 45
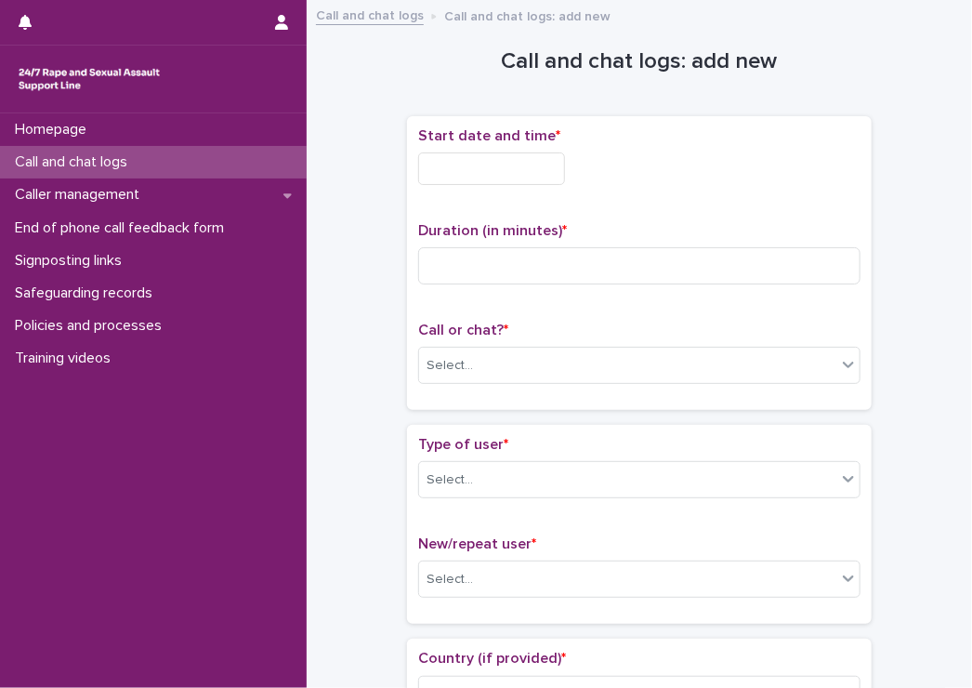
click at [498, 169] on input "text" at bounding box center [491, 168] width 147 height 33
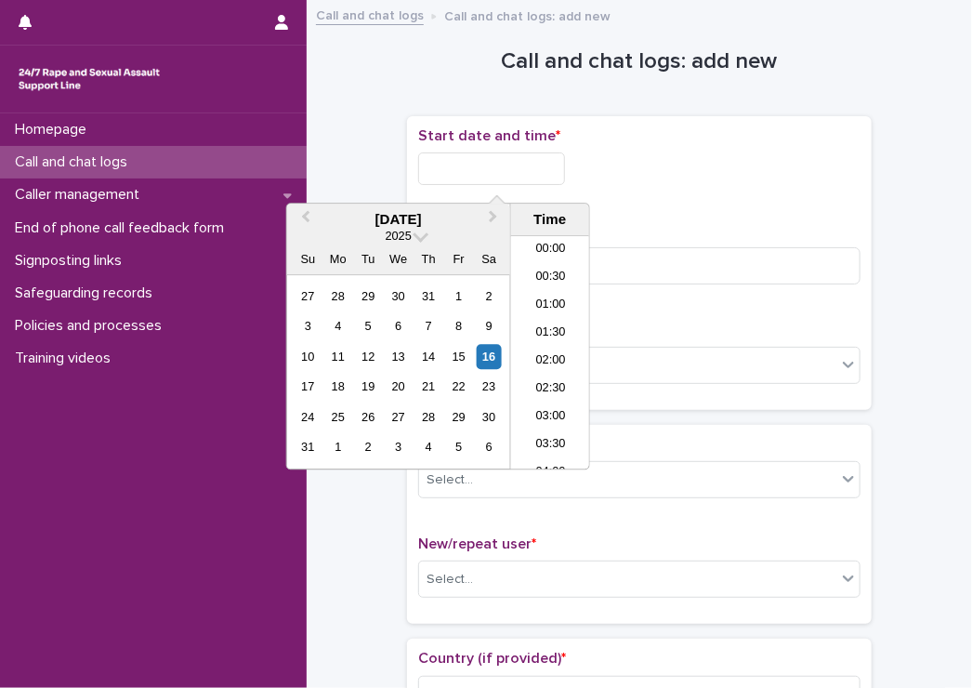
scroll to position [1069, 0]
drag, startPoint x: 547, startPoint y: 316, endPoint x: 495, endPoint y: 221, distance: 107.7
click at [546, 316] on li "20:30" at bounding box center [550, 325] width 79 height 28
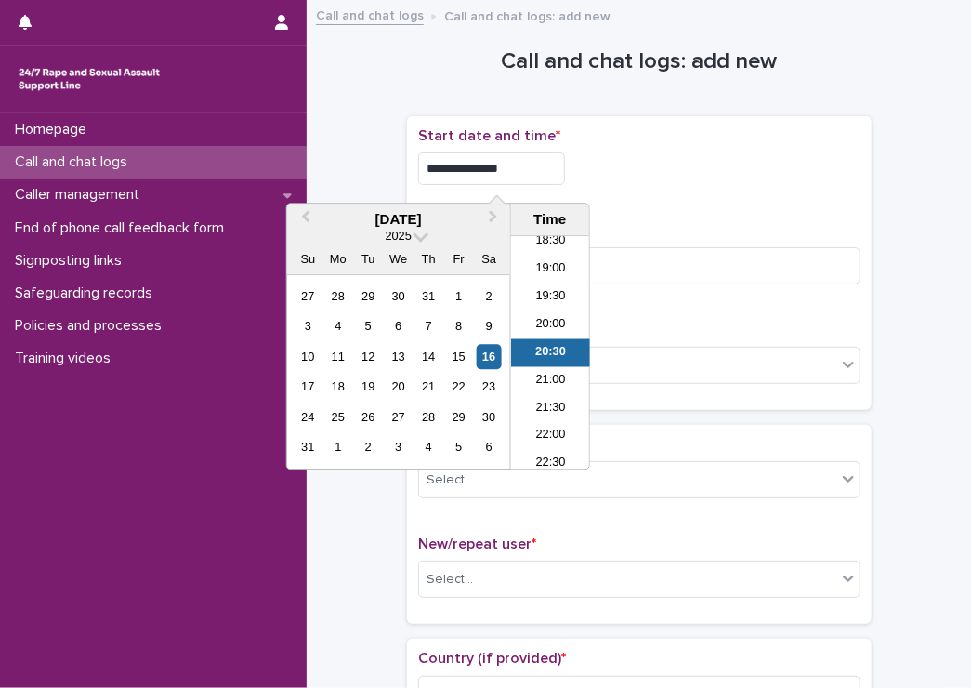
drag, startPoint x: 509, startPoint y: 172, endPoint x: 519, endPoint y: 172, distance: 10.2
click at [519, 172] on input "**********" at bounding box center [491, 168] width 147 height 33
type input "**********"
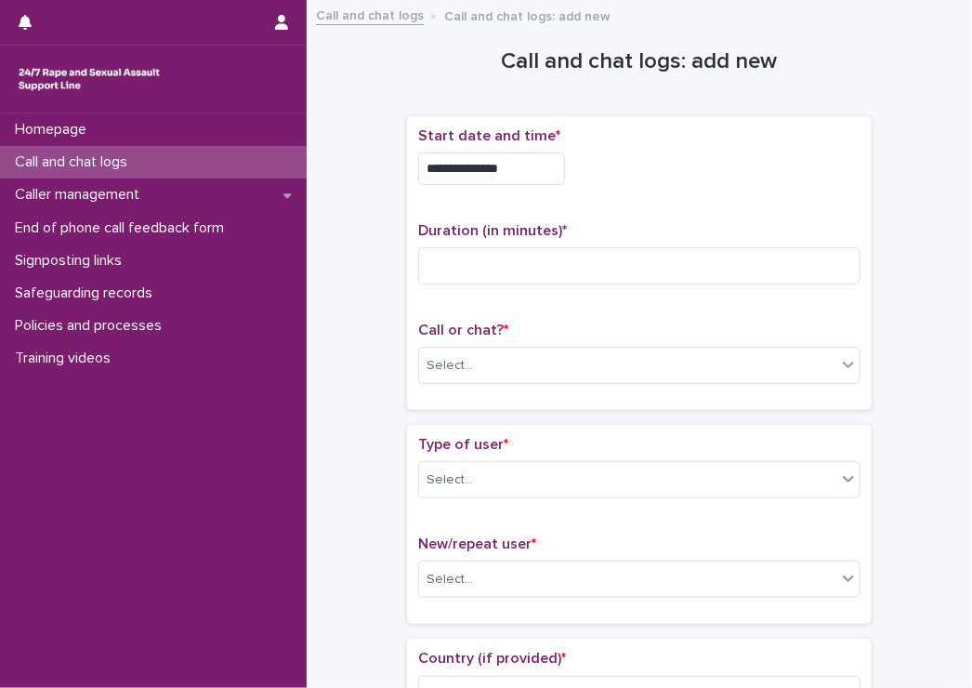
click at [602, 247] on div at bounding box center [639, 265] width 443 height 37
click at [627, 271] on input at bounding box center [639, 265] width 443 height 37
type input "**"
click at [455, 347] on div "Select..." at bounding box center [639, 365] width 443 height 37
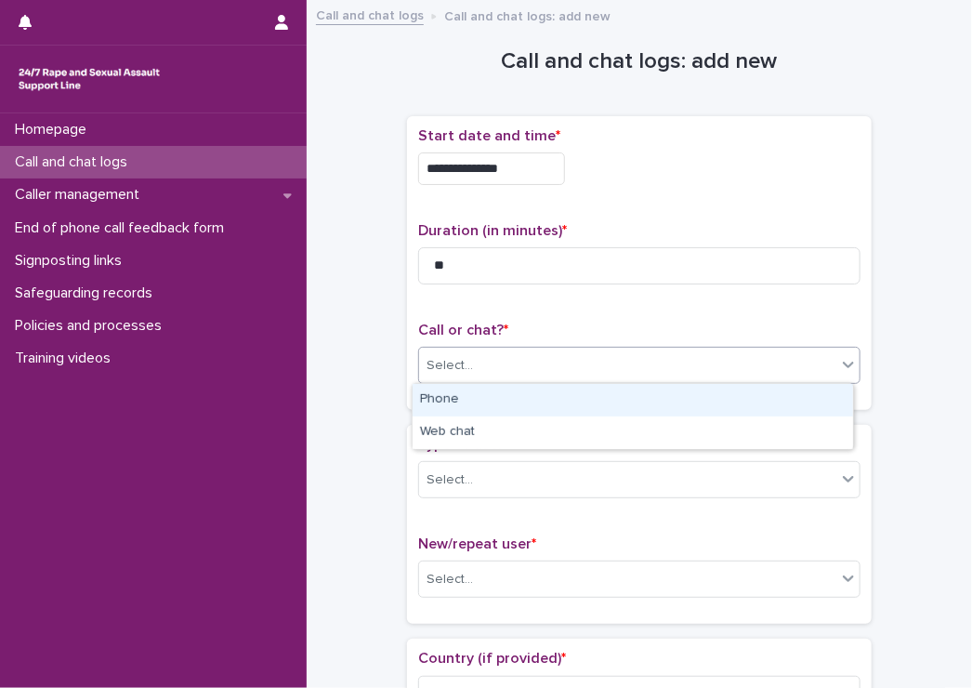
click at [457, 404] on div "Phone" at bounding box center [633, 400] width 441 height 33
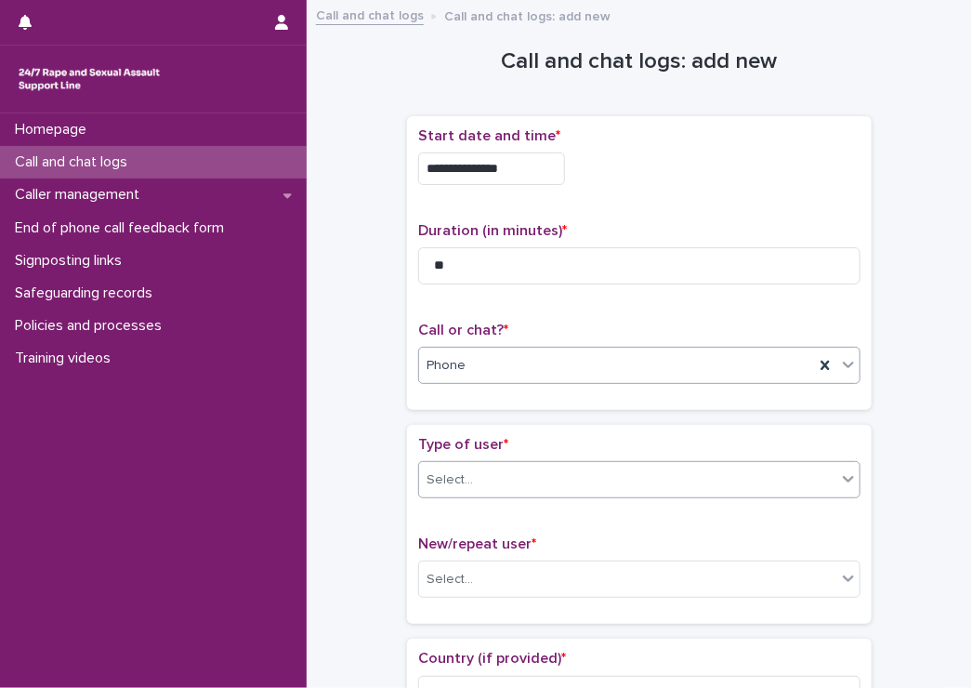
click at [461, 462] on div "Select..." at bounding box center [639, 479] width 443 height 37
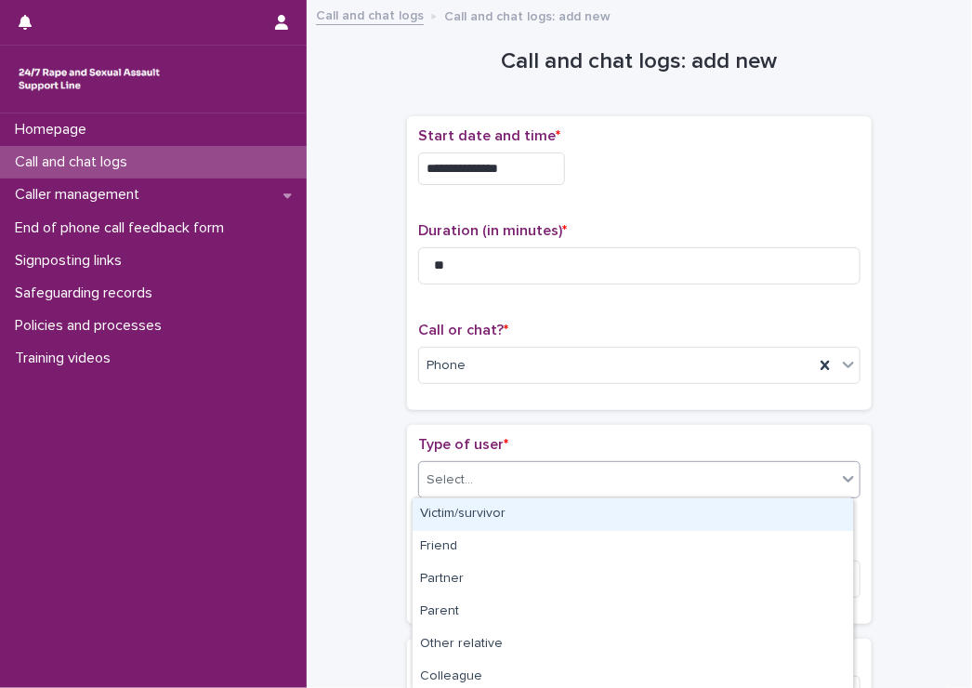
click at [461, 509] on div "Victim/survivor" at bounding box center [633, 514] width 441 height 33
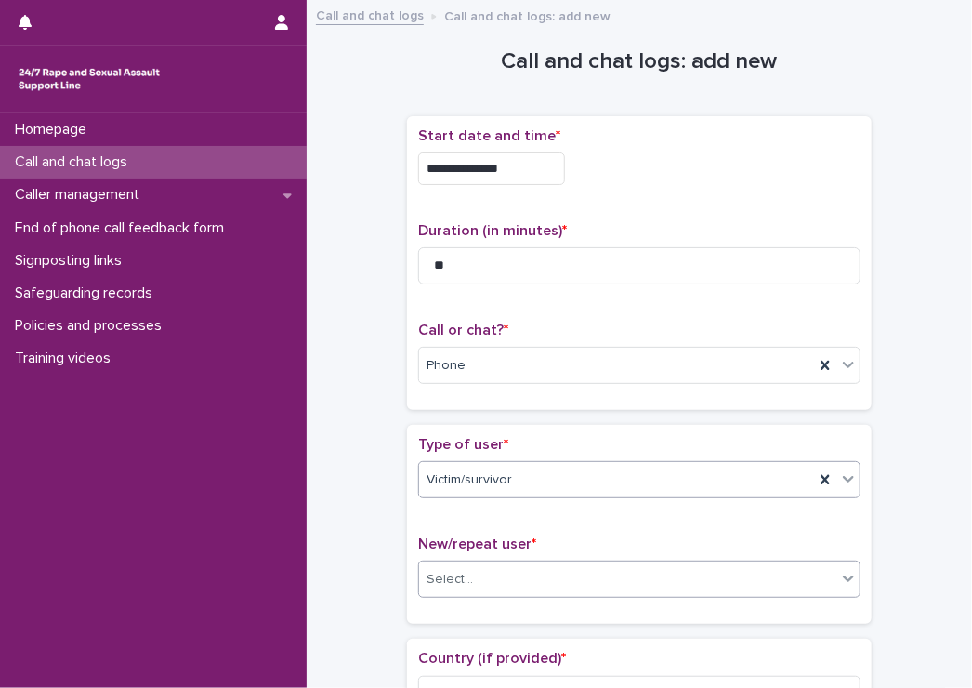
click at [472, 588] on div "Select..." at bounding box center [627, 579] width 417 height 31
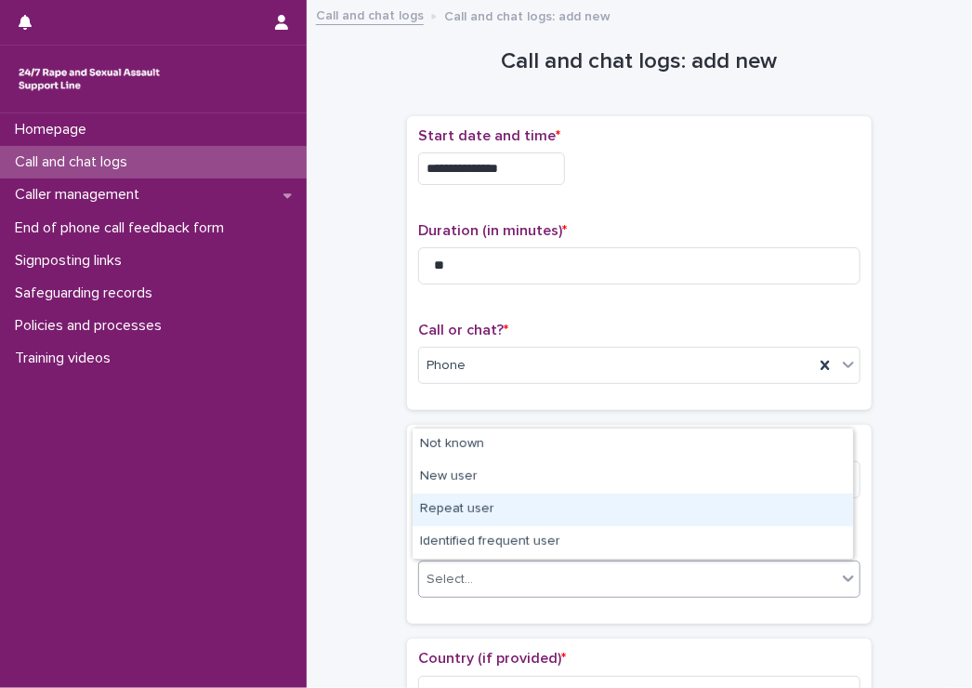
click at [462, 522] on div "Repeat user" at bounding box center [633, 510] width 441 height 33
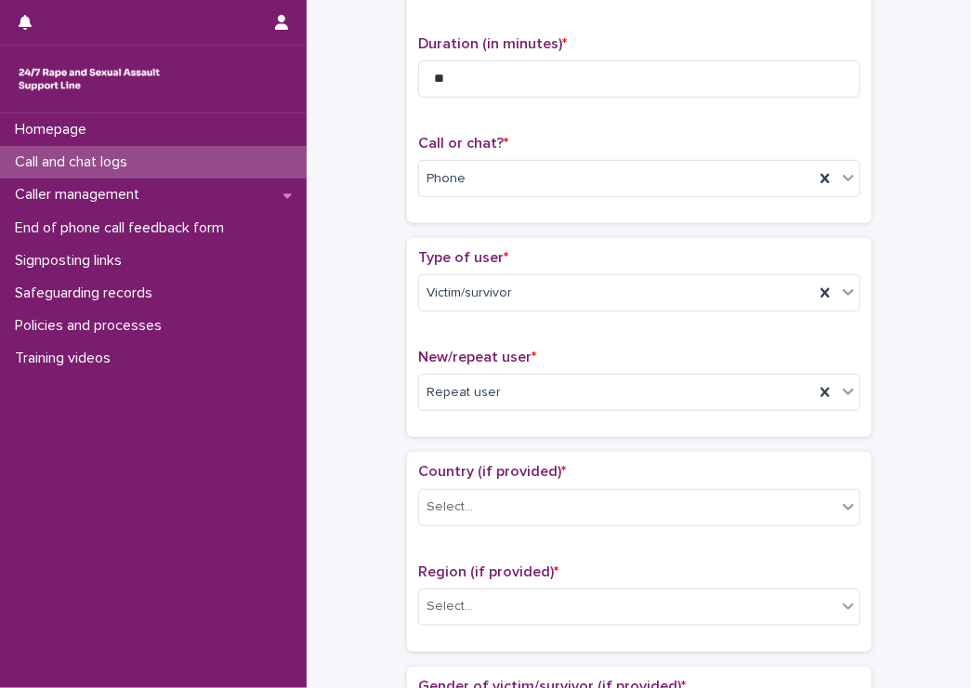
scroll to position [279, 0]
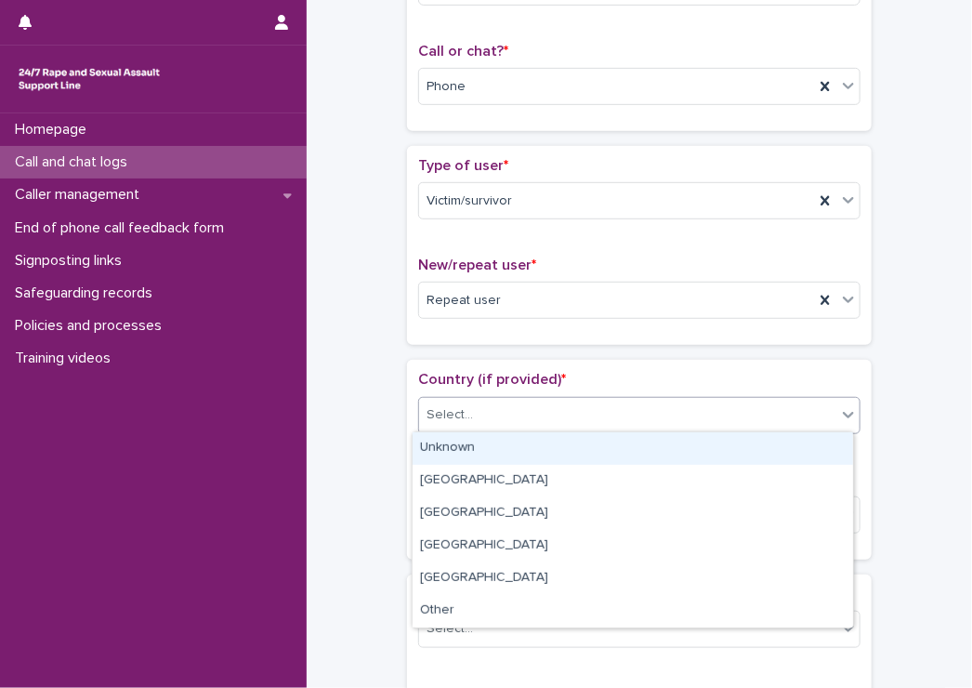
click at [490, 430] on div "Select..." at bounding box center [639, 415] width 443 height 37
click at [448, 442] on div "Unknown" at bounding box center [633, 448] width 441 height 33
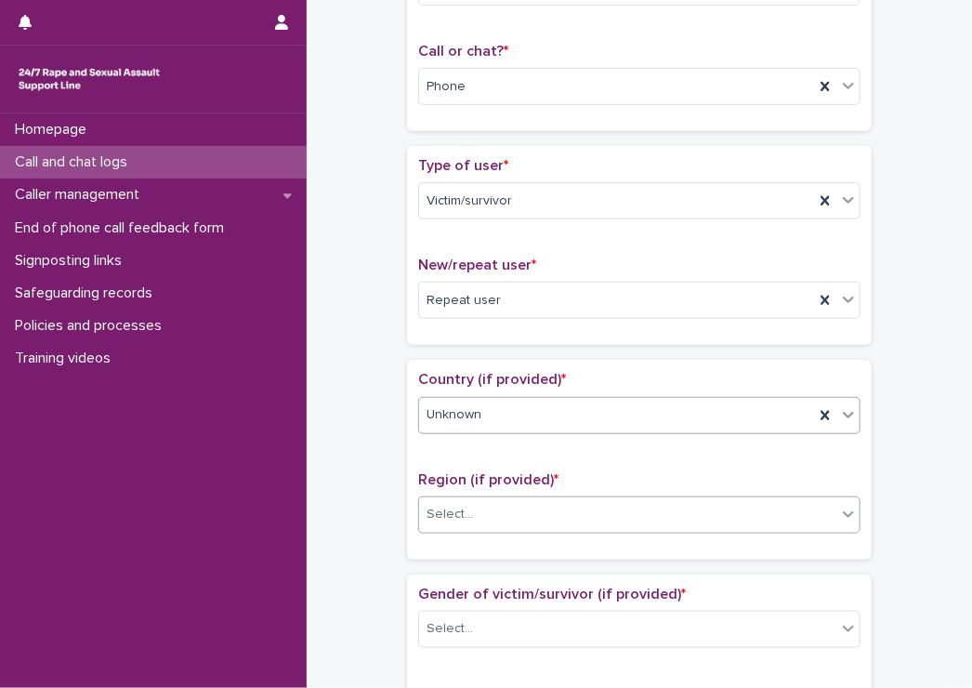
click at [444, 515] on div "Select..." at bounding box center [450, 515] width 46 height 20
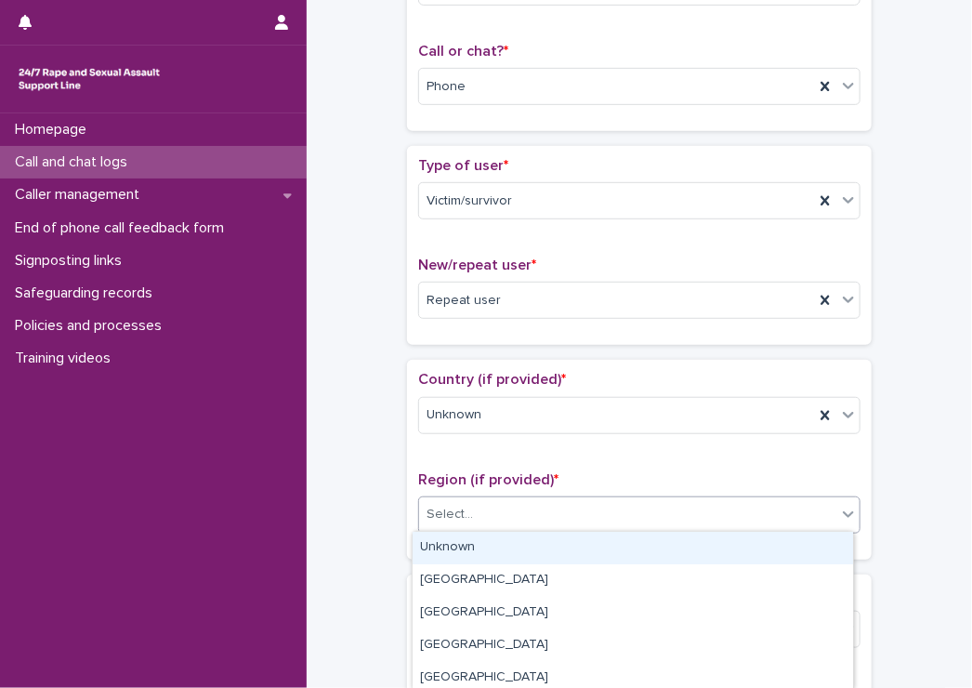
drag, startPoint x: 444, startPoint y: 548, endPoint x: 327, endPoint y: 518, distance: 121.1
click at [443, 548] on div "Unknown" at bounding box center [633, 548] width 441 height 33
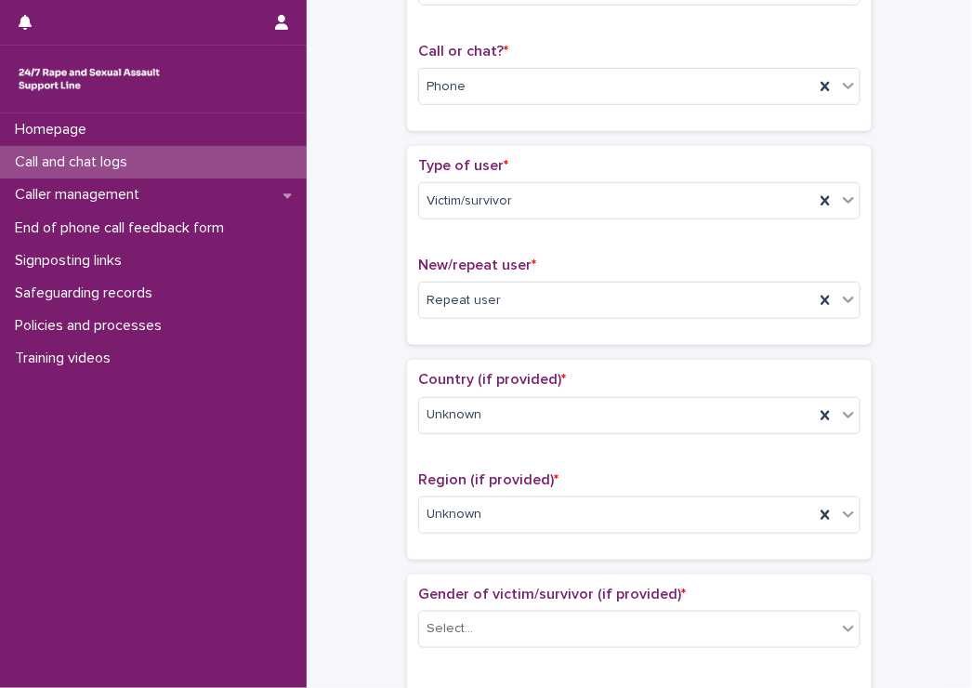
click at [327, 513] on div "**********" at bounding box center [639, 682] width 628 height 1900
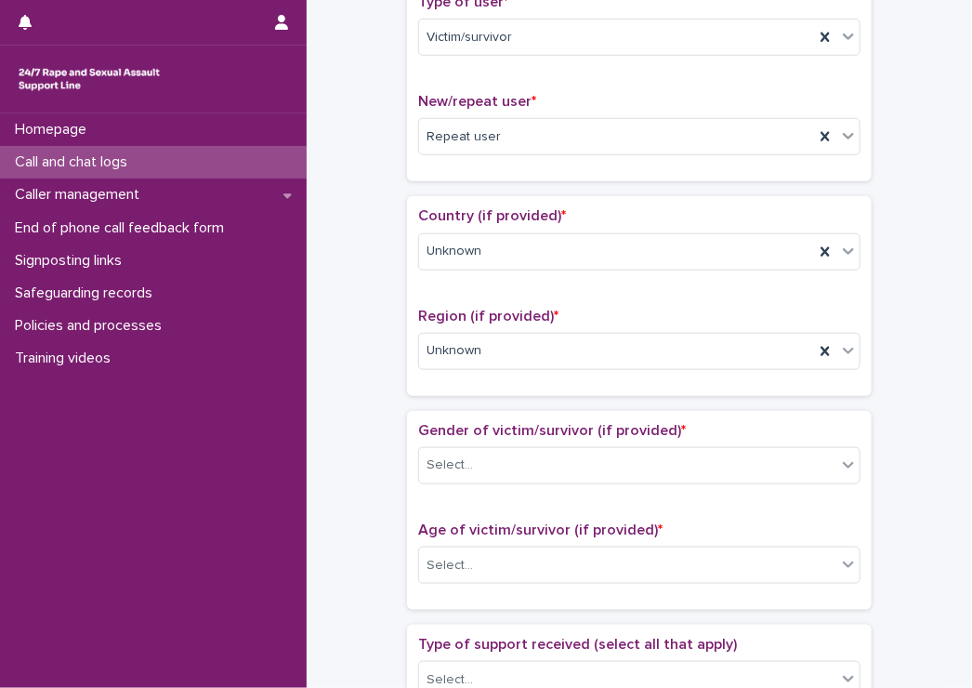
scroll to position [465, 0]
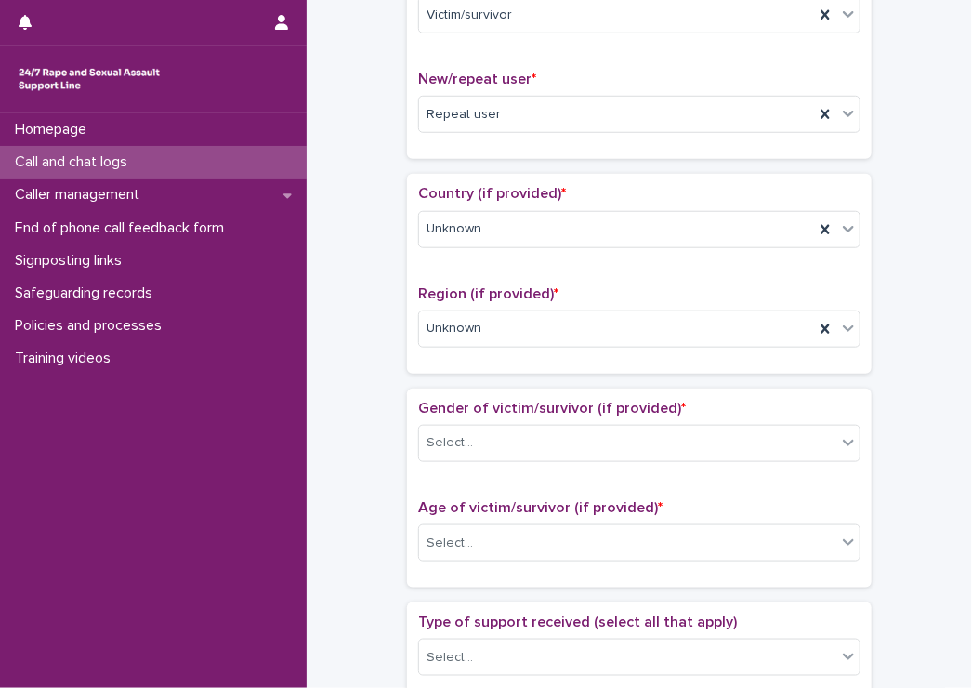
click at [398, 440] on div "**********" at bounding box center [639, 496] width 628 height 1900
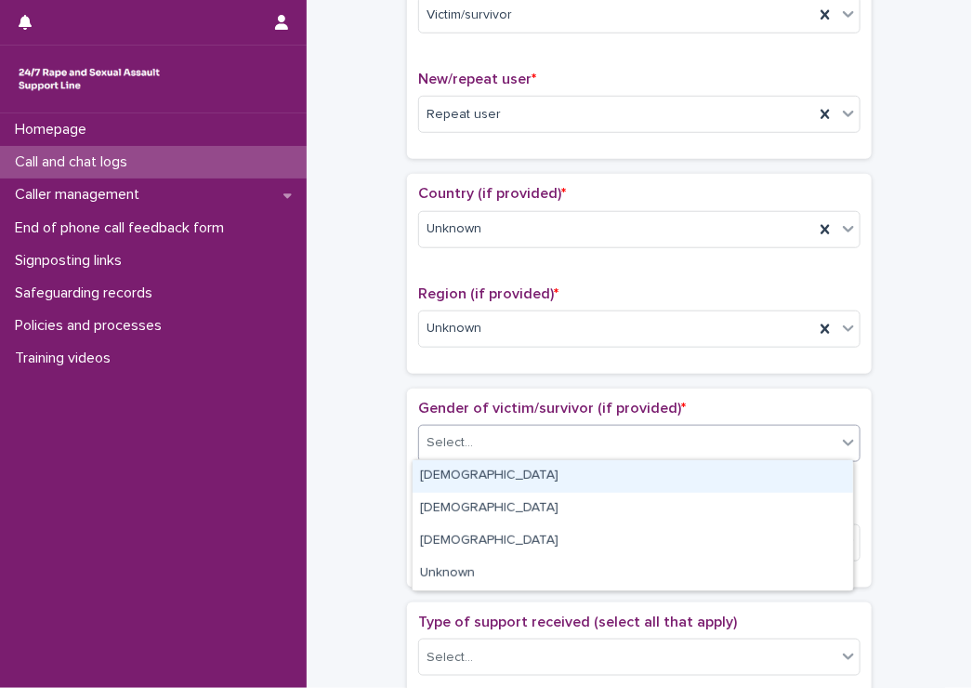
click at [439, 442] on div "Select..." at bounding box center [450, 443] width 46 height 20
click at [442, 475] on div "[DEMOGRAPHIC_DATA]" at bounding box center [633, 476] width 441 height 33
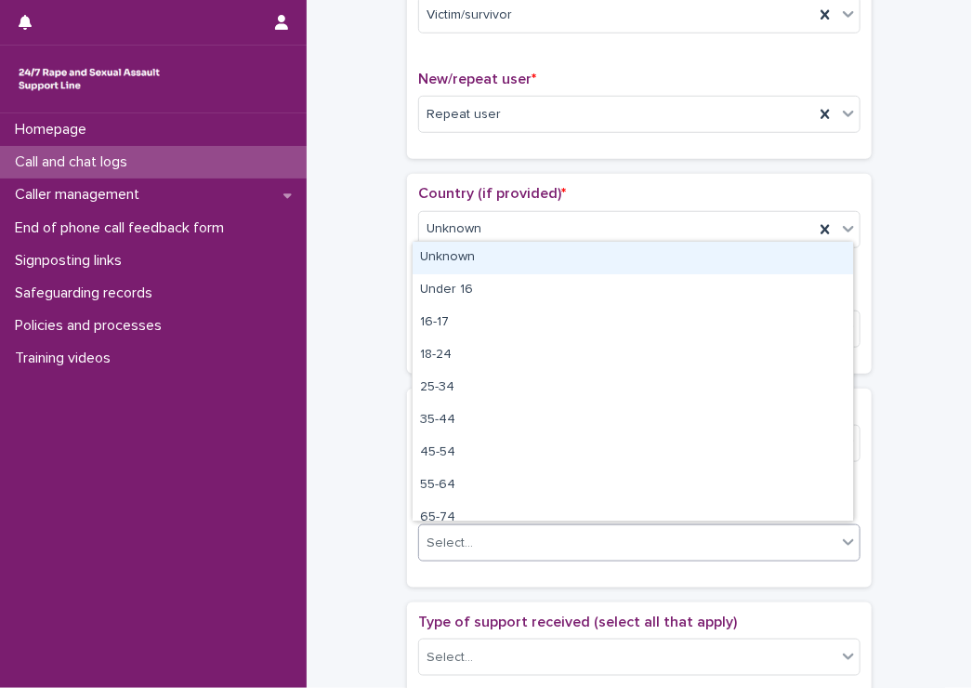
click at [495, 539] on div "Select..." at bounding box center [627, 543] width 417 height 31
click at [448, 262] on div "Unknown" at bounding box center [633, 258] width 441 height 33
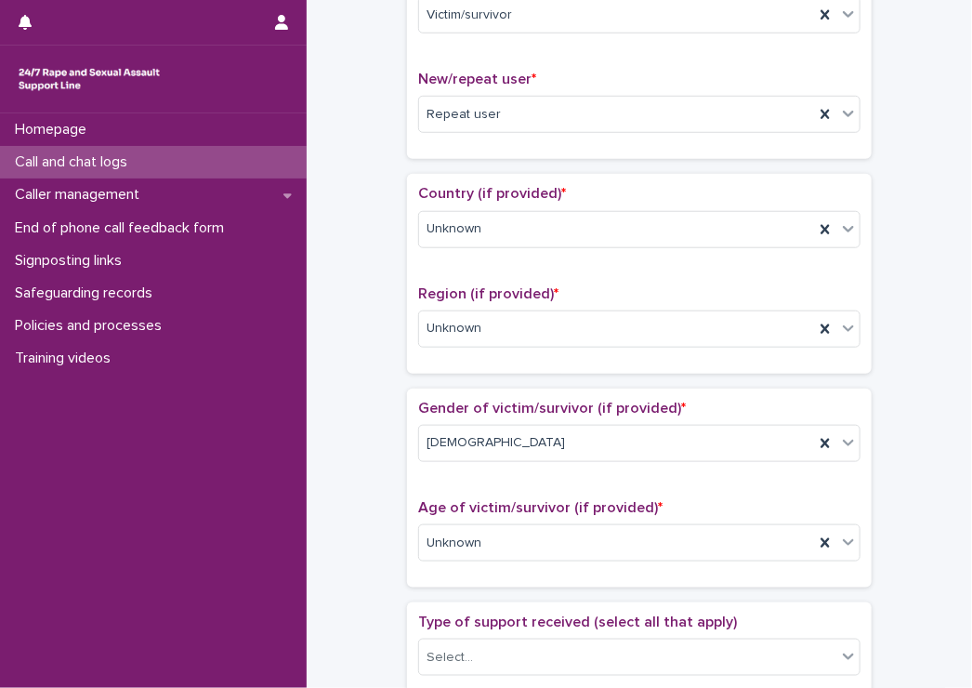
click at [374, 263] on div "**********" at bounding box center [639, 496] width 628 height 1900
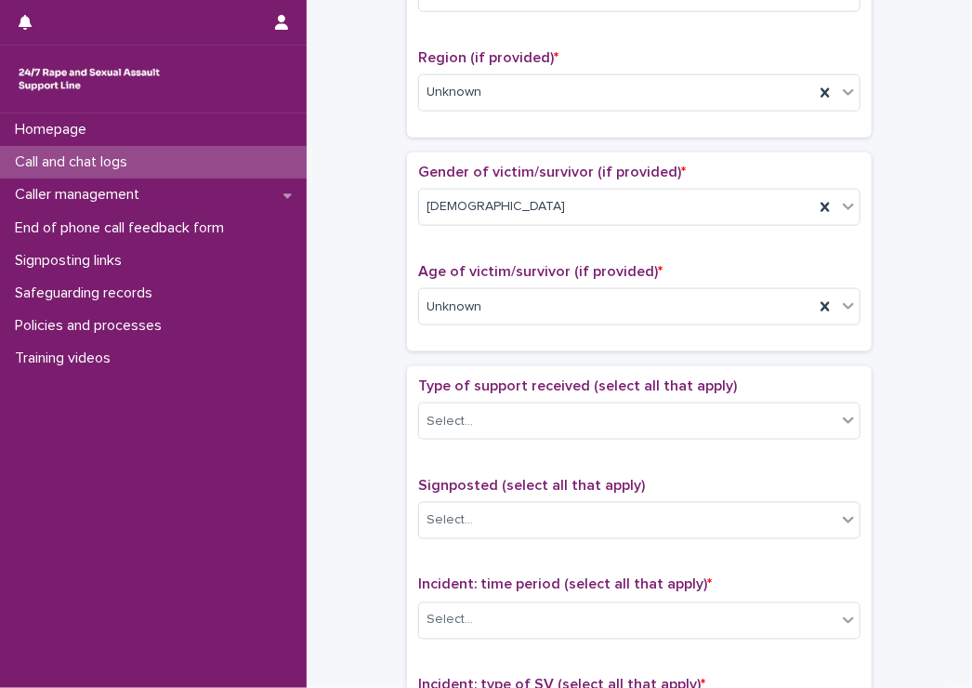
scroll to position [837, 0]
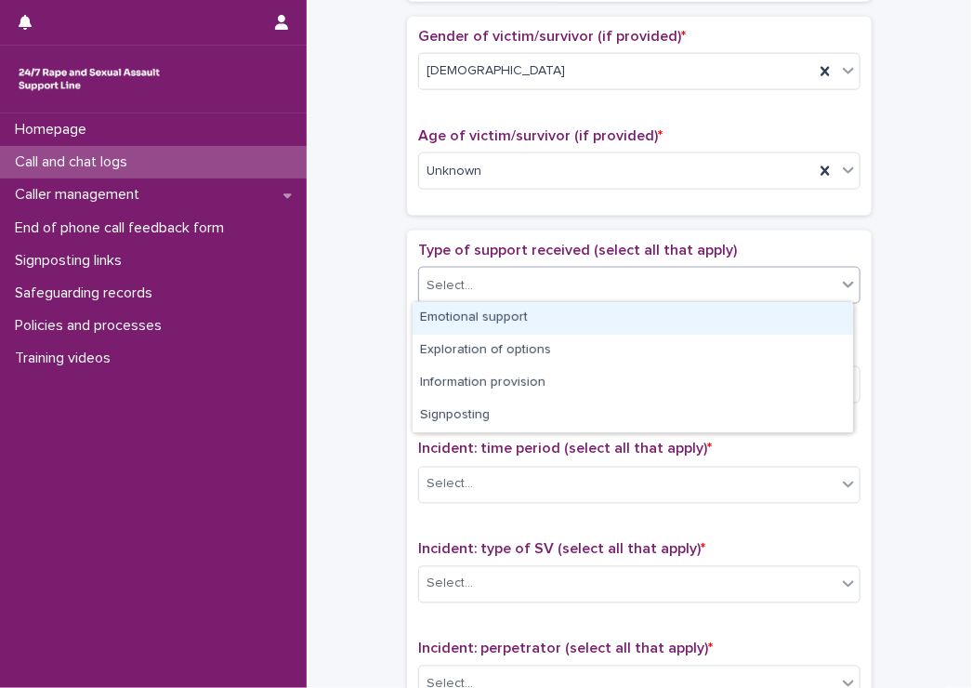
click at [475, 267] on div "Select..." at bounding box center [639, 285] width 443 height 37
click at [447, 310] on div "Emotional support" at bounding box center [633, 318] width 441 height 33
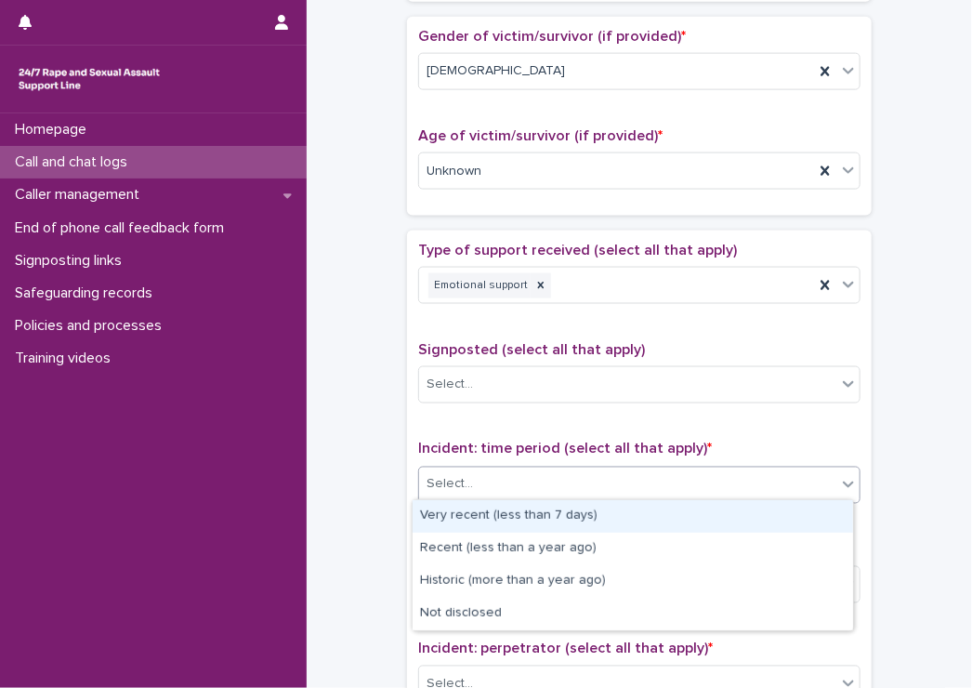
click at [457, 475] on div "Select..." at bounding box center [450, 485] width 46 height 20
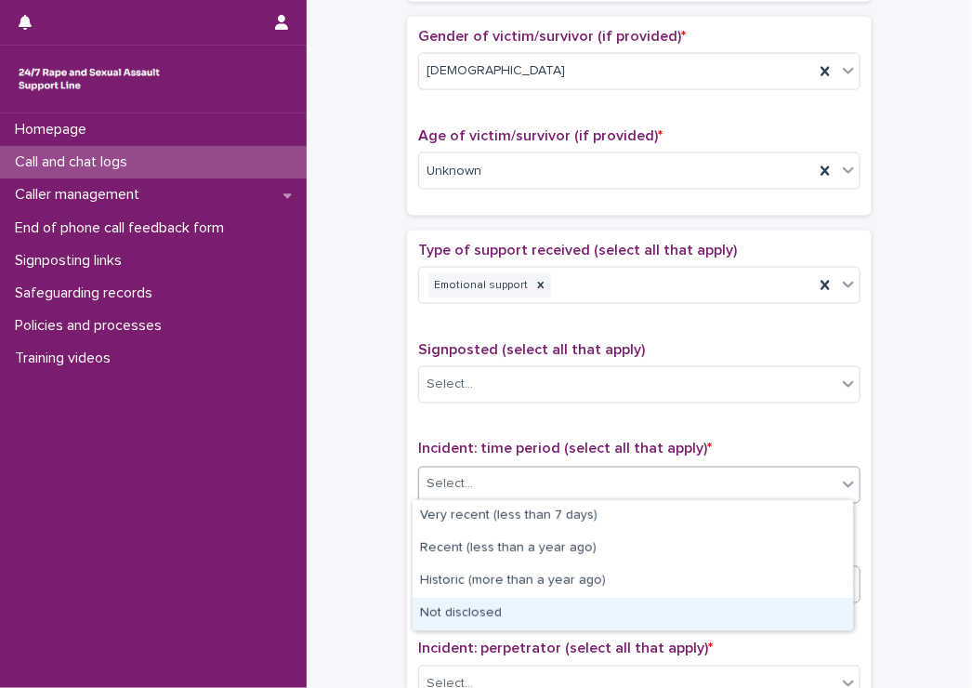
click at [490, 605] on div "Not disclosed" at bounding box center [633, 614] width 441 height 33
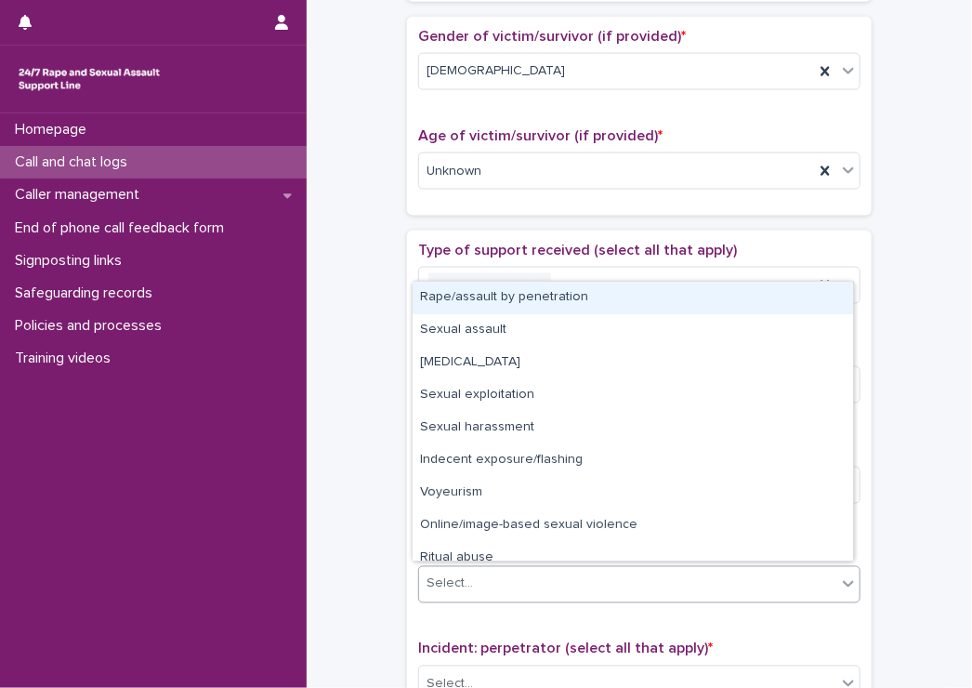
click at [439, 583] on div "Select..." at bounding box center [450, 585] width 46 height 20
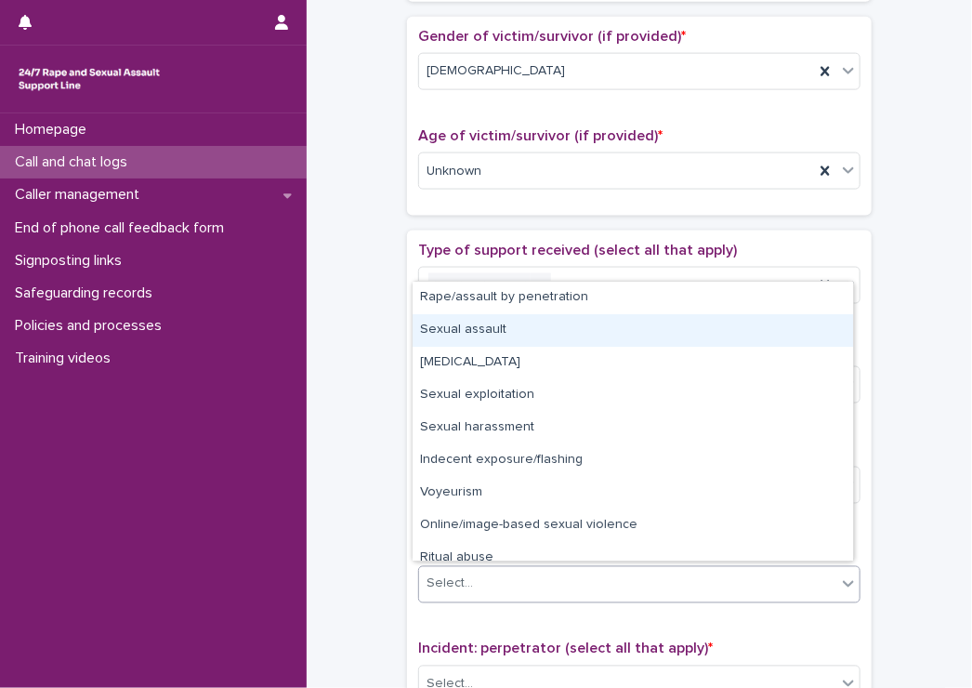
click at [472, 337] on div "Sexual assault" at bounding box center [633, 330] width 441 height 33
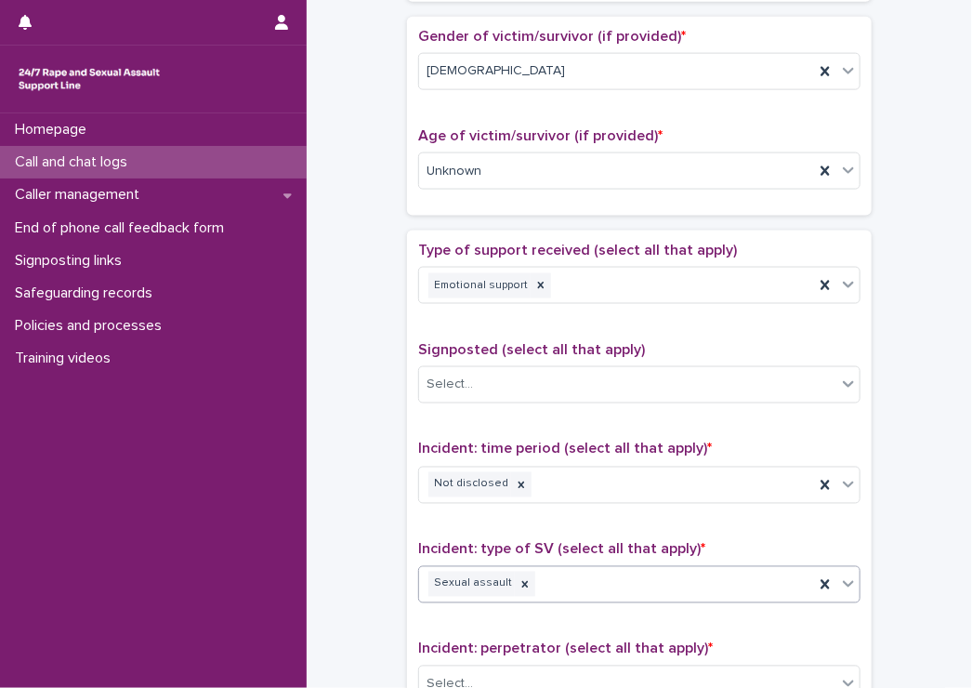
click at [420, 342] on span "Signposted (select all that apply)" at bounding box center [531, 349] width 227 height 15
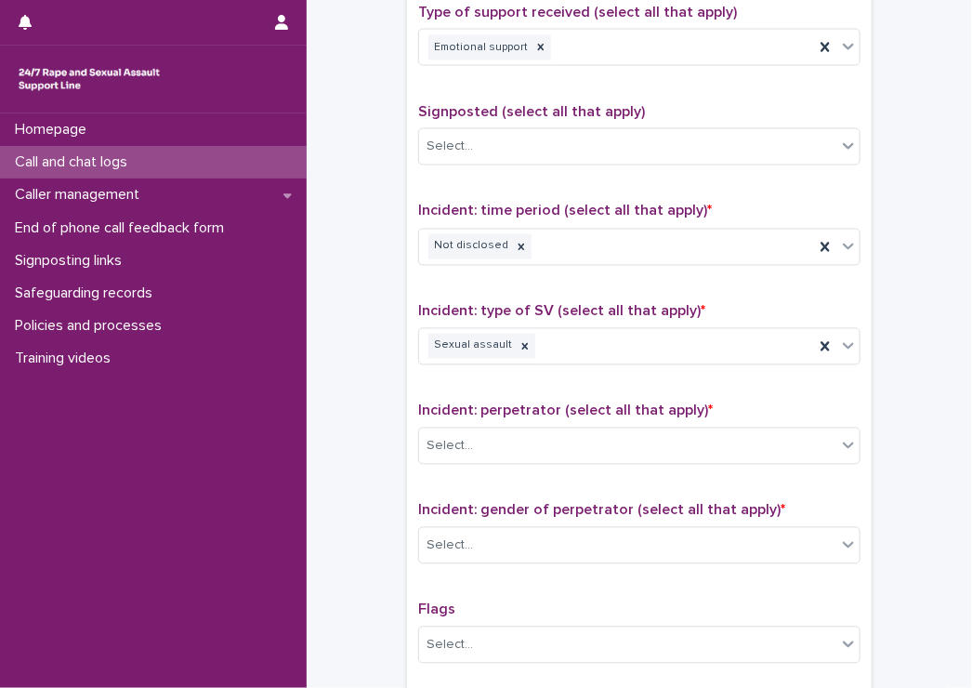
scroll to position [1116, 0]
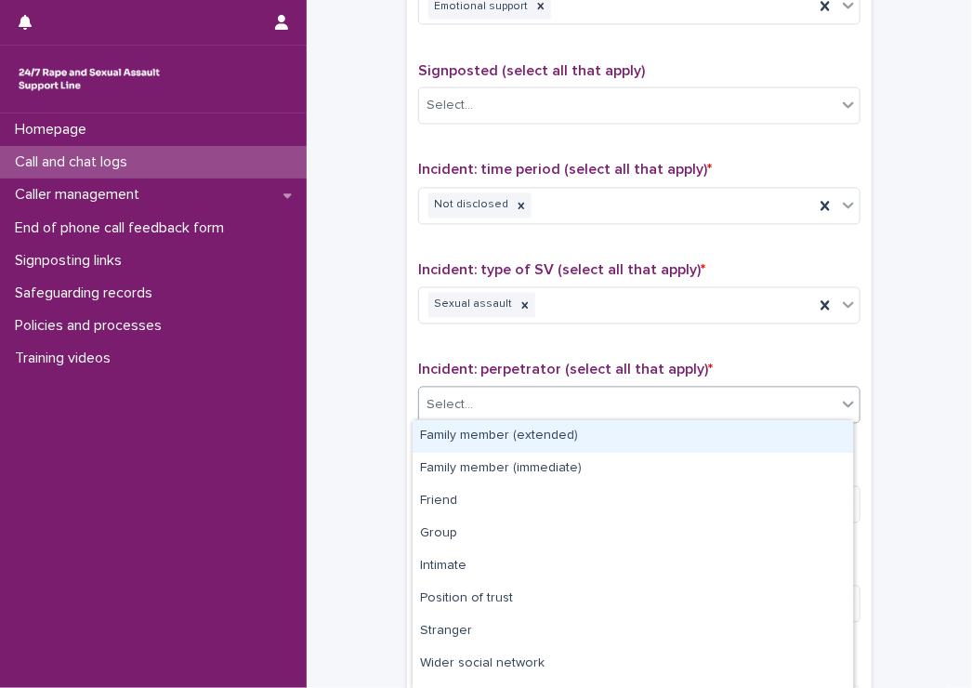
click at [558, 408] on div "Select..." at bounding box center [627, 405] width 417 height 31
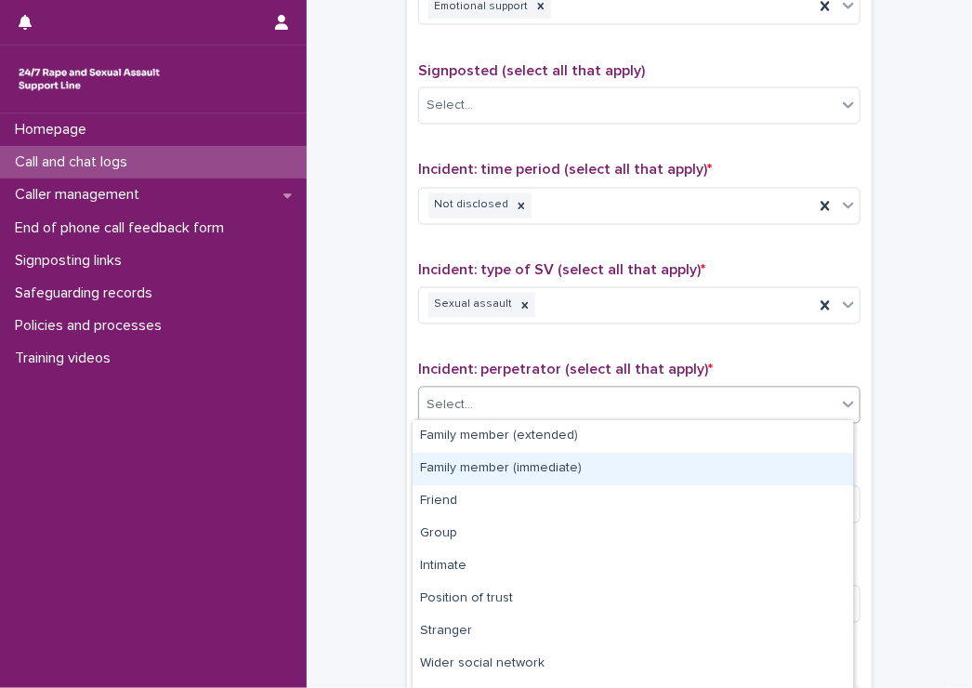
scroll to position [89, 0]
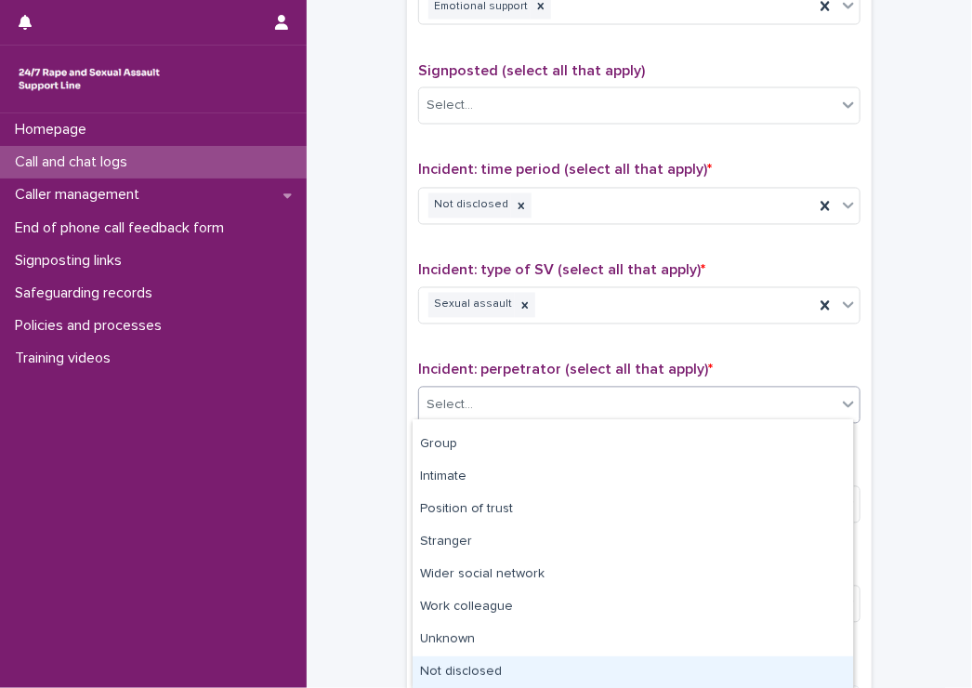
click at [470, 667] on div "Not disclosed" at bounding box center [633, 672] width 441 height 33
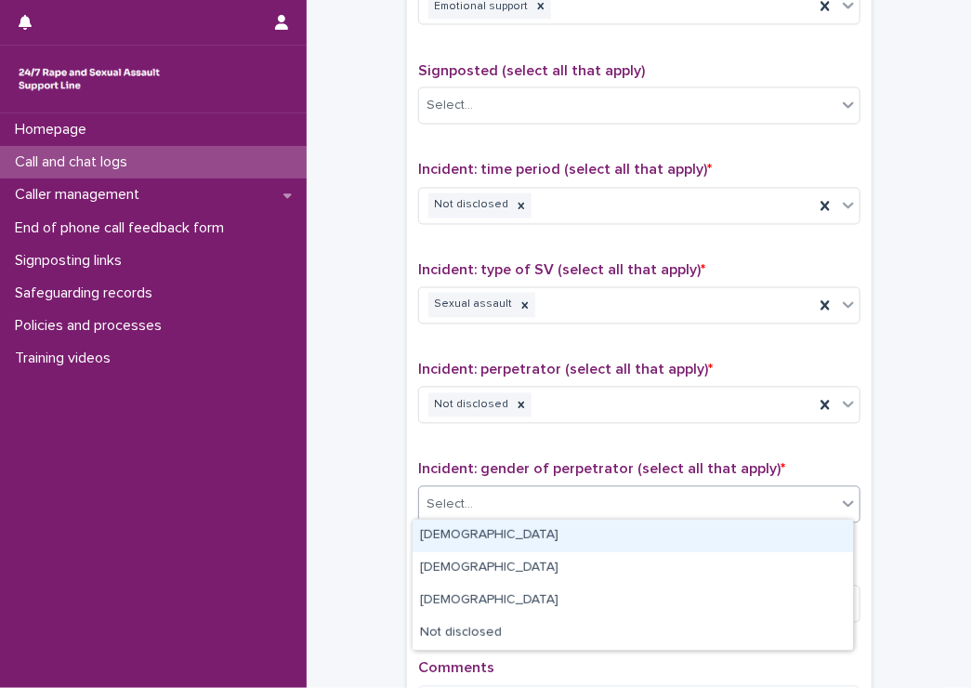
click at [482, 516] on div "Select..." at bounding box center [639, 504] width 443 height 37
click at [473, 538] on div "[DEMOGRAPHIC_DATA]" at bounding box center [633, 536] width 441 height 33
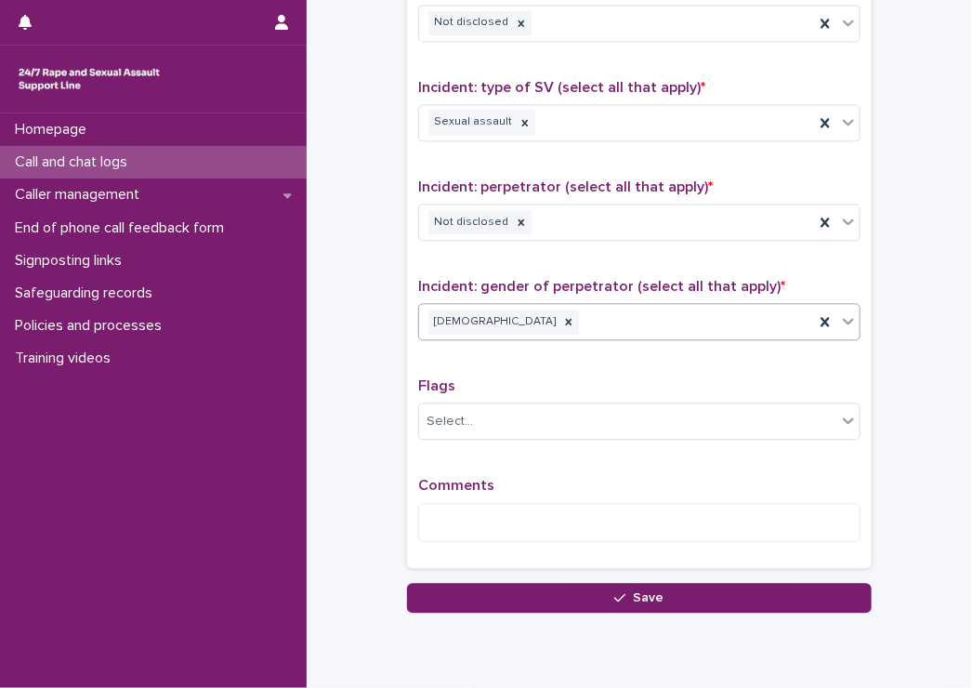
scroll to position [1301, 0]
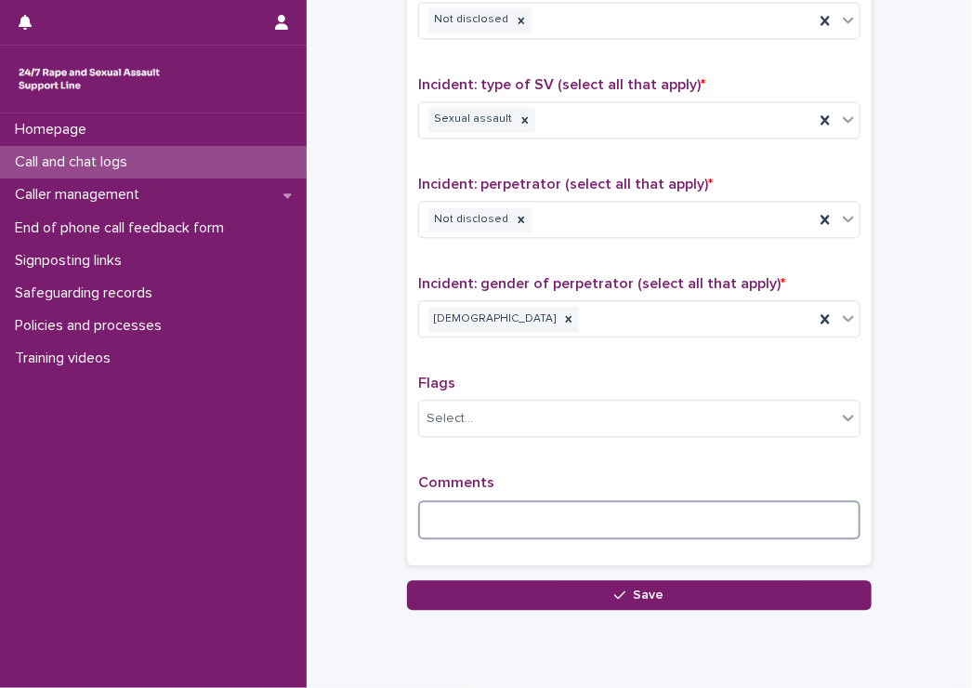
click at [469, 511] on textarea at bounding box center [639, 520] width 443 height 40
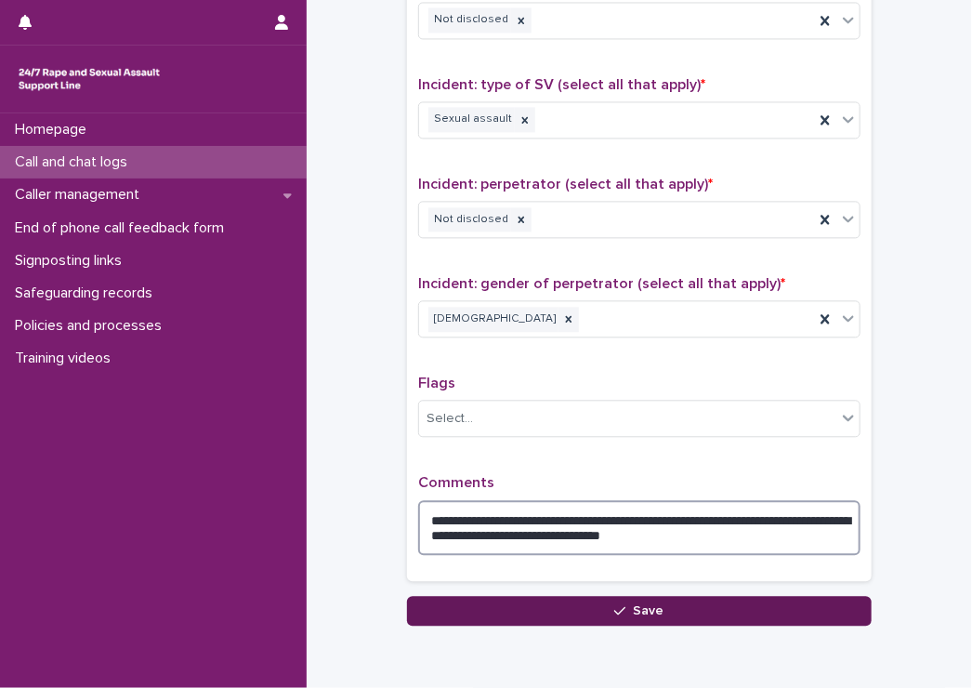
type textarea "**********"
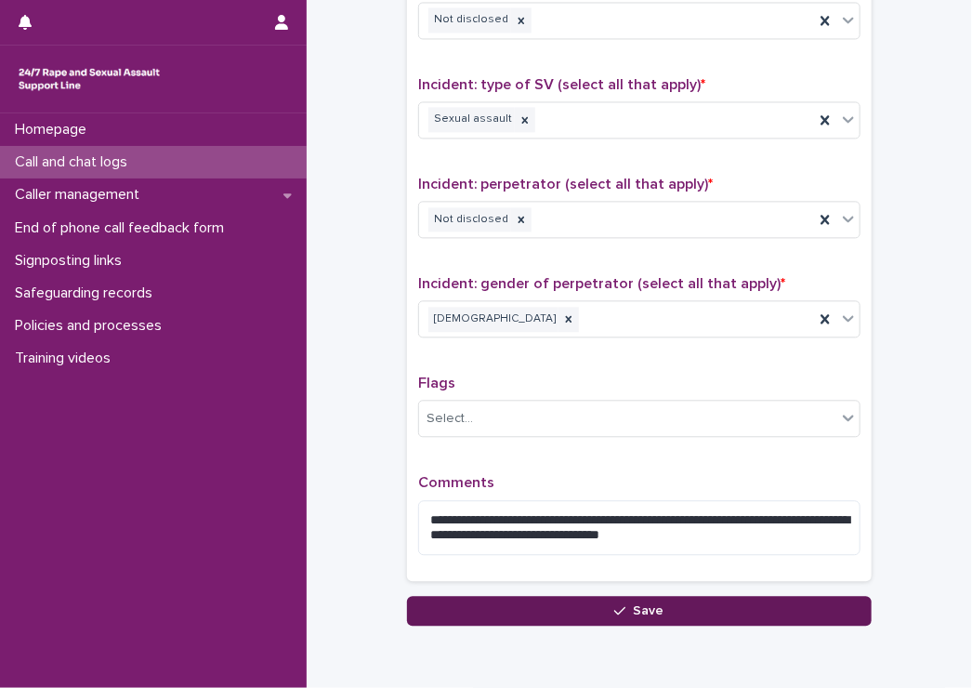
click at [715, 618] on button "Save" at bounding box center [639, 611] width 465 height 30
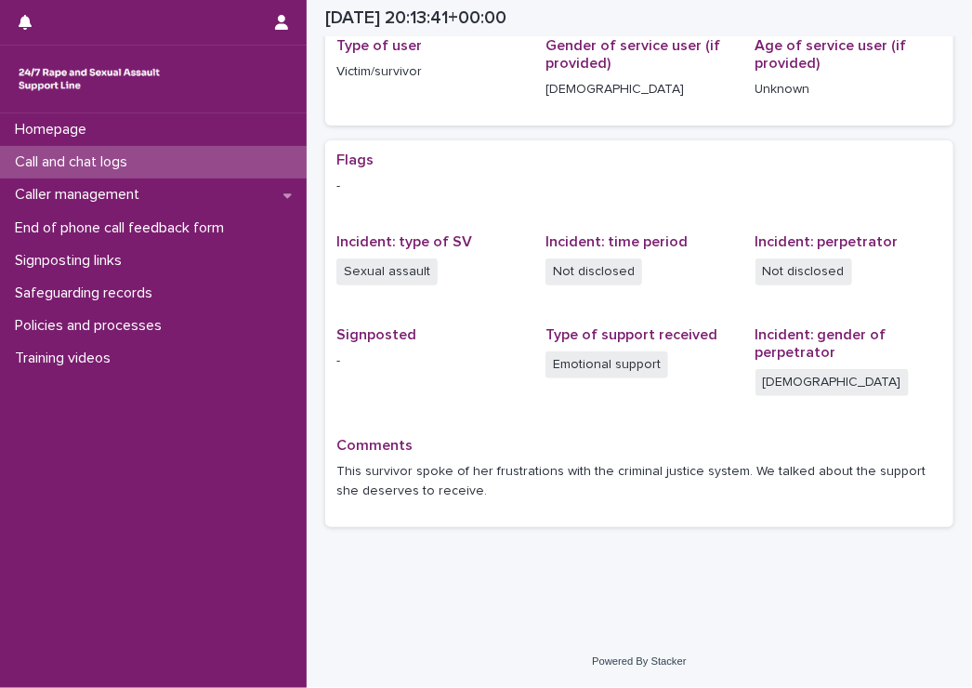
scroll to position [282, 0]
